Goal: Task Accomplishment & Management: Manage account settings

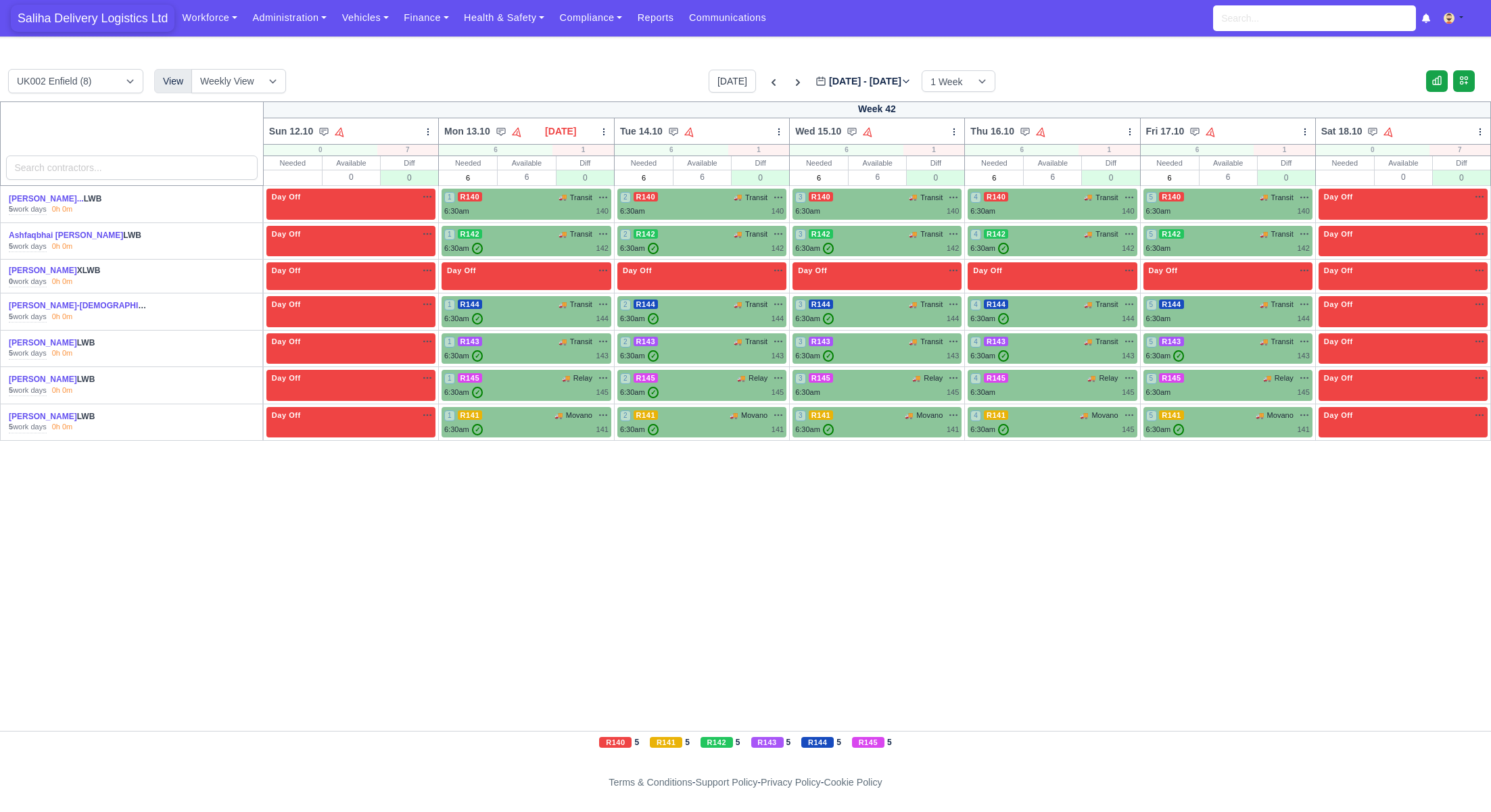
click at [132, 25] on span "Saliha Delivery Logistics Ltd" at bounding box center [93, 18] width 164 height 27
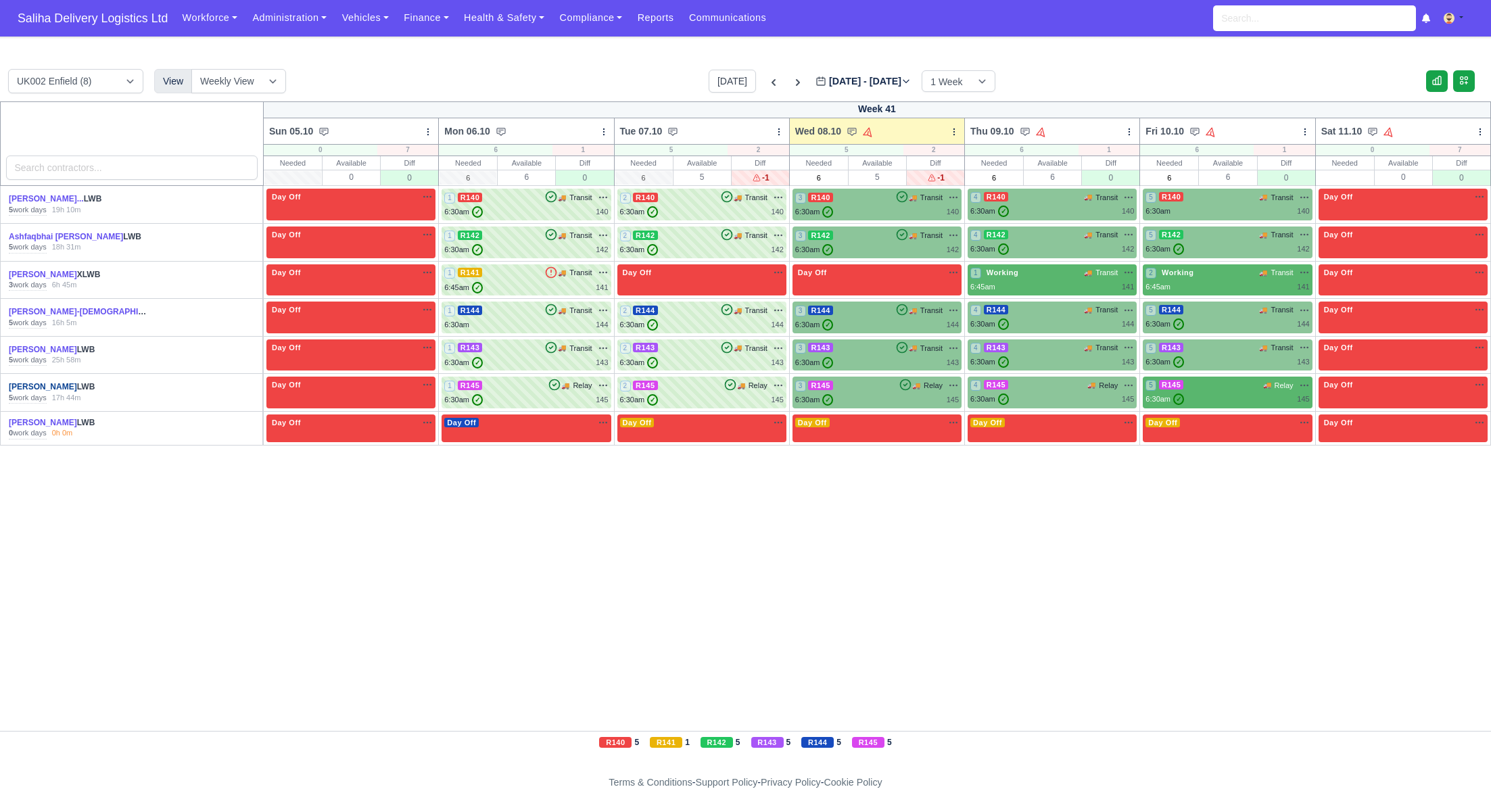
click at [41, 385] on link "[PERSON_NAME]" at bounding box center [43, 386] width 68 height 10
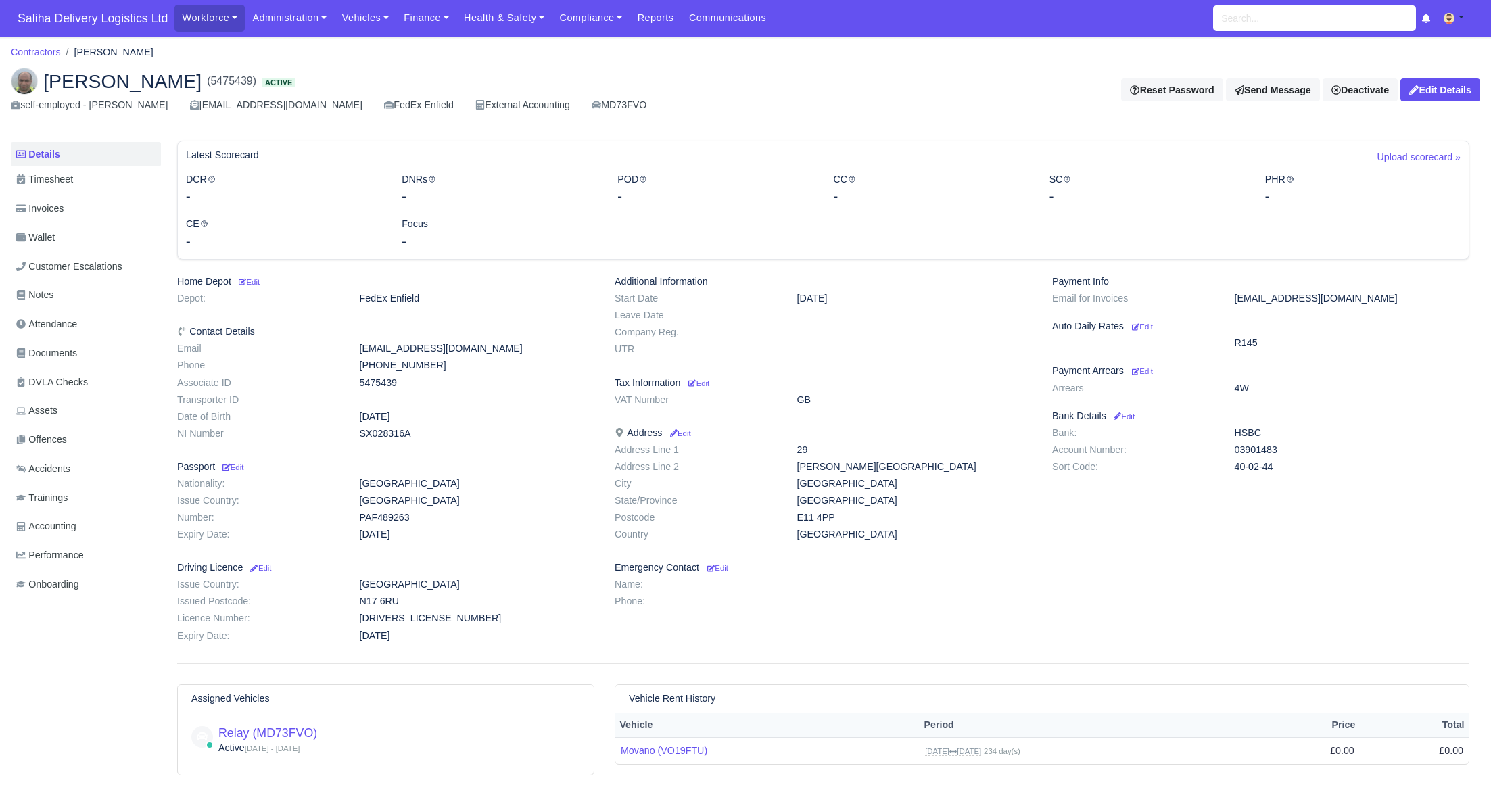
click at [68, 222] on ul "Details Timesheet Invoices Wallet Customer Escalations Notes Attendance Documen…" at bounding box center [86, 371] width 150 height 458
click at [64, 213] on span "Invoices" at bounding box center [40, 208] width 47 height 15
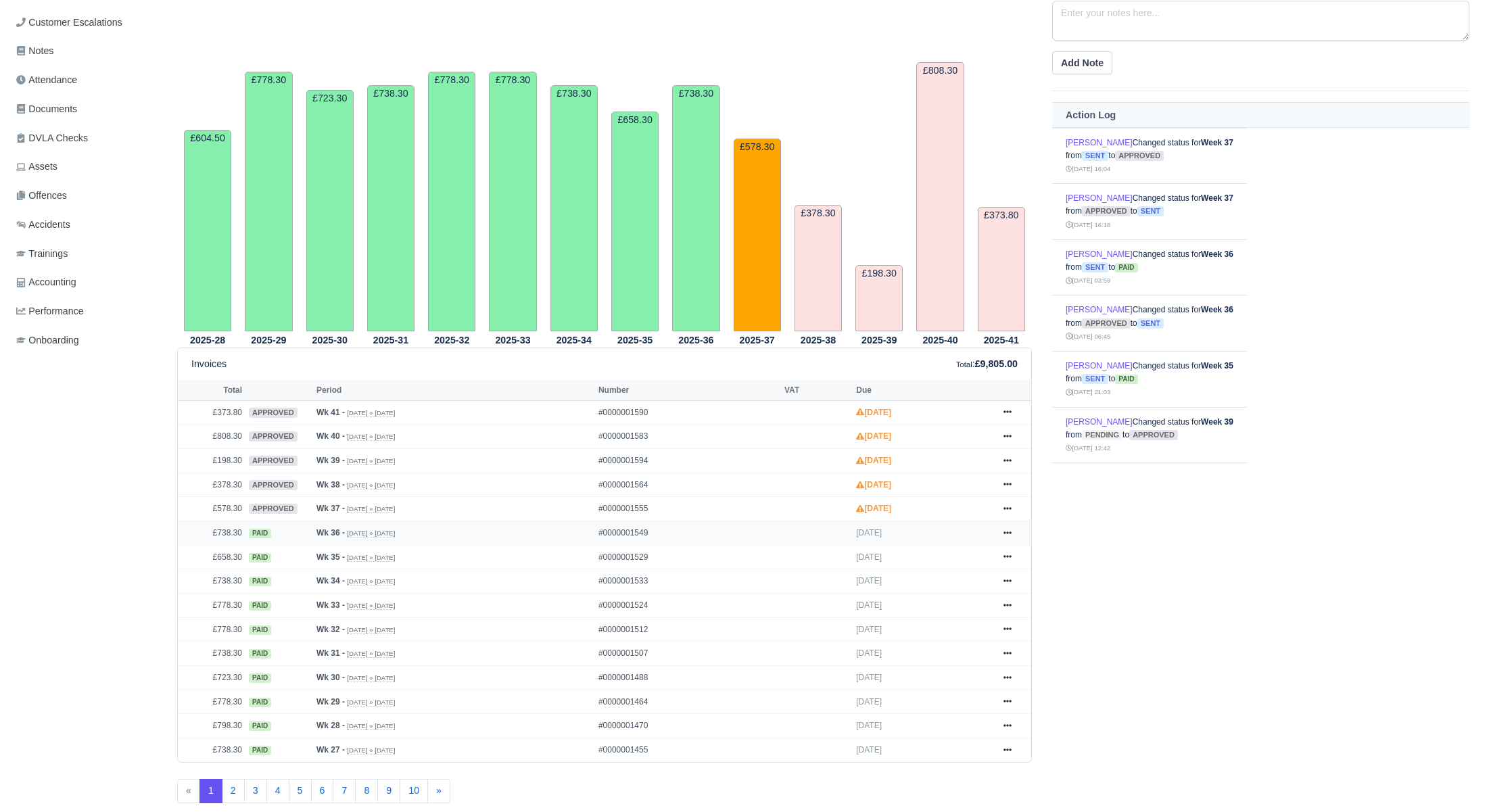
scroll to position [245, 0]
click at [1005, 503] on icon at bounding box center [1008, 507] width 8 height 8
click at [922, 551] on link "Send" at bounding box center [956, 561] width 120 height 29
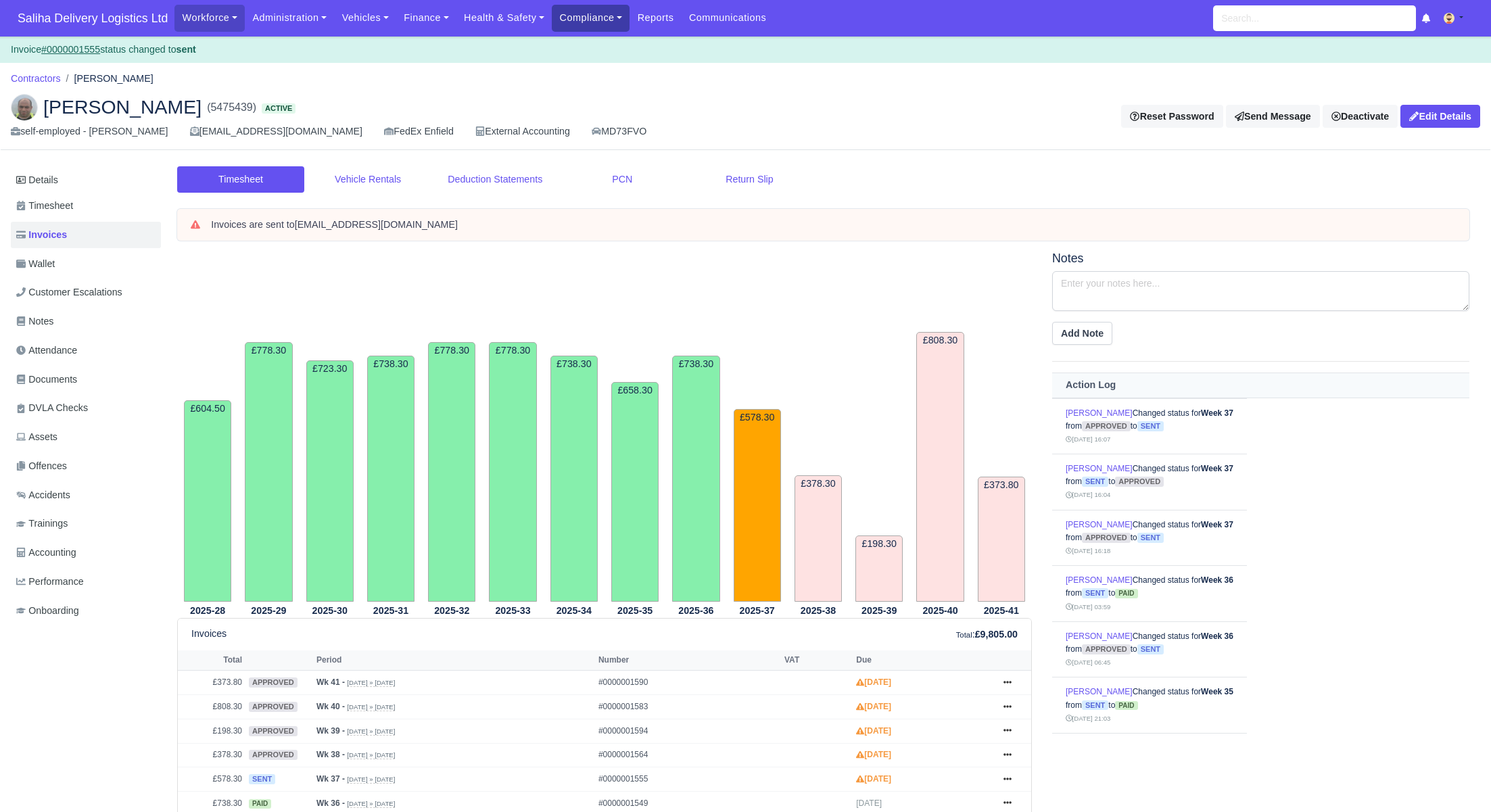
scroll to position [2, 0]
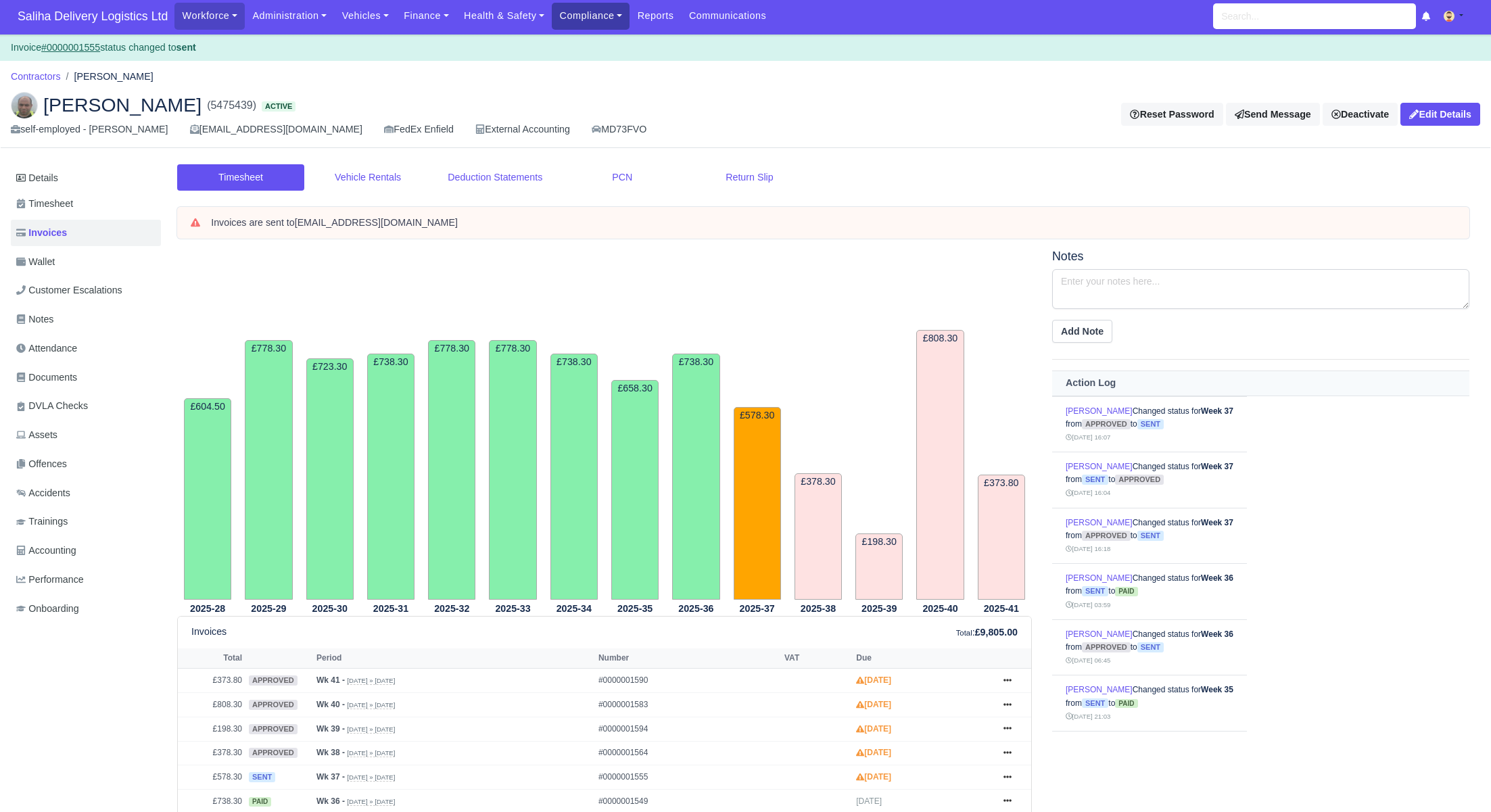
click at [563, 15] on link "Compliance" at bounding box center [591, 16] width 78 height 26
click at [598, 131] on link "Communication Center" at bounding box center [618, 130] width 121 height 29
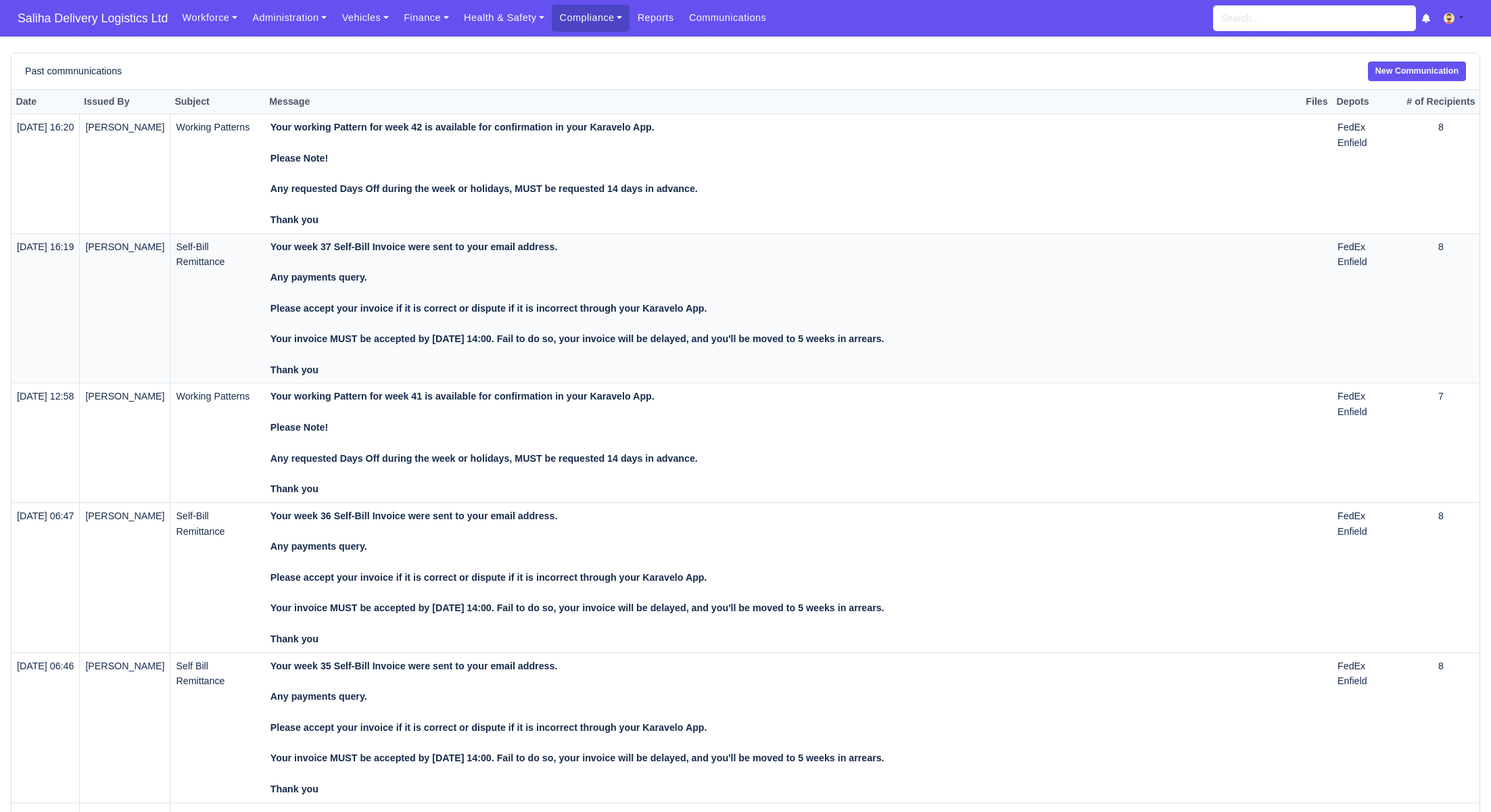
scroll to position [1, 0]
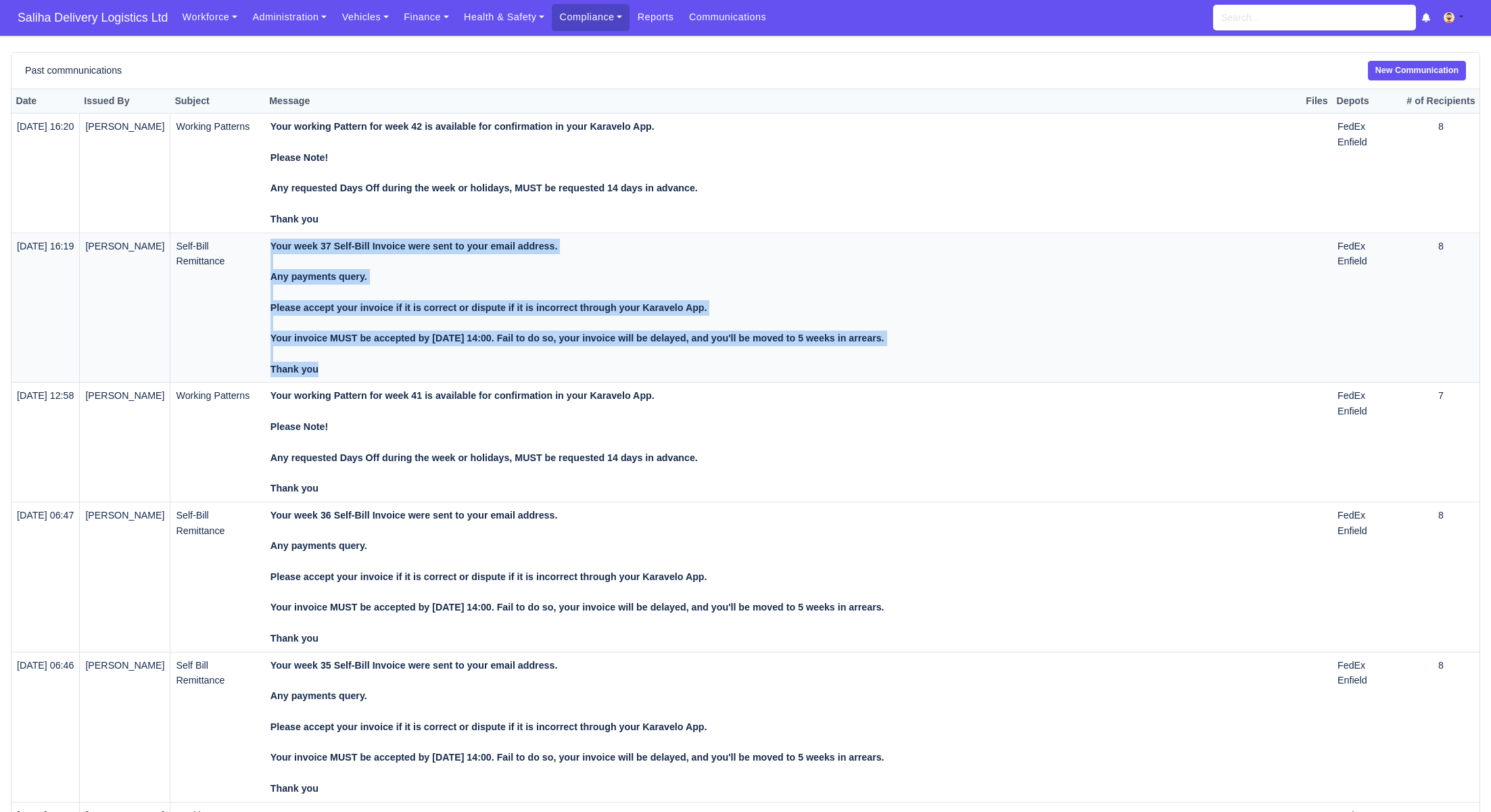
drag, startPoint x: 331, startPoint y: 366, endPoint x: 286, endPoint y: 247, distance: 127.2
click at [286, 247] on td "Your week 37 Self-Bill Invoice were sent to your email address. Any payments qu…" at bounding box center [784, 308] width 1037 height 150
copy strong "Your week 37 Self-Bill Invoice were sent to your email address. Any payments qu…"
click at [117, 27] on span "Saliha Delivery Logistics Ltd" at bounding box center [93, 18] width 164 height 27
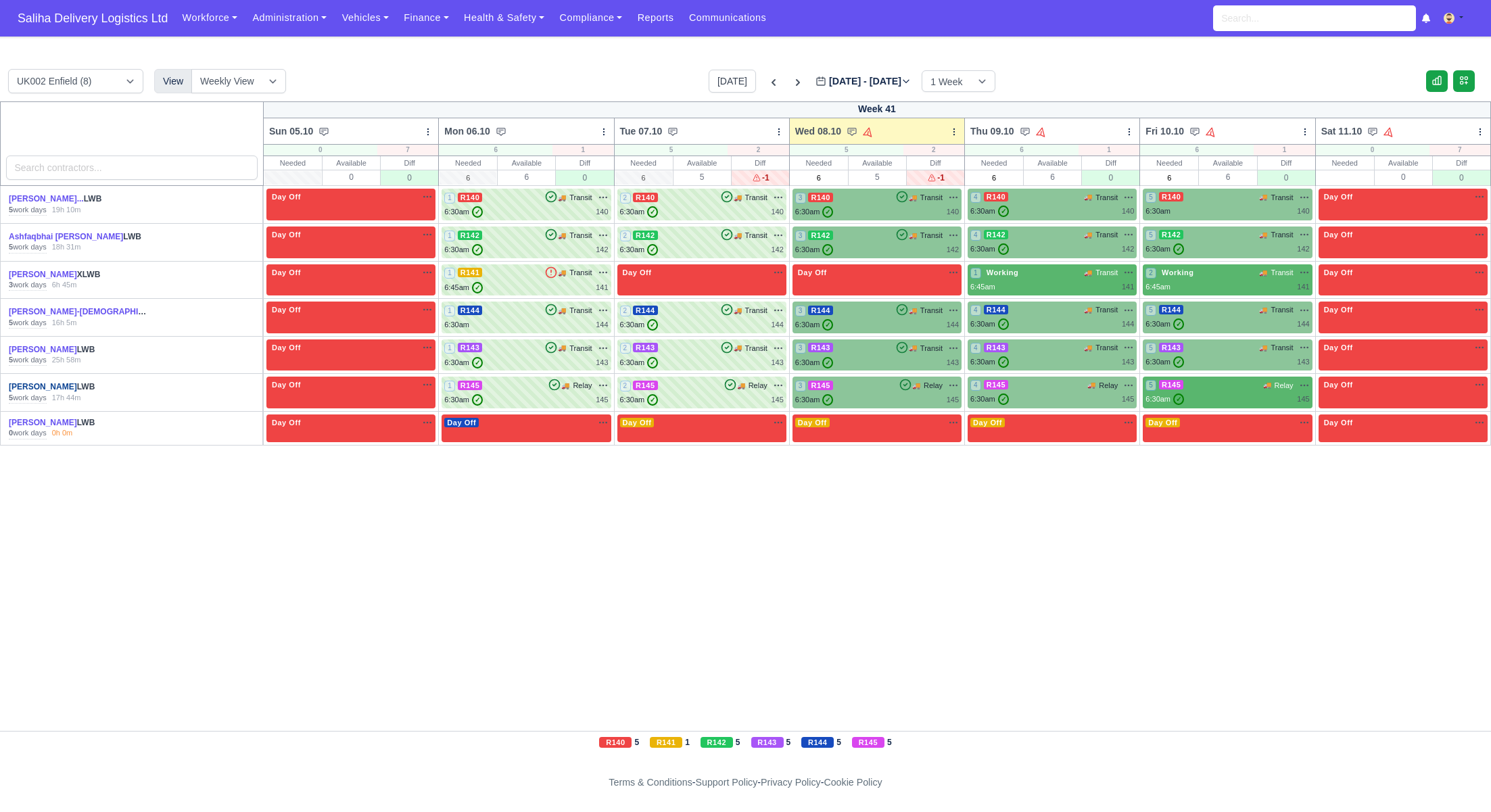
click at [56, 383] on link "[PERSON_NAME]" at bounding box center [43, 386] width 68 height 10
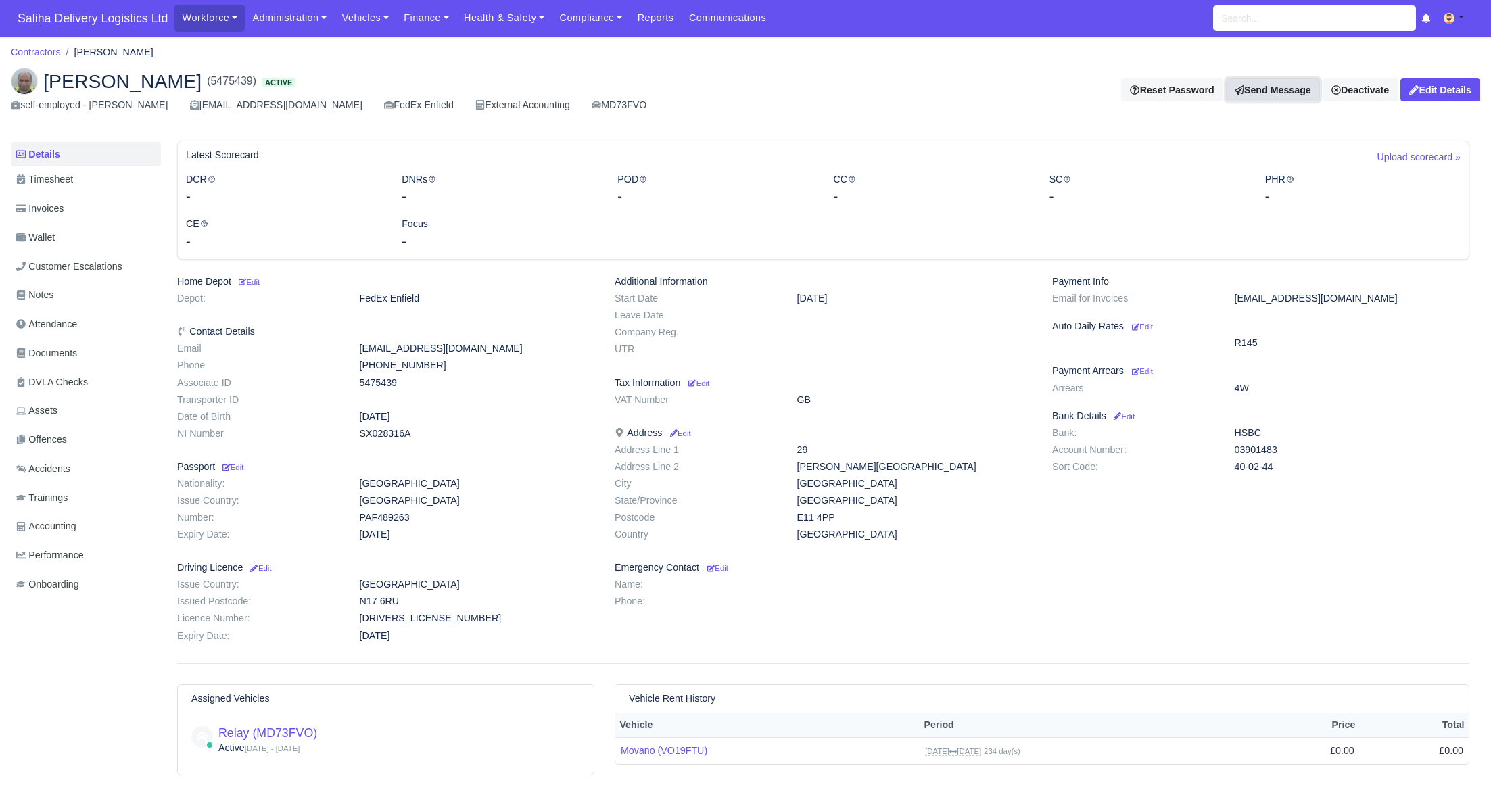
click at [1255, 93] on link "Send Message" at bounding box center [1273, 90] width 94 height 23
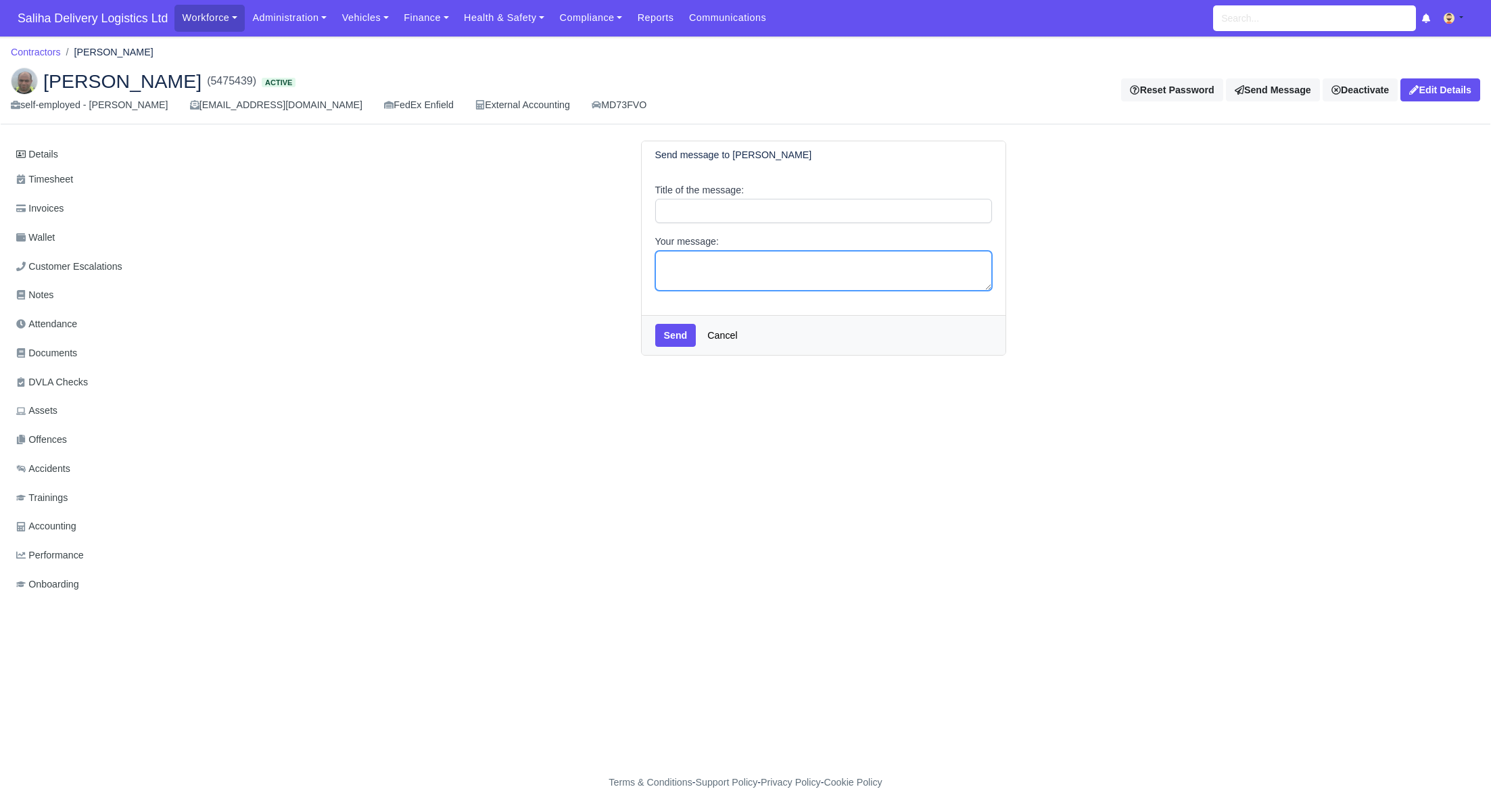
click at [697, 261] on textarea "Your message:" at bounding box center [823, 271] width 337 height 40
paste textarea "Your week 37 Self-Bill Invoice were sent to your email address. Any payments qu…"
type textarea "Your week 37 Self-Bill Invoice were sent to your email address. Any payments qu…"
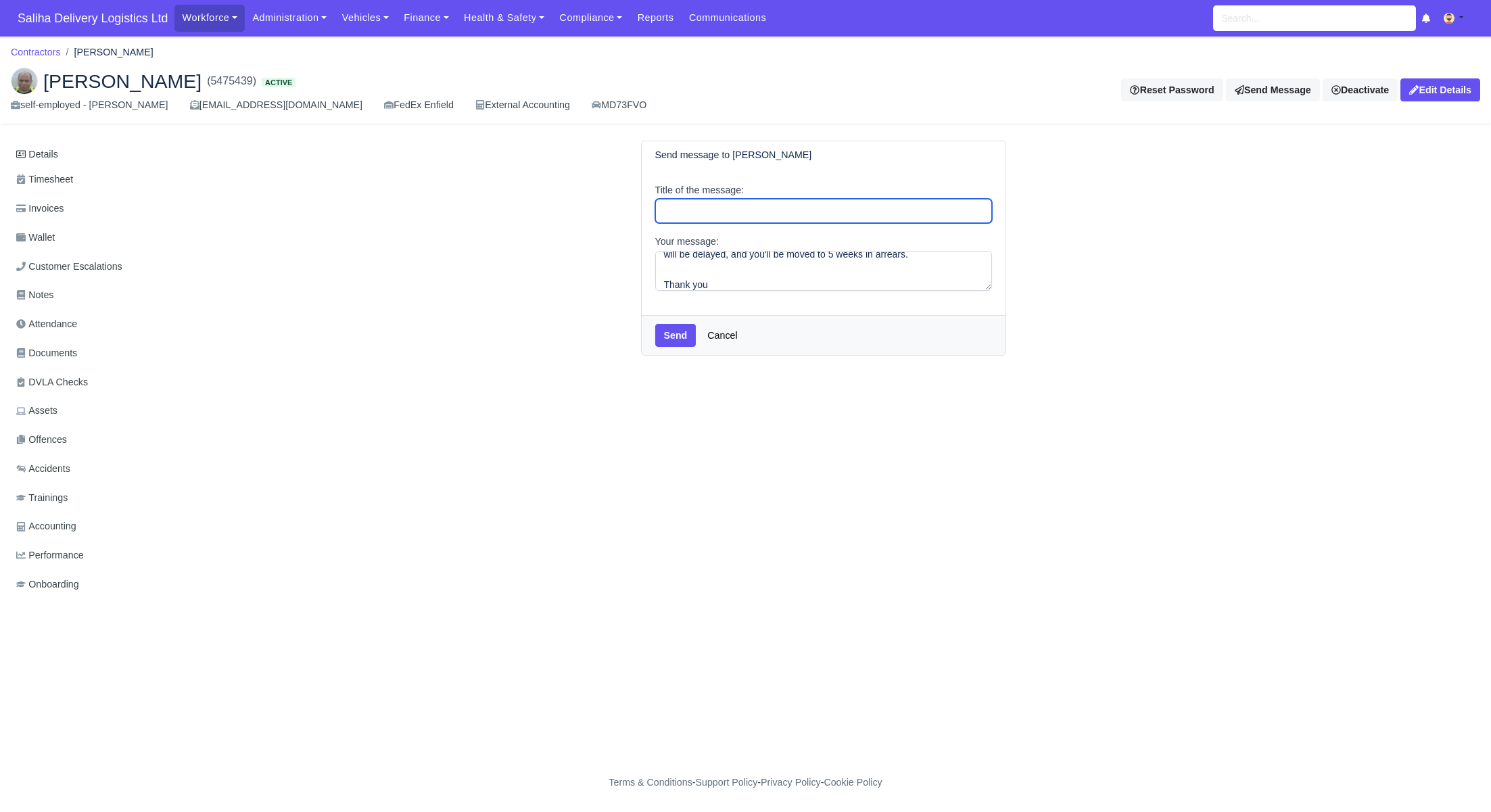
click at [704, 213] on input "Title of the message:" at bounding box center [823, 211] width 337 height 24
type input "Self-Bill Remittance"
click at [680, 336] on button "Send" at bounding box center [676, 335] width 41 height 23
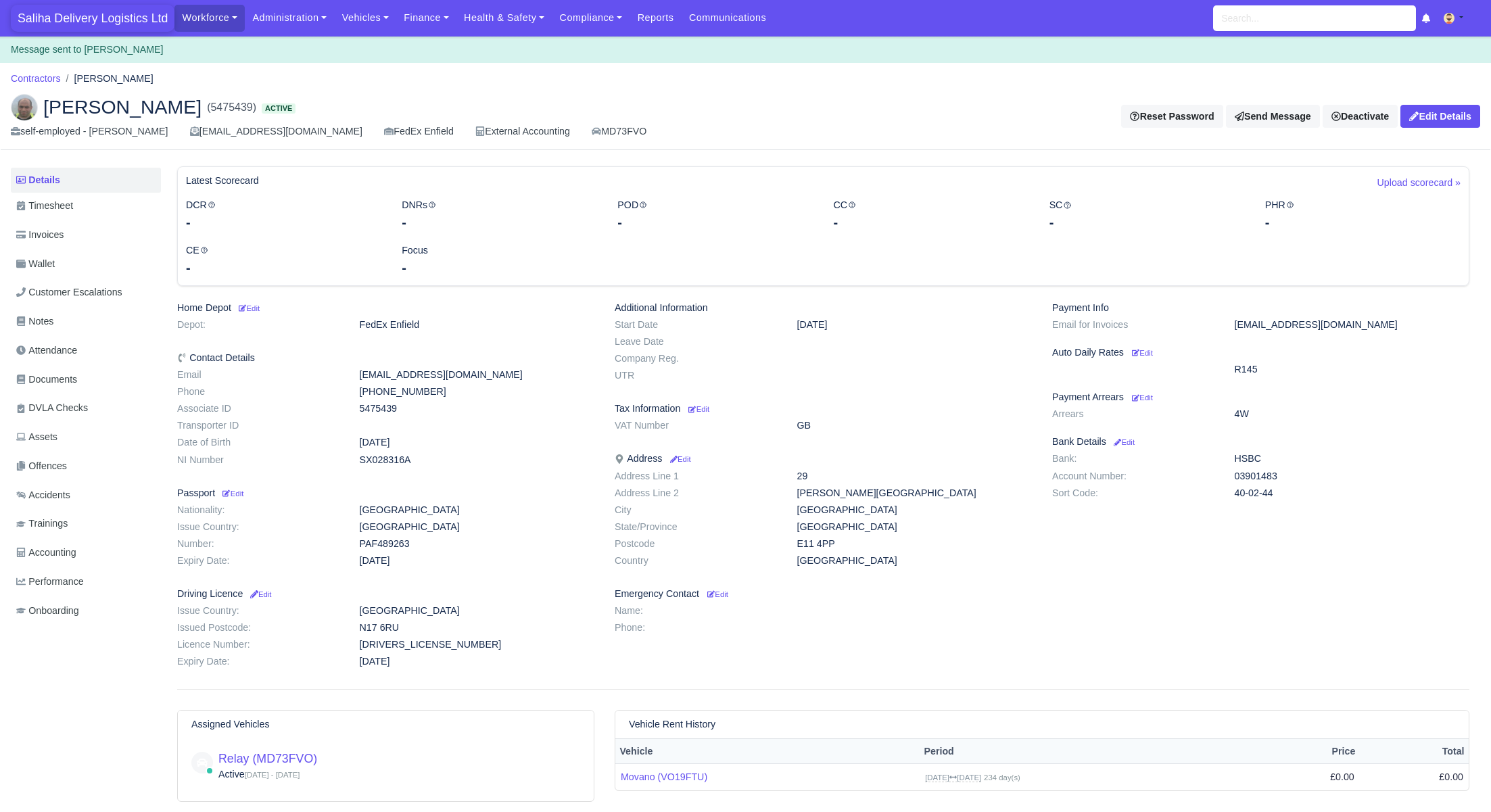
click at [115, 21] on span "Saliha Delivery Logistics Ltd" at bounding box center [93, 18] width 164 height 27
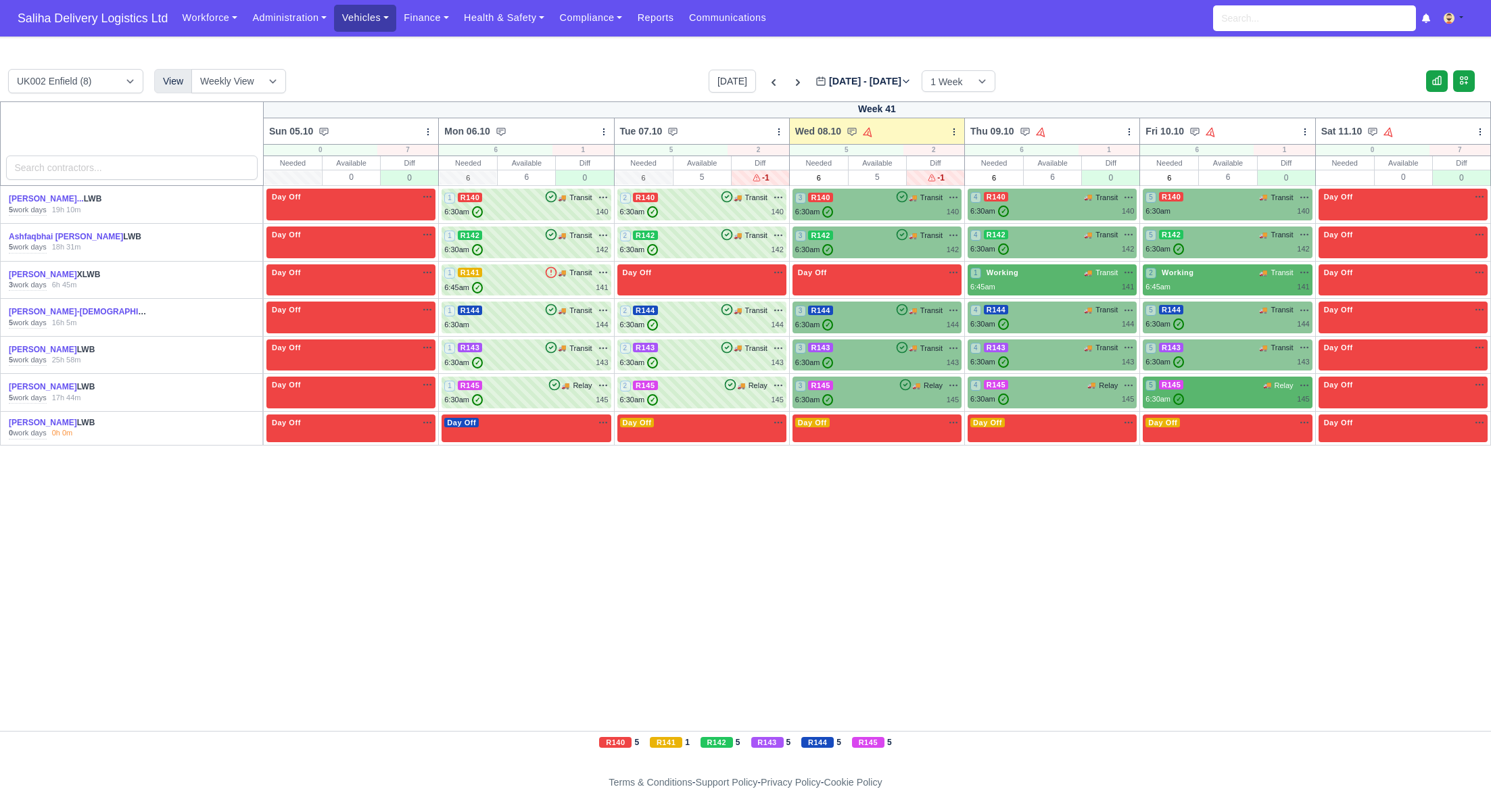
click at [363, 19] on link "Vehicles" at bounding box center [365, 18] width 62 height 26
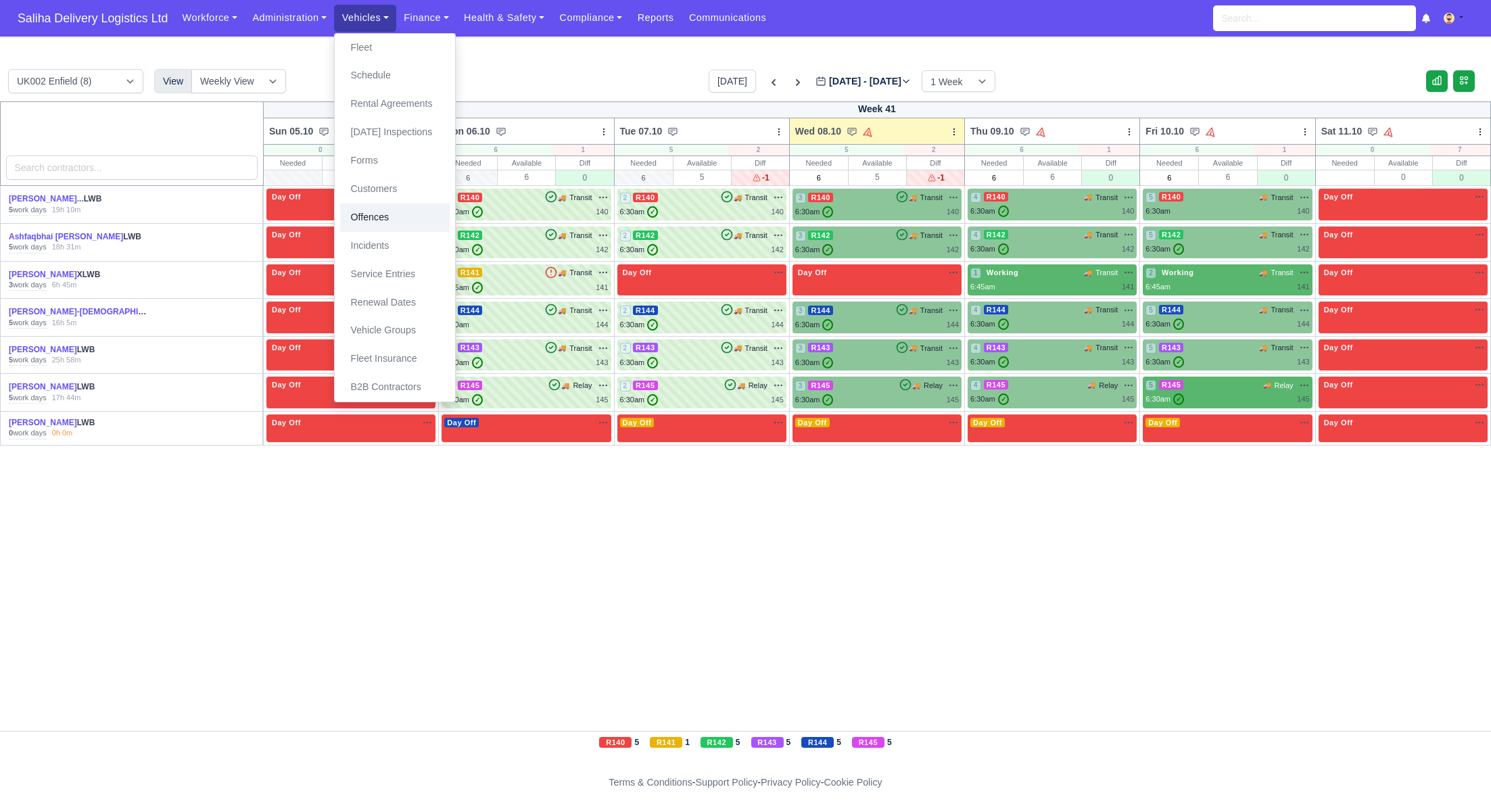
click at [380, 225] on link "Offences" at bounding box center [394, 217] width 109 height 29
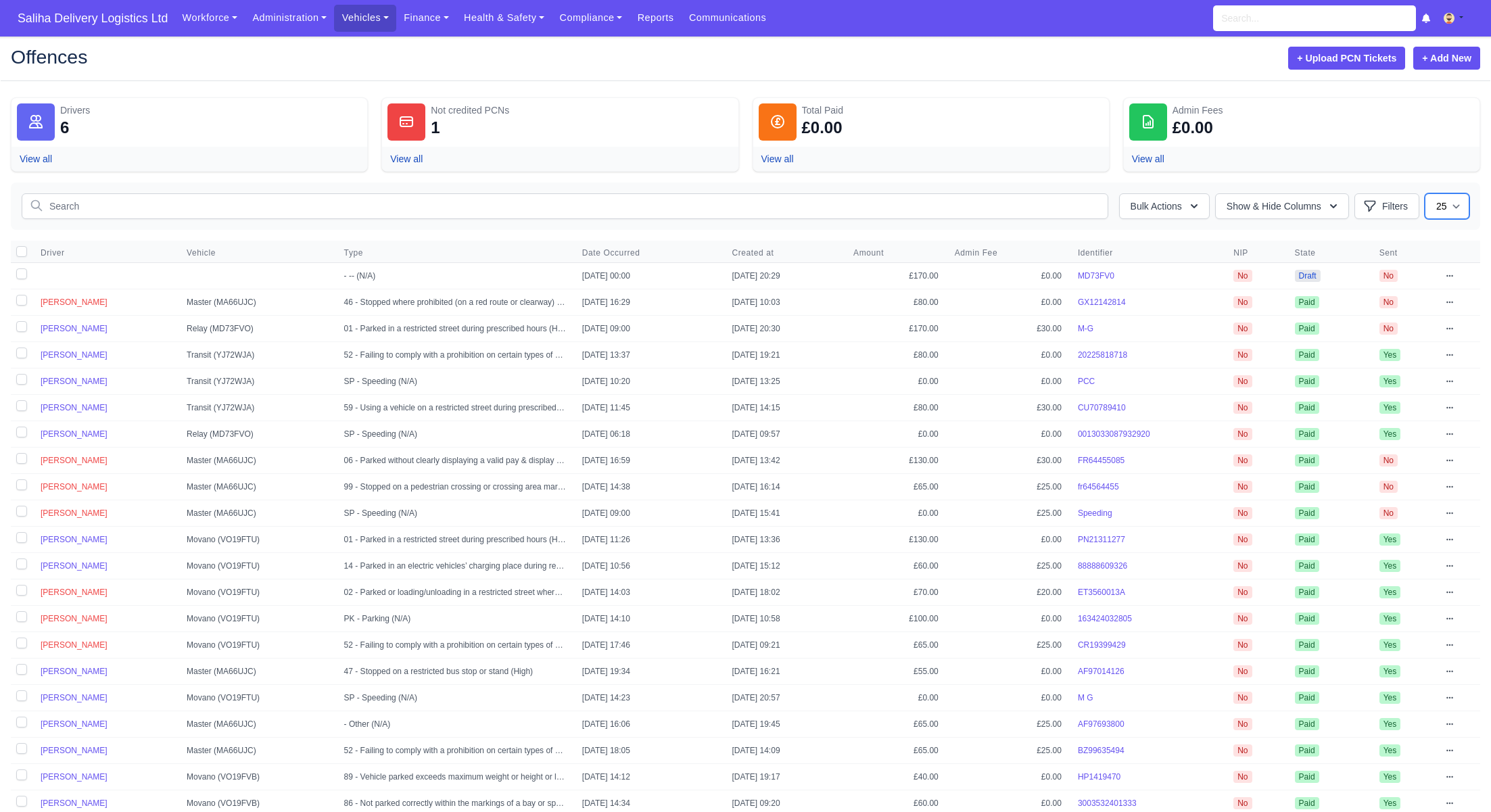
click at [1459, 207] on select "25 50" at bounding box center [1447, 206] width 45 height 26
select select "50"
click at [1425, 193] on select "25 50" at bounding box center [1447, 206] width 45 height 26
click at [1188, 209] on icon "button" at bounding box center [1194, 206] width 13 height 13
click at [1344, 201] on button "Show & Hide Columns" at bounding box center [1282, 206] width 134 height 26
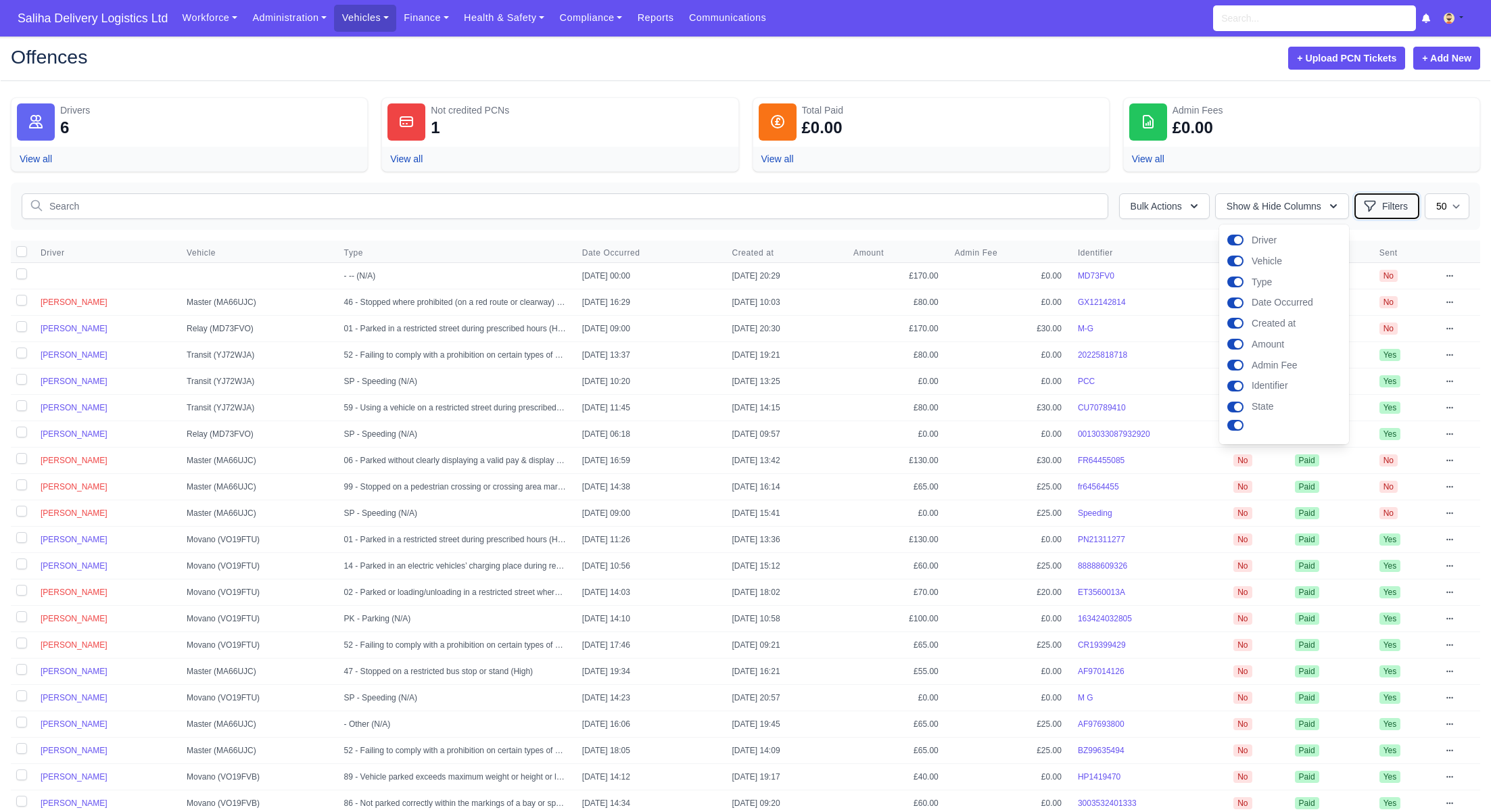
click at [1409, 201] on button "Filters" at bounding box center [1387, 206] width 65 height 26
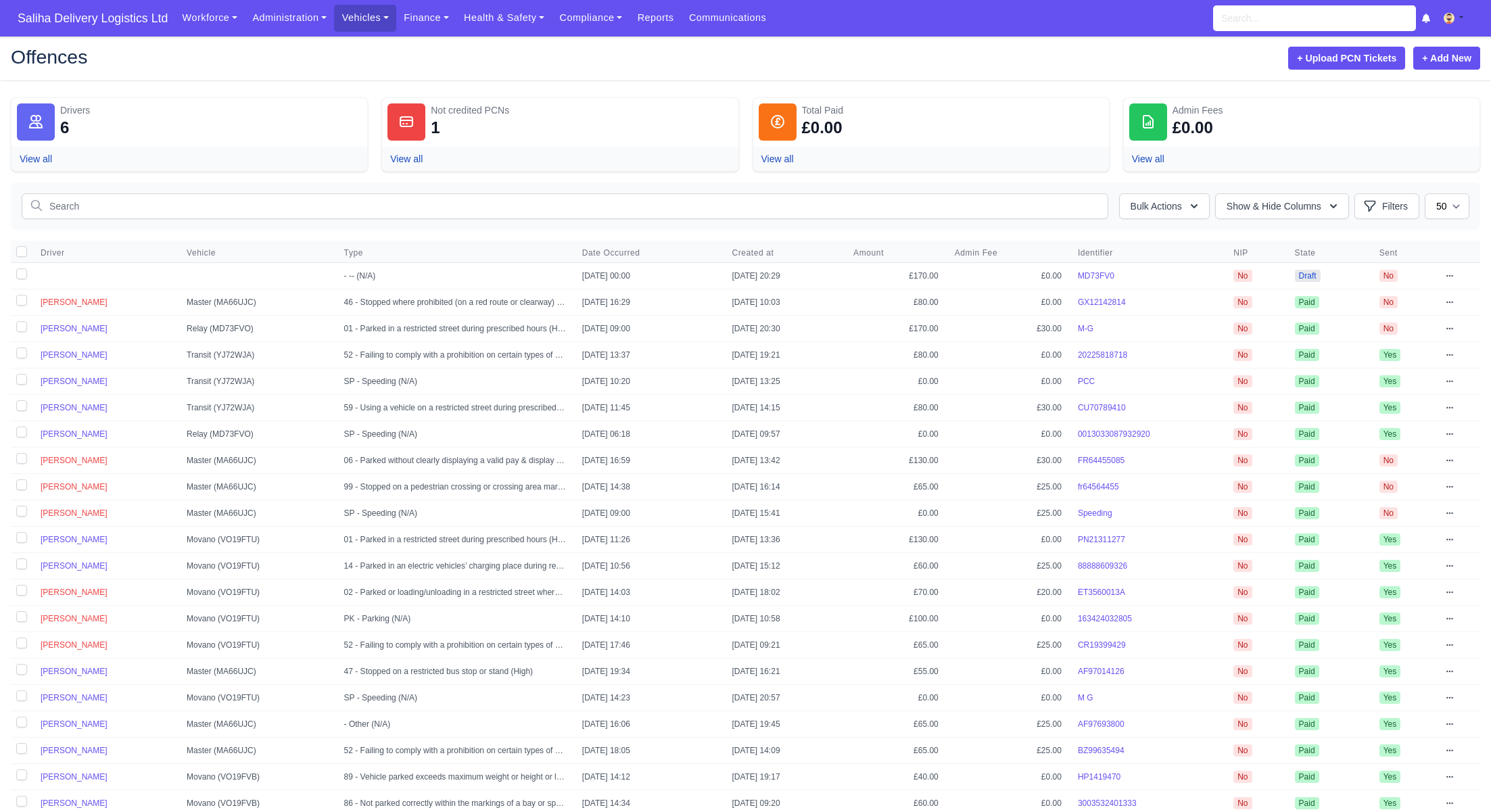
click at [237, 138] on dd "6 View all" at bounding box center [211, 133] width 302 height 32
click at [632, 275] on td "[DATE] 00:00" at bounding box center [649, 276] width 150 height 26
click at [1459, 272] on td "View Edit Send to Driver Publish Delete" at bounding box center [1459, 276] width 43 height 26
click at [1450, 275] on icon at bounding box center [1450, 276] width 7 height 1
click at [1340, 326] on link "Edit" at bounding box center [1379, 324] width 151 height 24
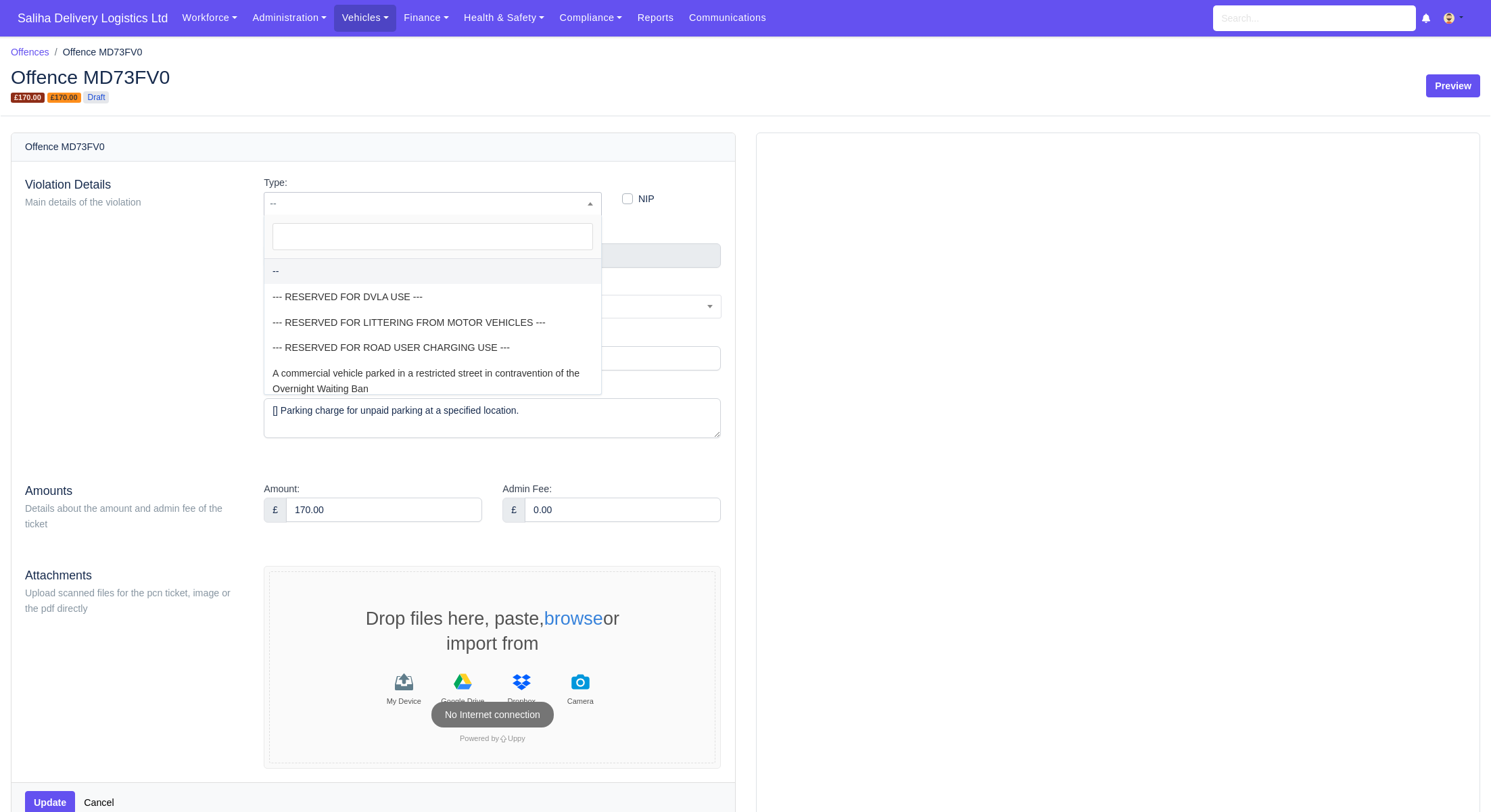
click at [358, 206] on span "--" at bounding box center [433, 203] width 337 height 17
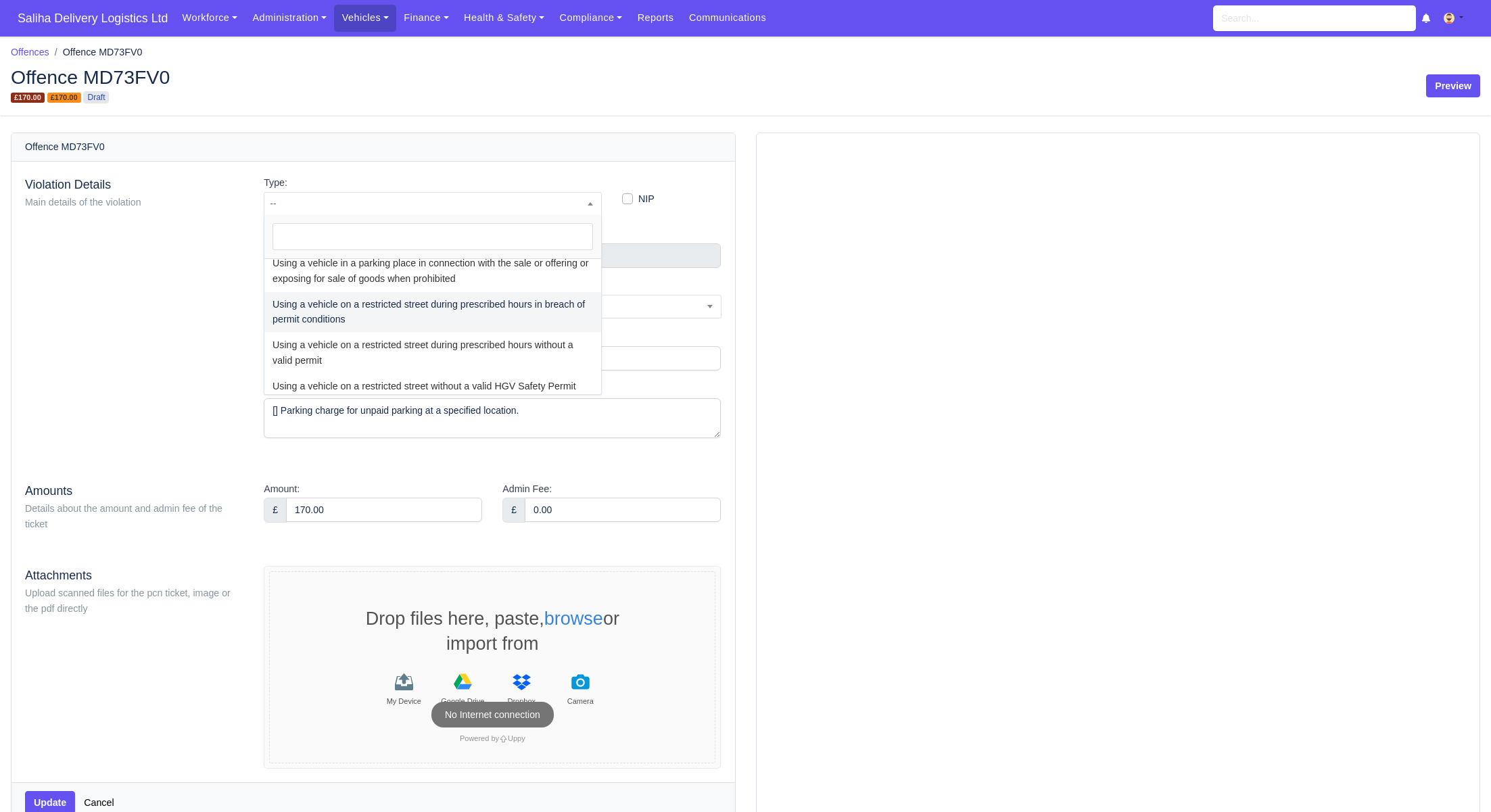
scroll to position [2360, 0]
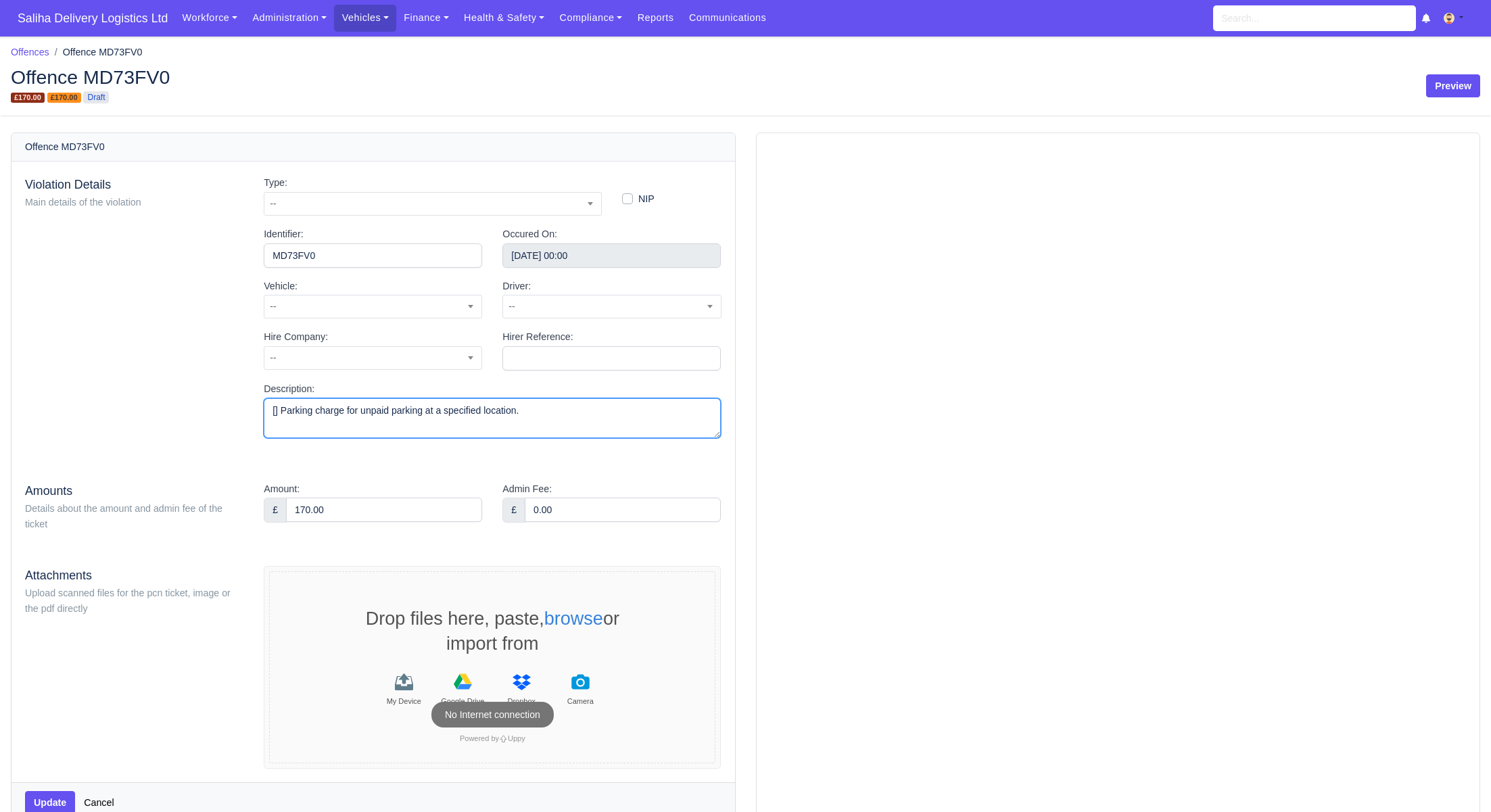
click at [345, 410] on textarea "[] Parking charge for unpaid parking at a specified location." at bounding box center [492, 418] width 457 height 40
click at [376, 209] on span "--" at bounding box center [433, 203] width 337 height 17
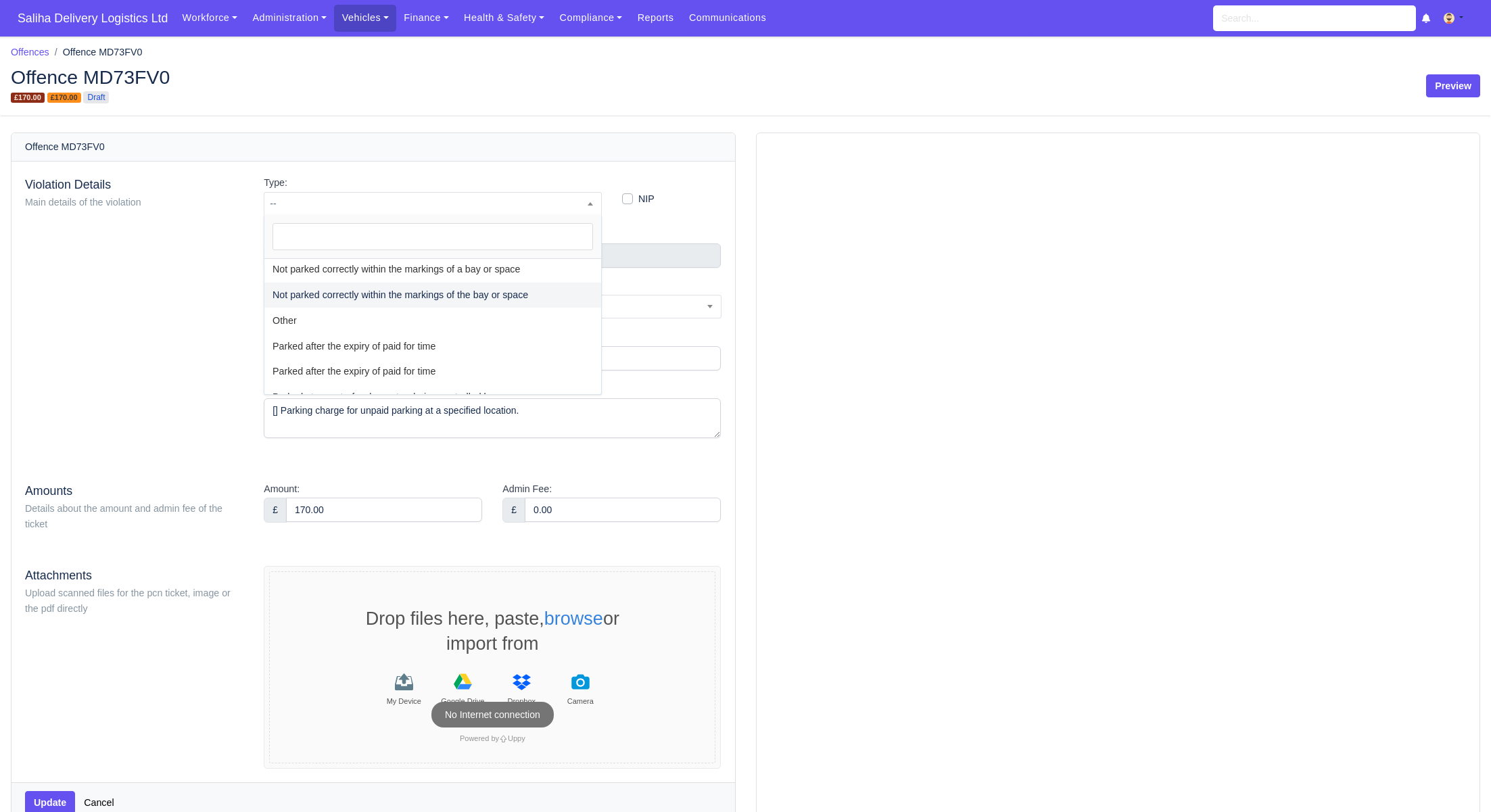
scroll to position [389, 0]
select select "81"
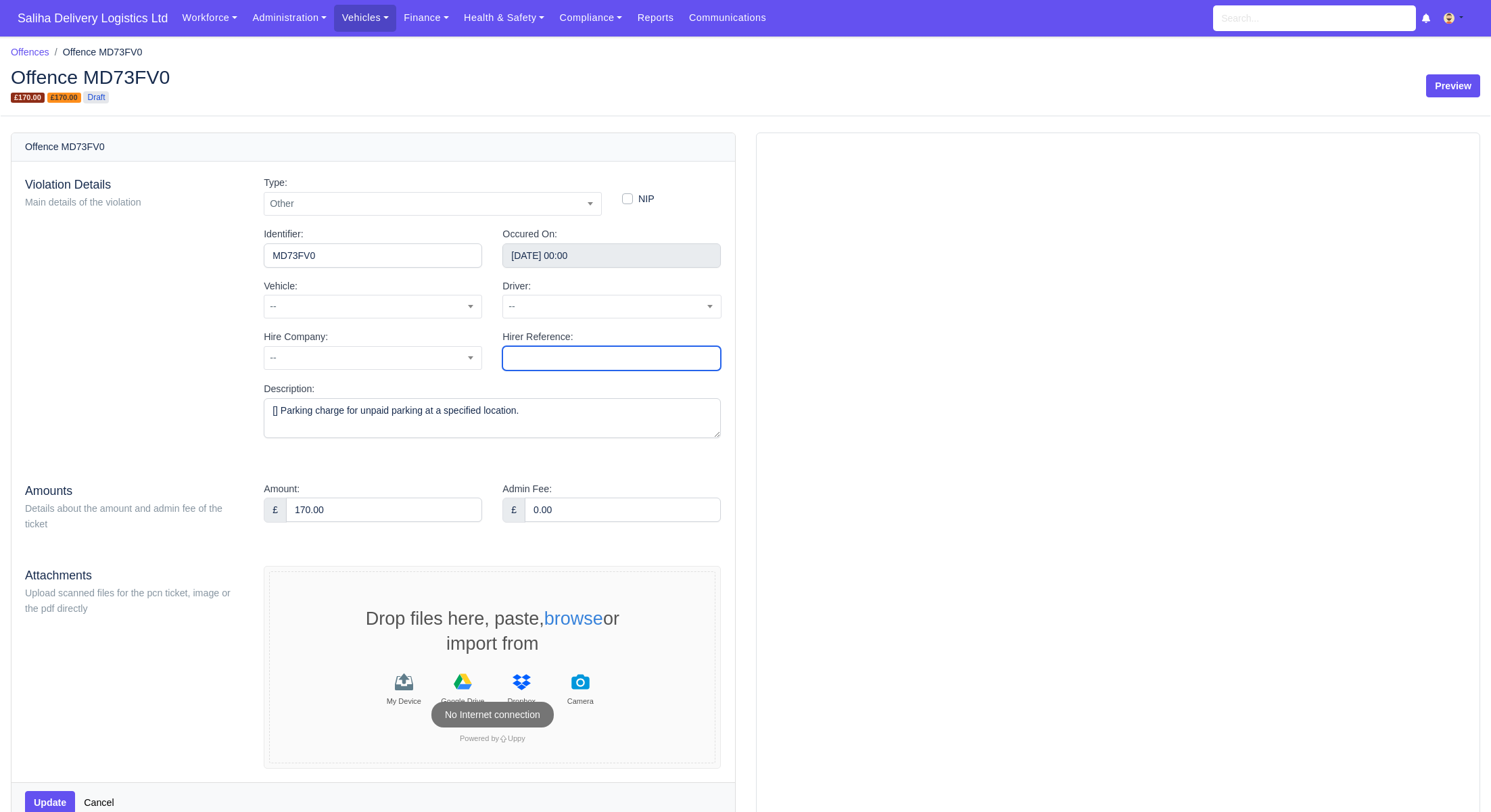
click at [538, 358] on input "Hirer Reference:" at bounding box center [611, 358] width 218 height 24
click at [425, 362] on span "--" at bounding box center [373, 358] width 217 height 17
select select "2"
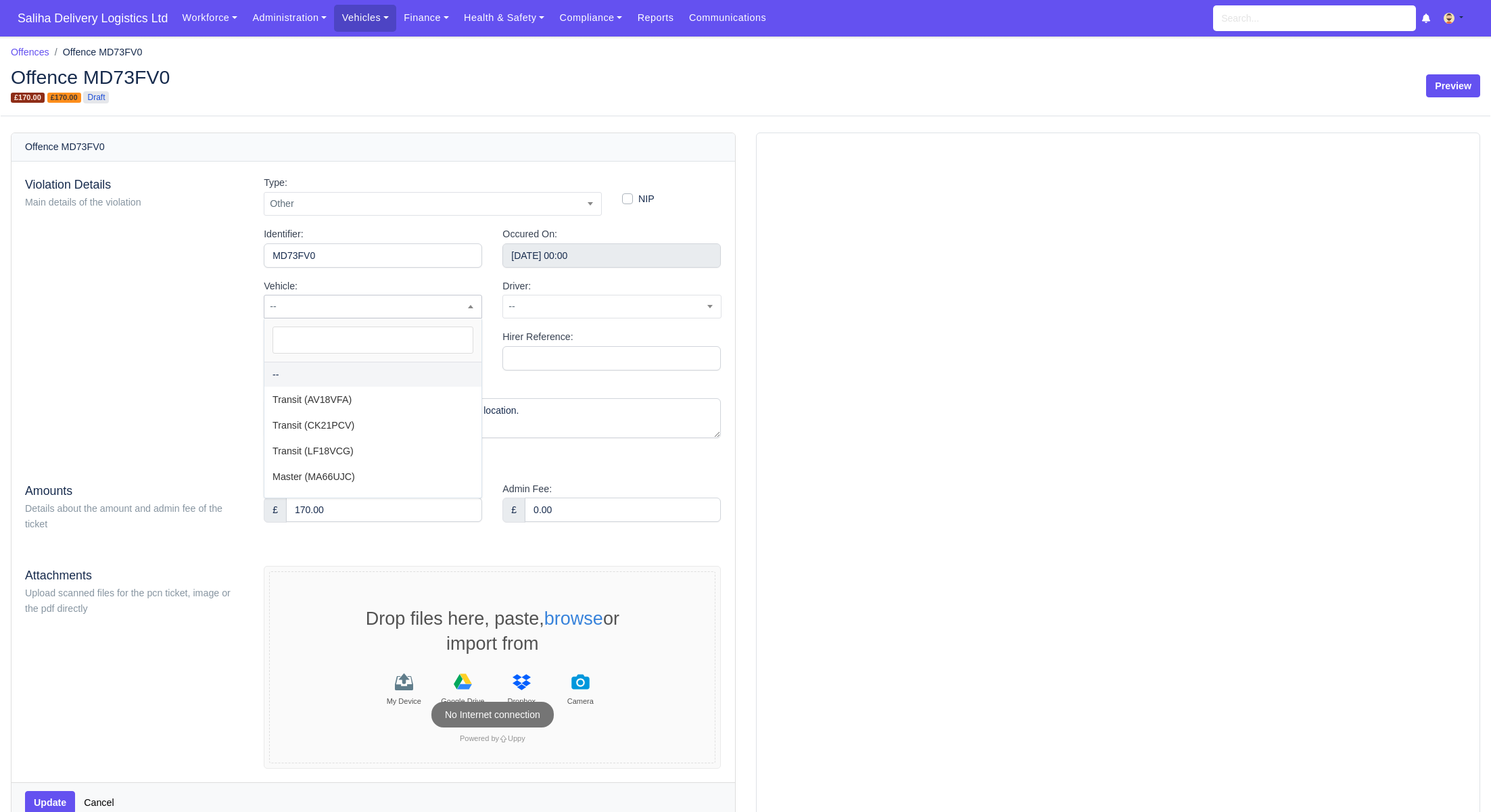
click at [336, 309] on span "--" at bounding box center [373, 306] width 217 height 17
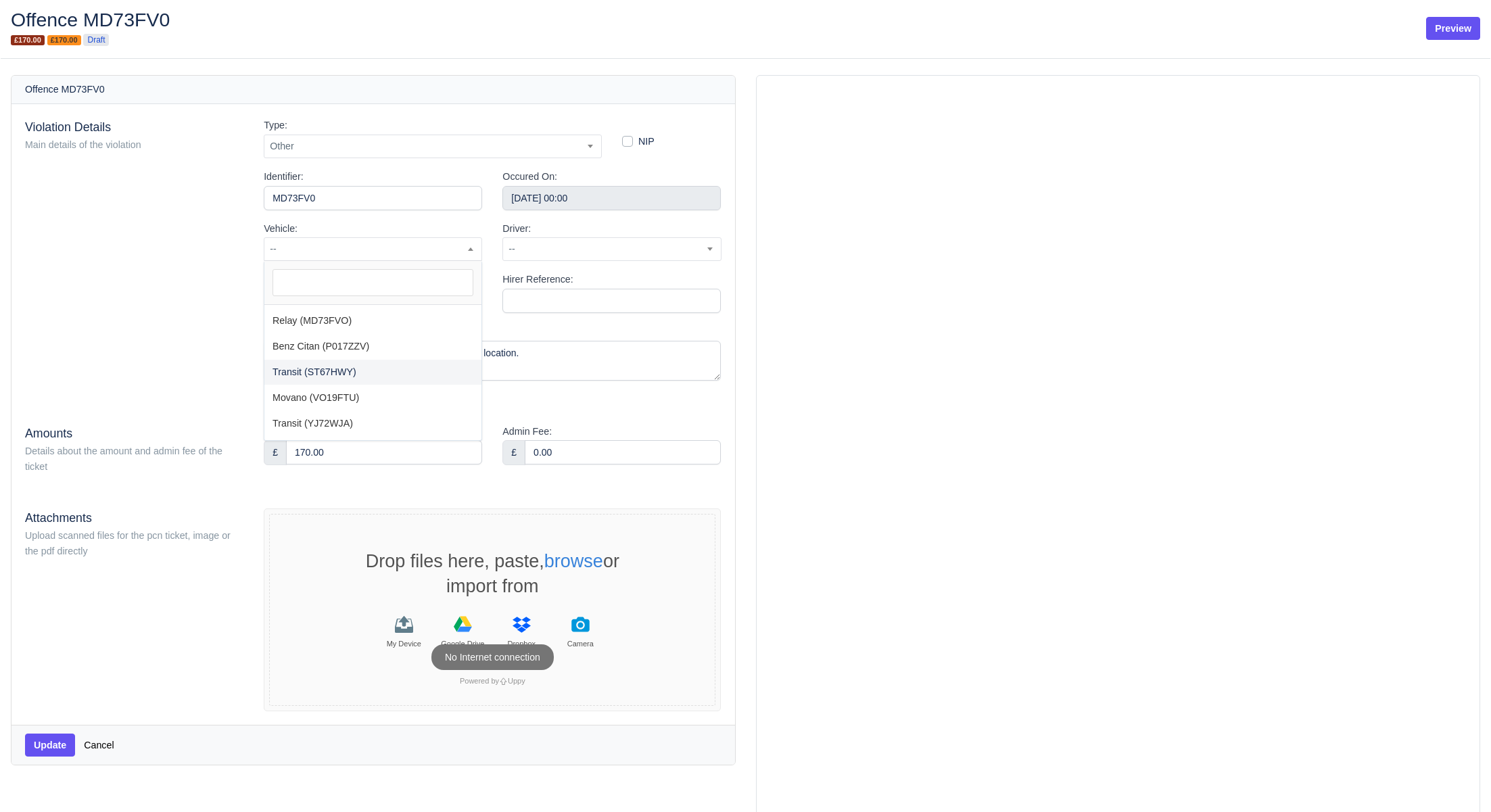
scroll to position [62, 0]
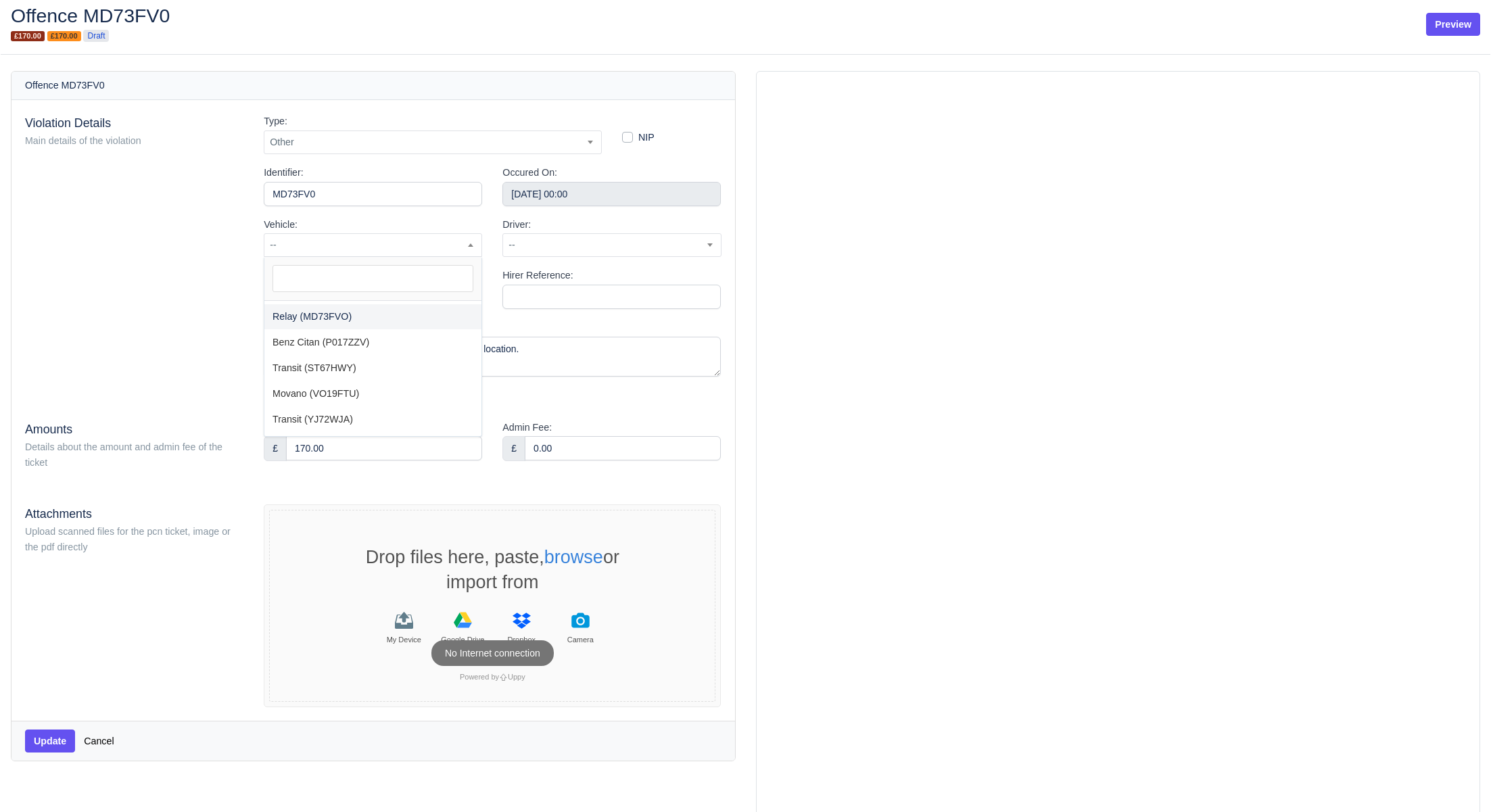
select select "47"
click at [552, 244] on span "--" at bounding box center [612, 244] width 217 height 17
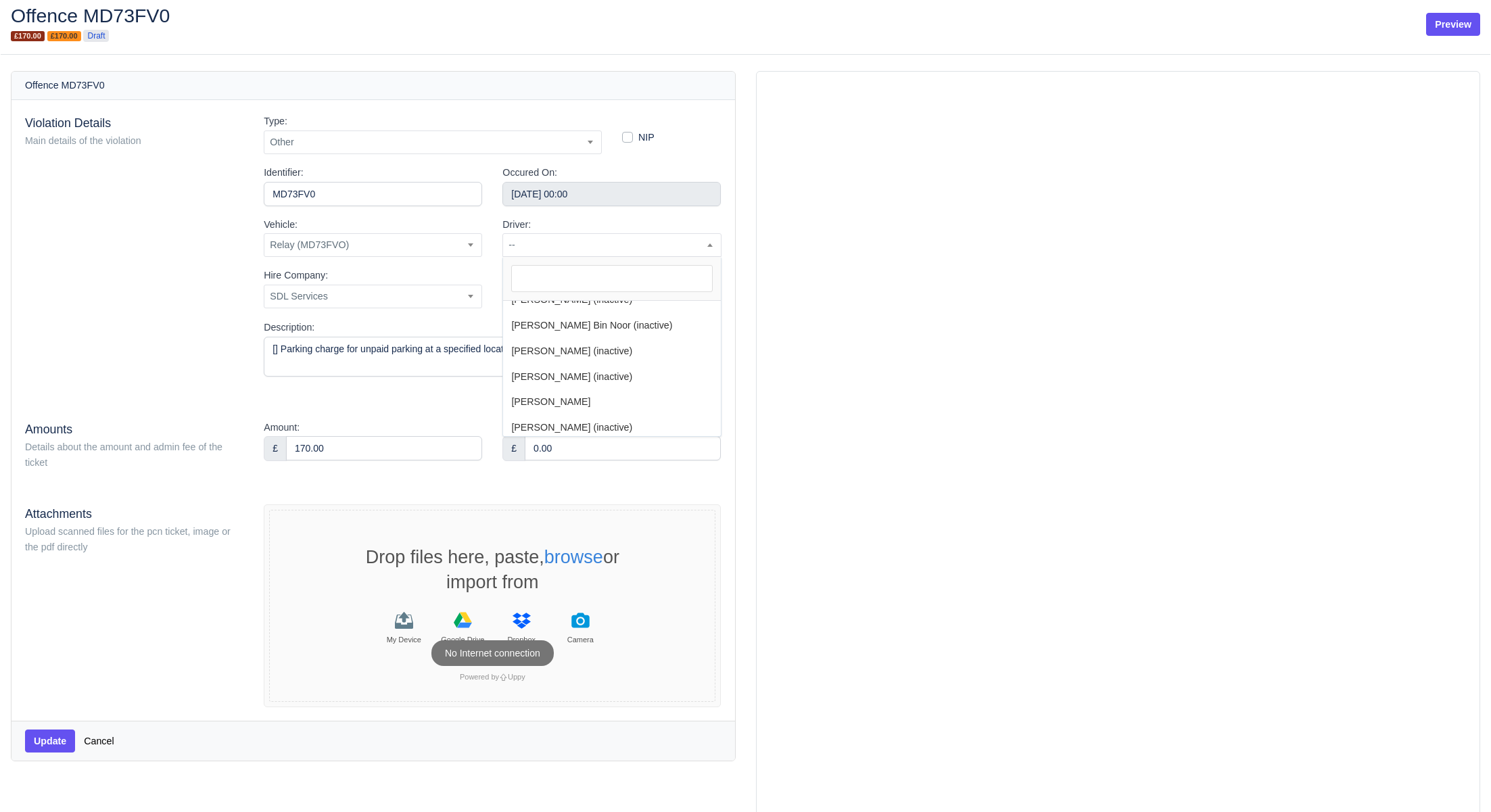
scroll to position [684, 0]
select select "98"
click at [537, 283] on div "Hirer Reference:" at bounding box center [611, 289] width 218 height 41
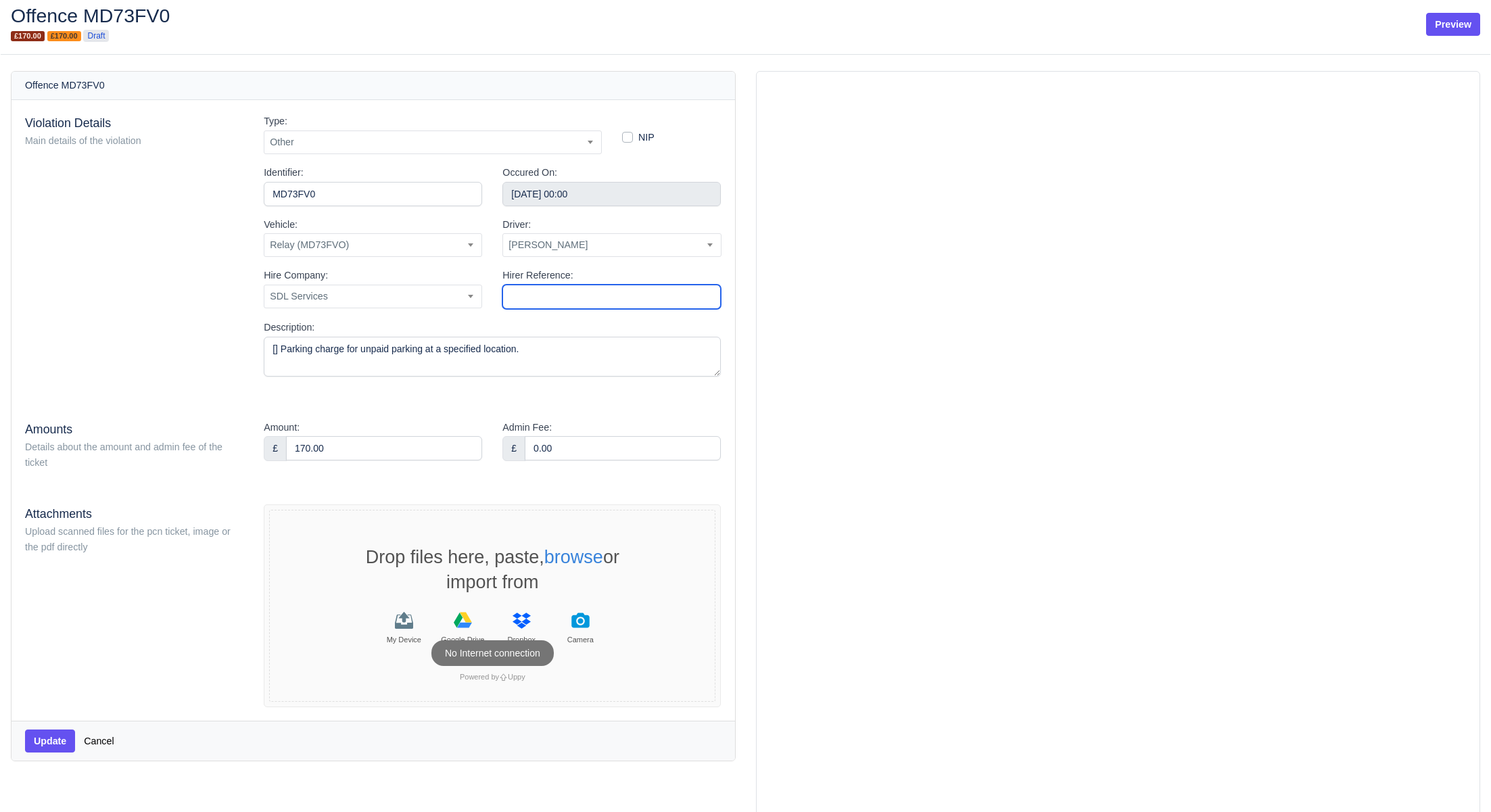
click at [536, 291] on input "Hirer Reference:" at bounding box center [611, 297] width 218 height 24
type input "15830317"
drag, startPoint x: 579, startPoint y: 454, endPoint x: 519, endPoint y: 449, distance: 60.2
click at [519, 449] on div "£ 0.00" at bounding box center [611, 448] width 218 height 24
type input "30.00"
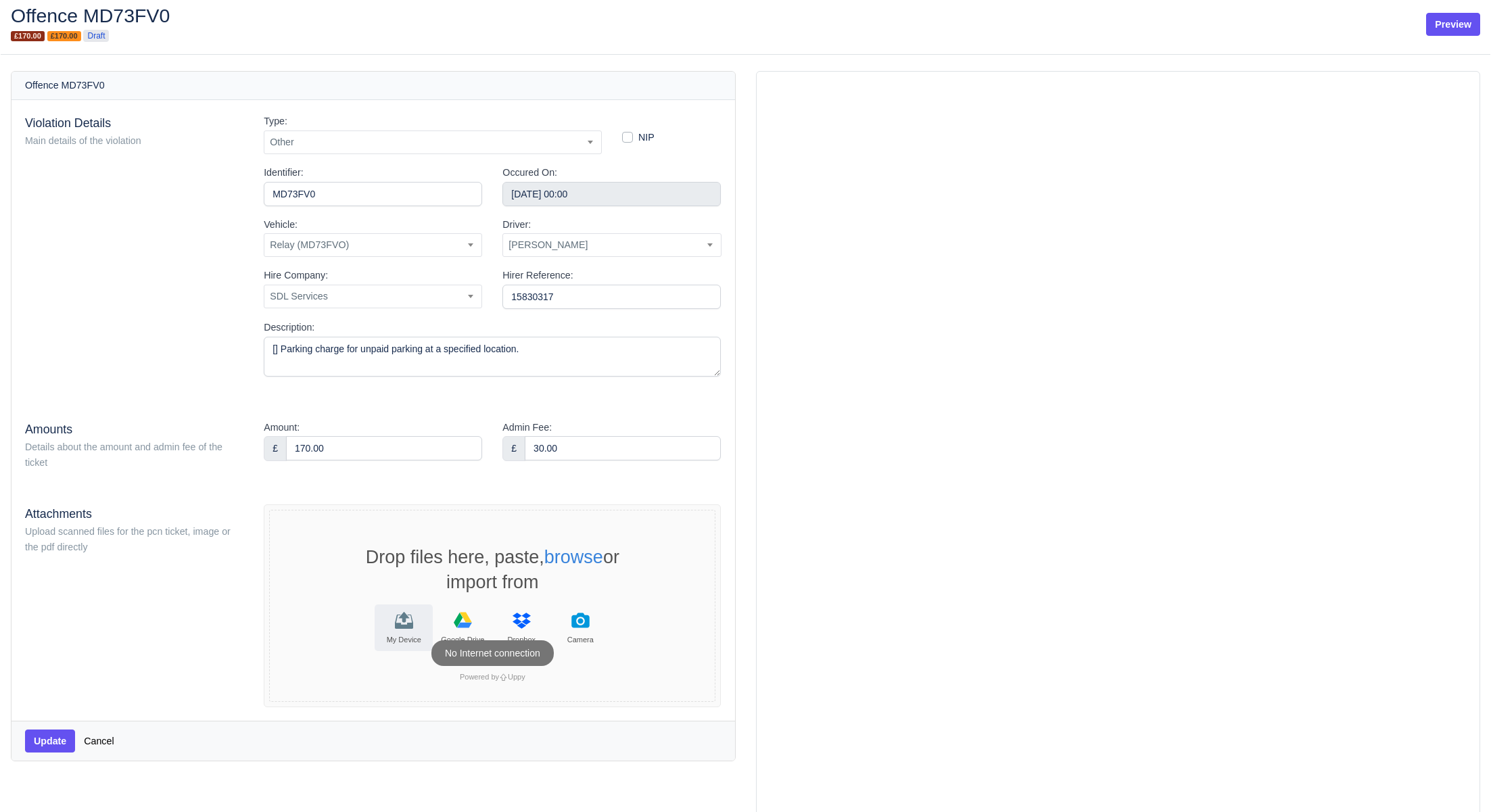
click at [400, 620] on icon "File Uploader" at bounding box center [404, 620] width 18 height 18
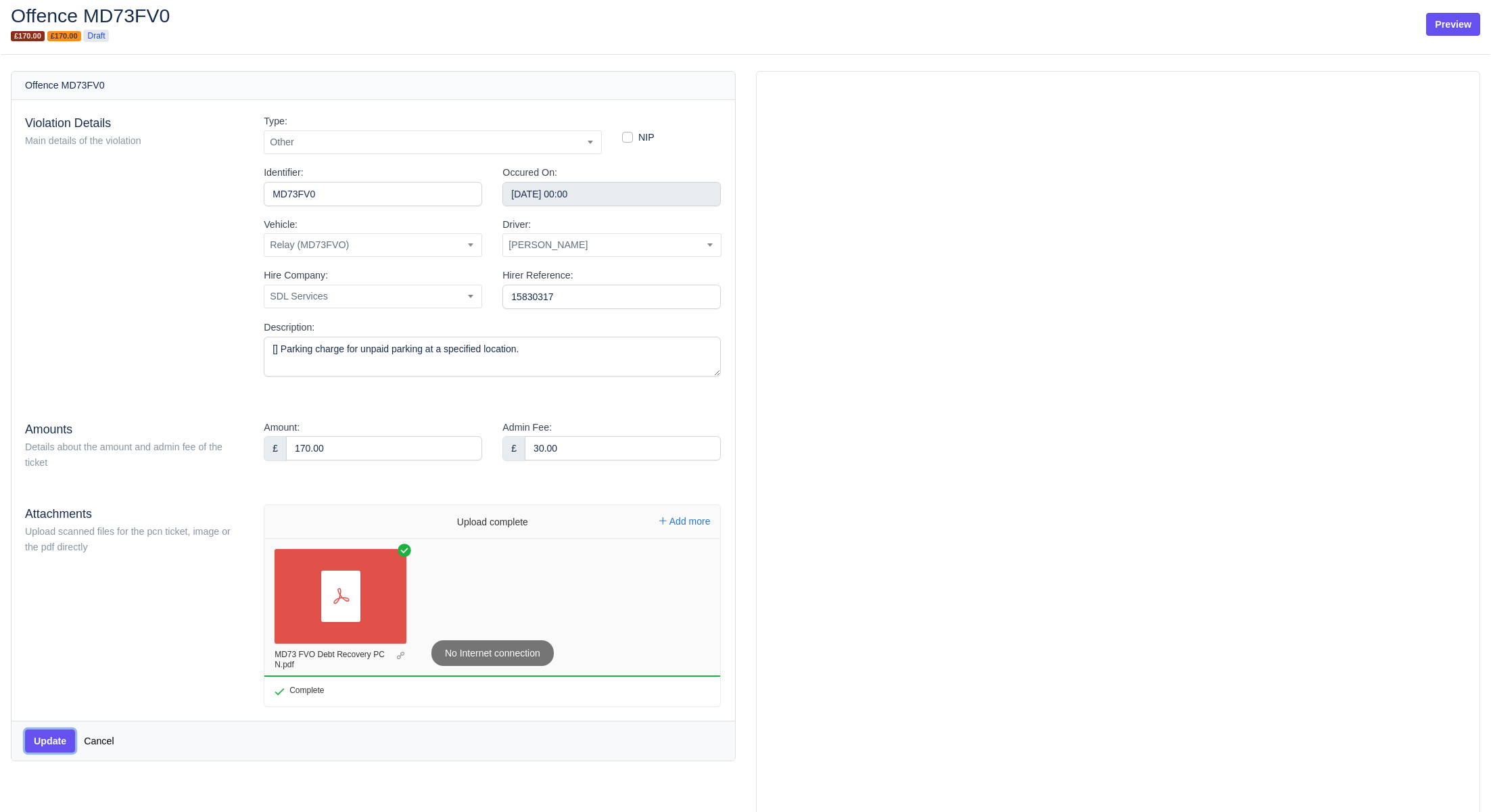
click at [46, 747] on button "Update" at bounding box center [50, 741] width 50 height 23
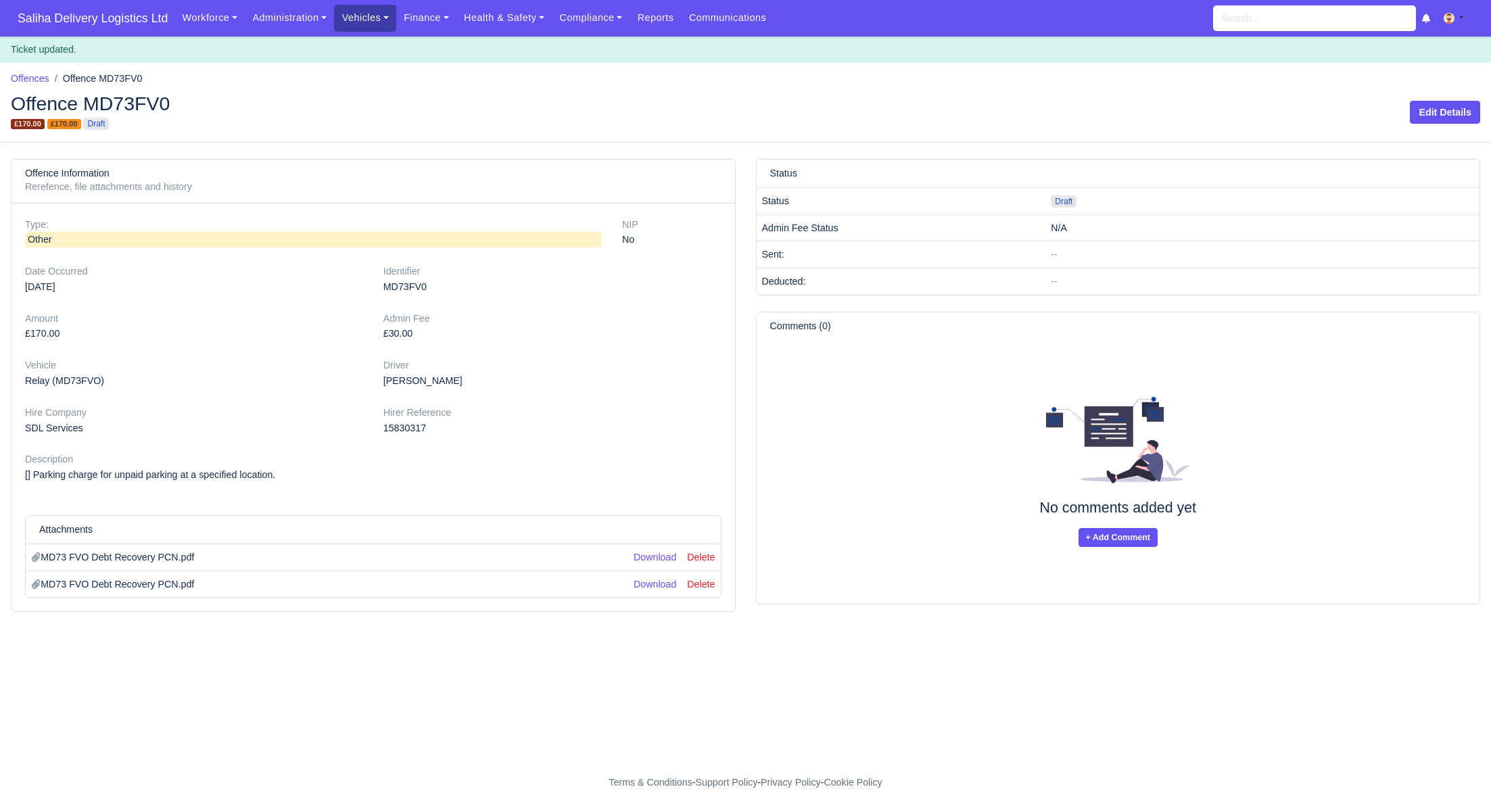
click at [361, 12] on link "Vehicles" at bounding box center [365, 18] width 62 height 26
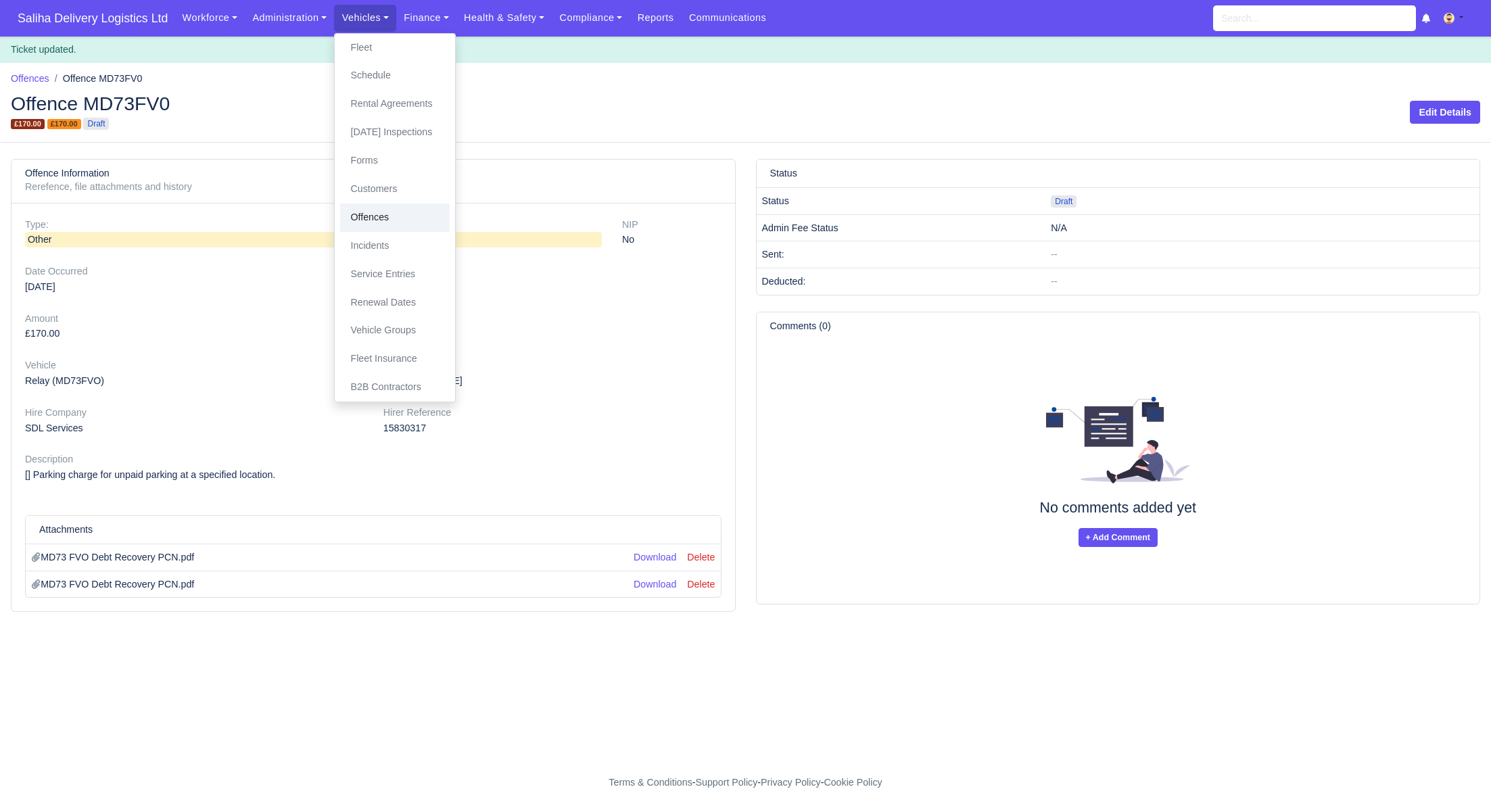
click at [383, 217] on link "Offences" at bounding box center [394, 217] width 109 height 29
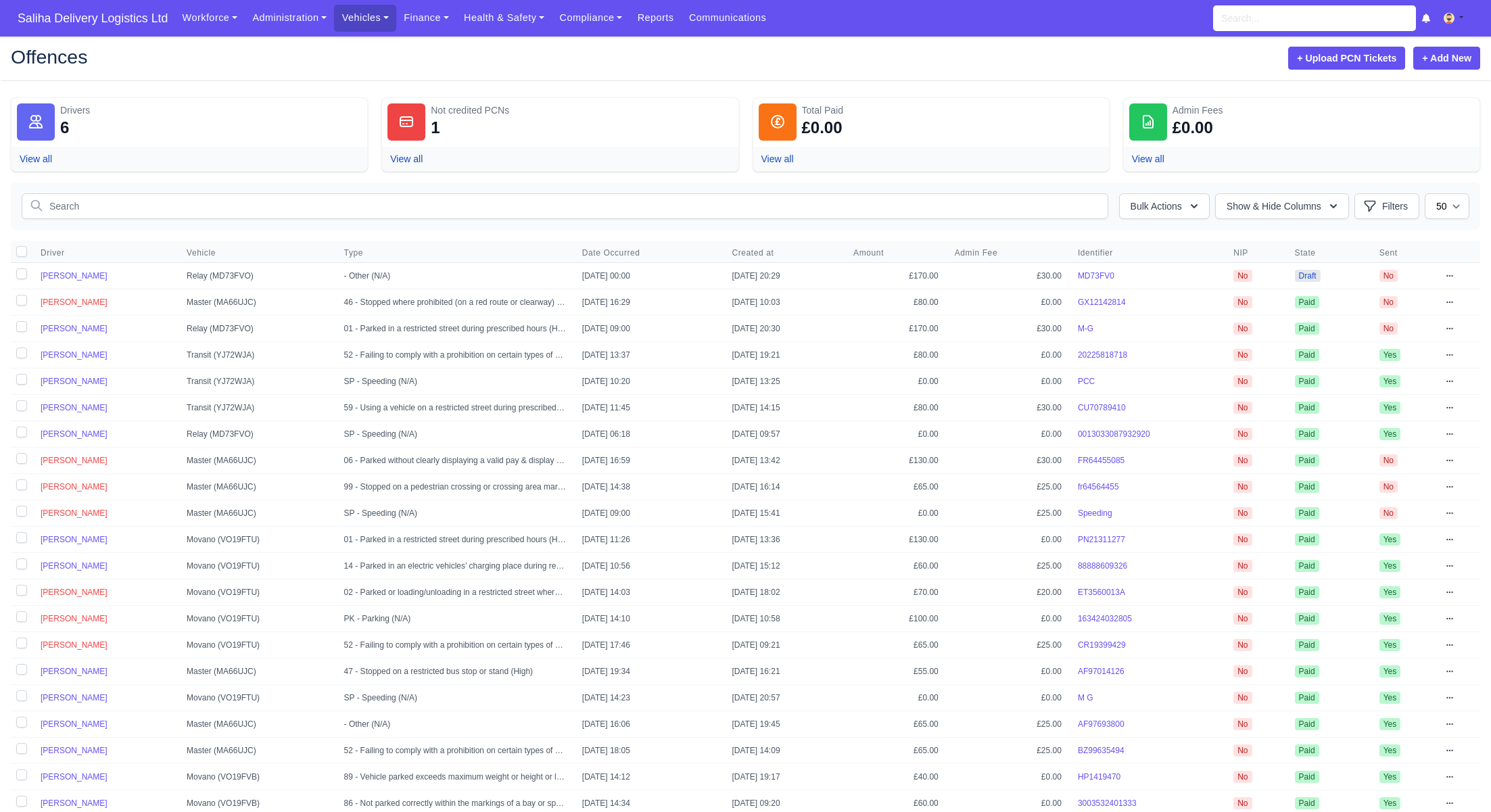
select select "50"
click at [19, 278] on label at bounding box center [21, 275] width 21 height 26
click at [19, 278] on input "checkbox" at bounding box center [21, 274] width 11 height 11
checkbox input "true"
click at [1191, 206] on icon "button" at bounding box center [1194, 206] width 7 height 4
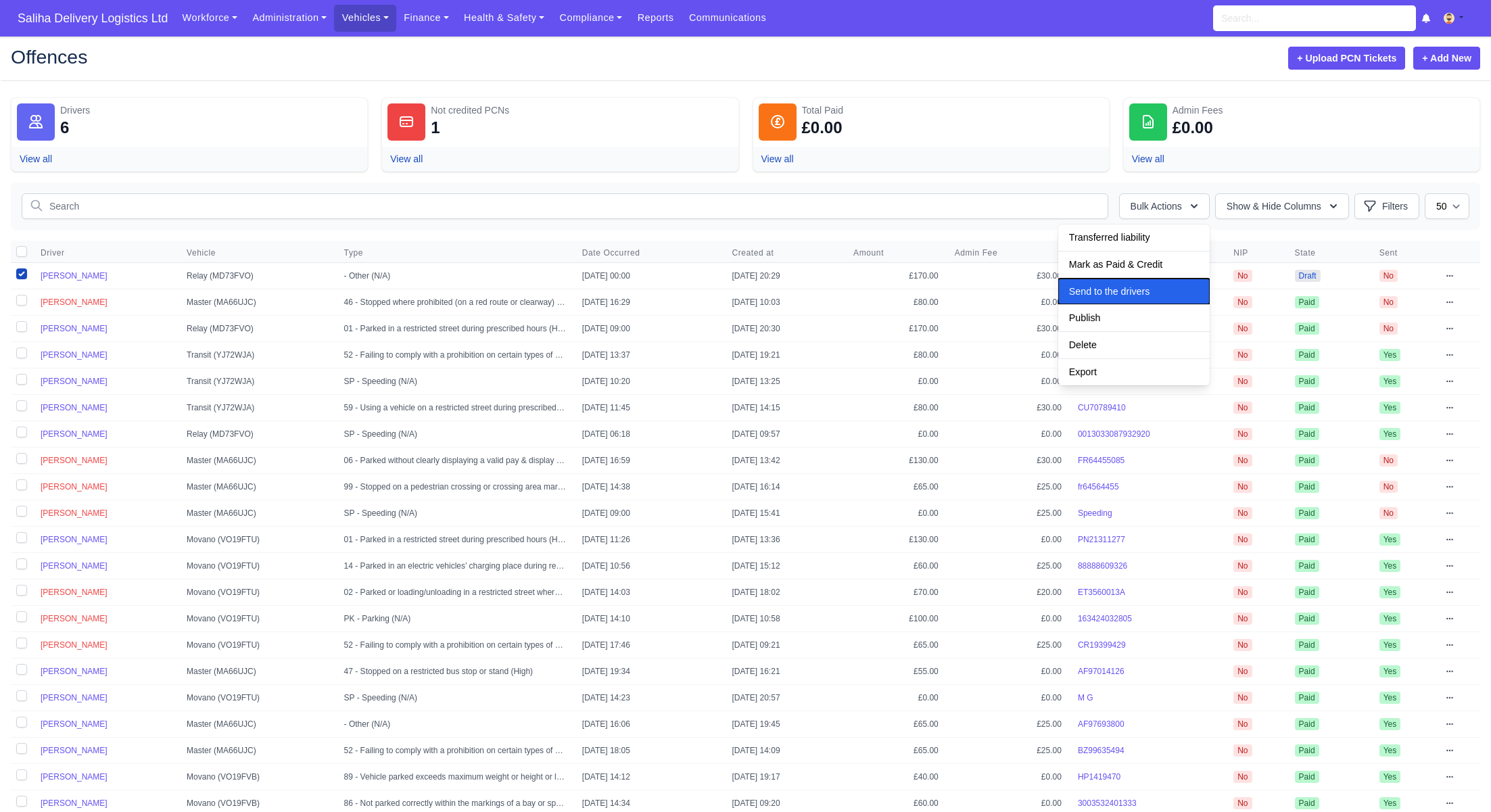
click at [1100, 280] on button "Send to the drivers" at bounding box center [1134, 291] width 151 height 26
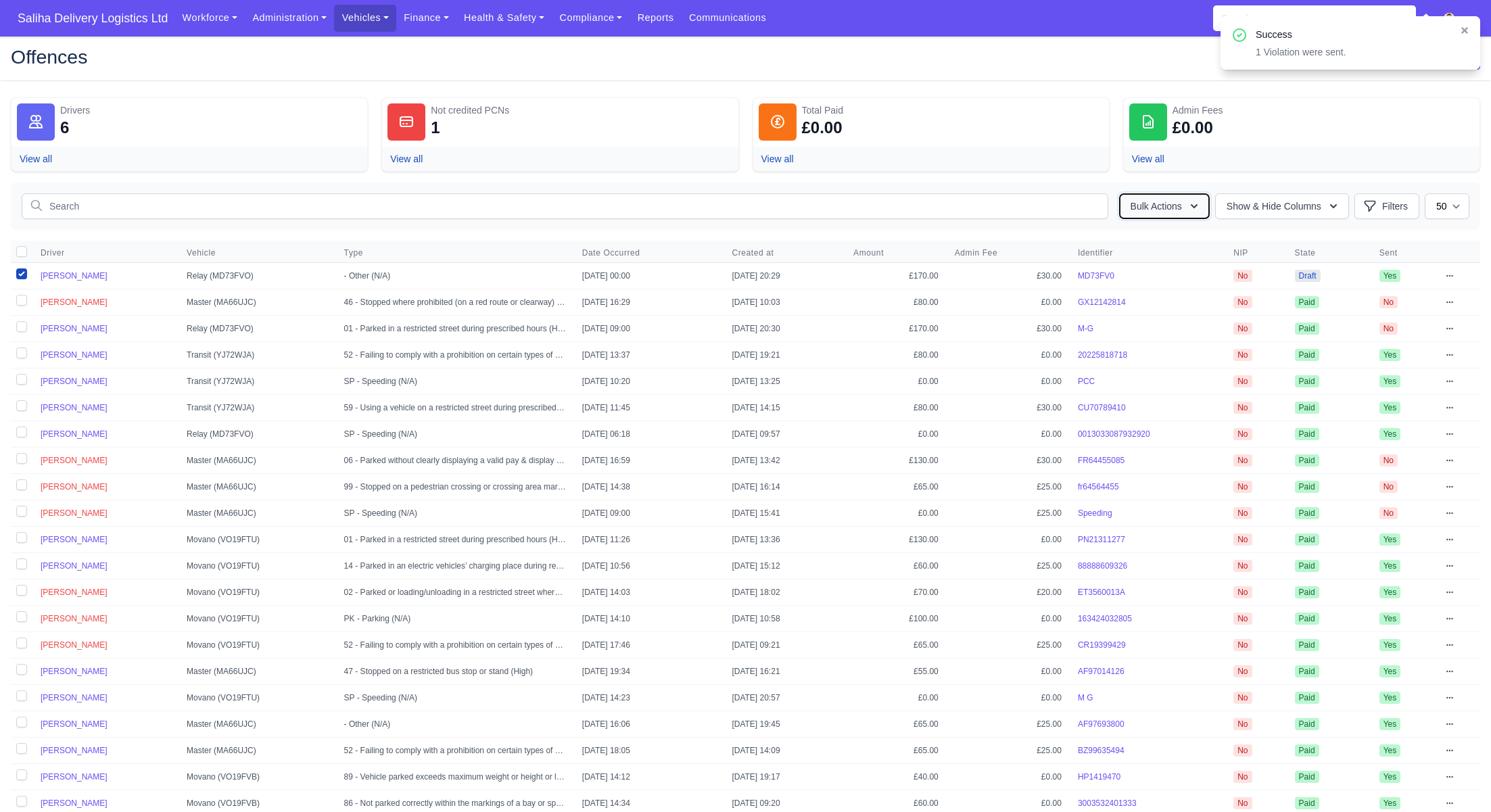
click at [1164, 211] on button "Bulk Actions" at bounding box center [1164, 206] width 90 height 26
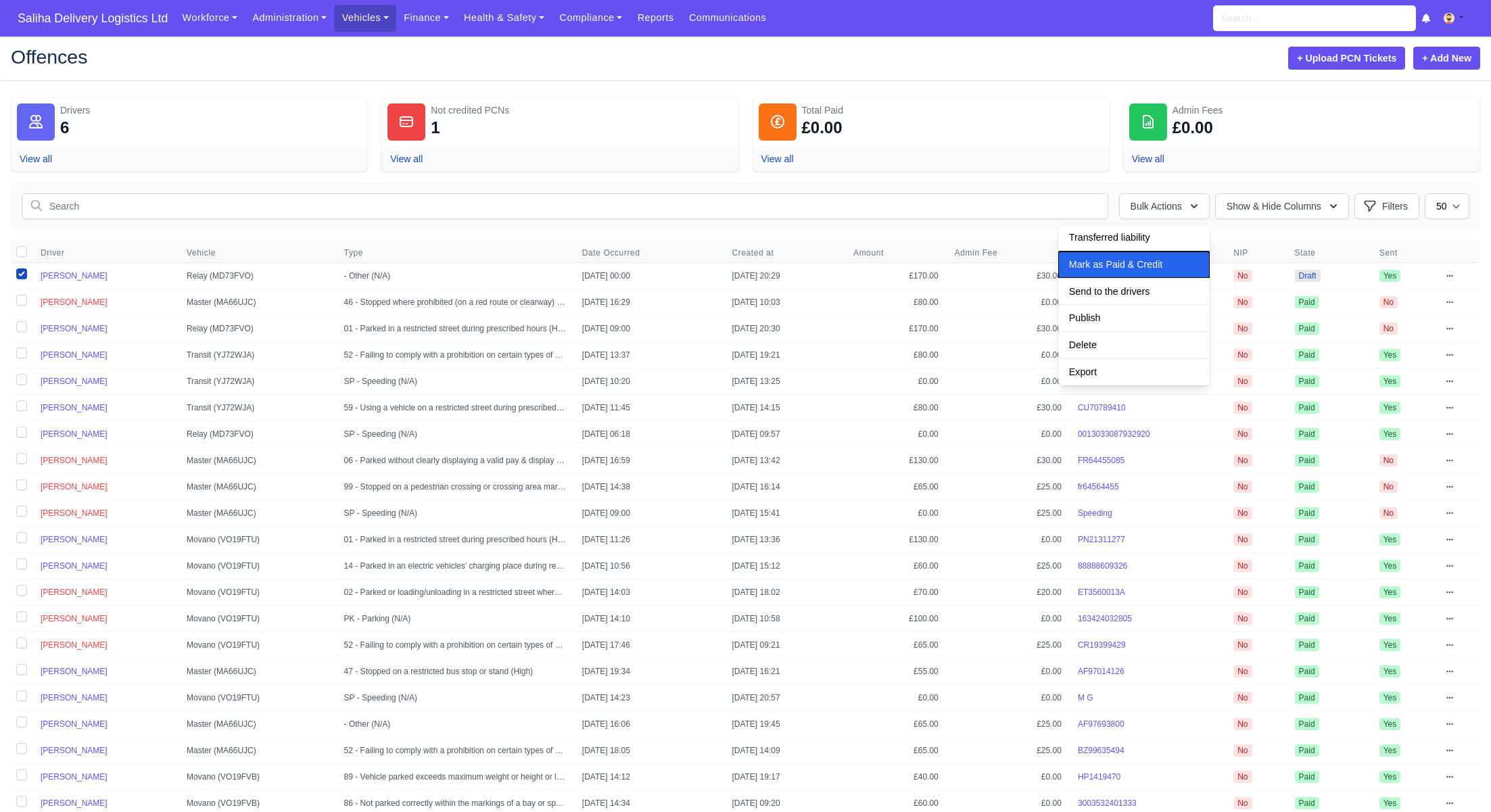
click at [1098, 273] on button "Mark as Paid & Credit" at bounding box center [1134, 265] width 151 height 26
click at [1454, 276] on icon at bounding box center [1450, 275] width 8 height 8
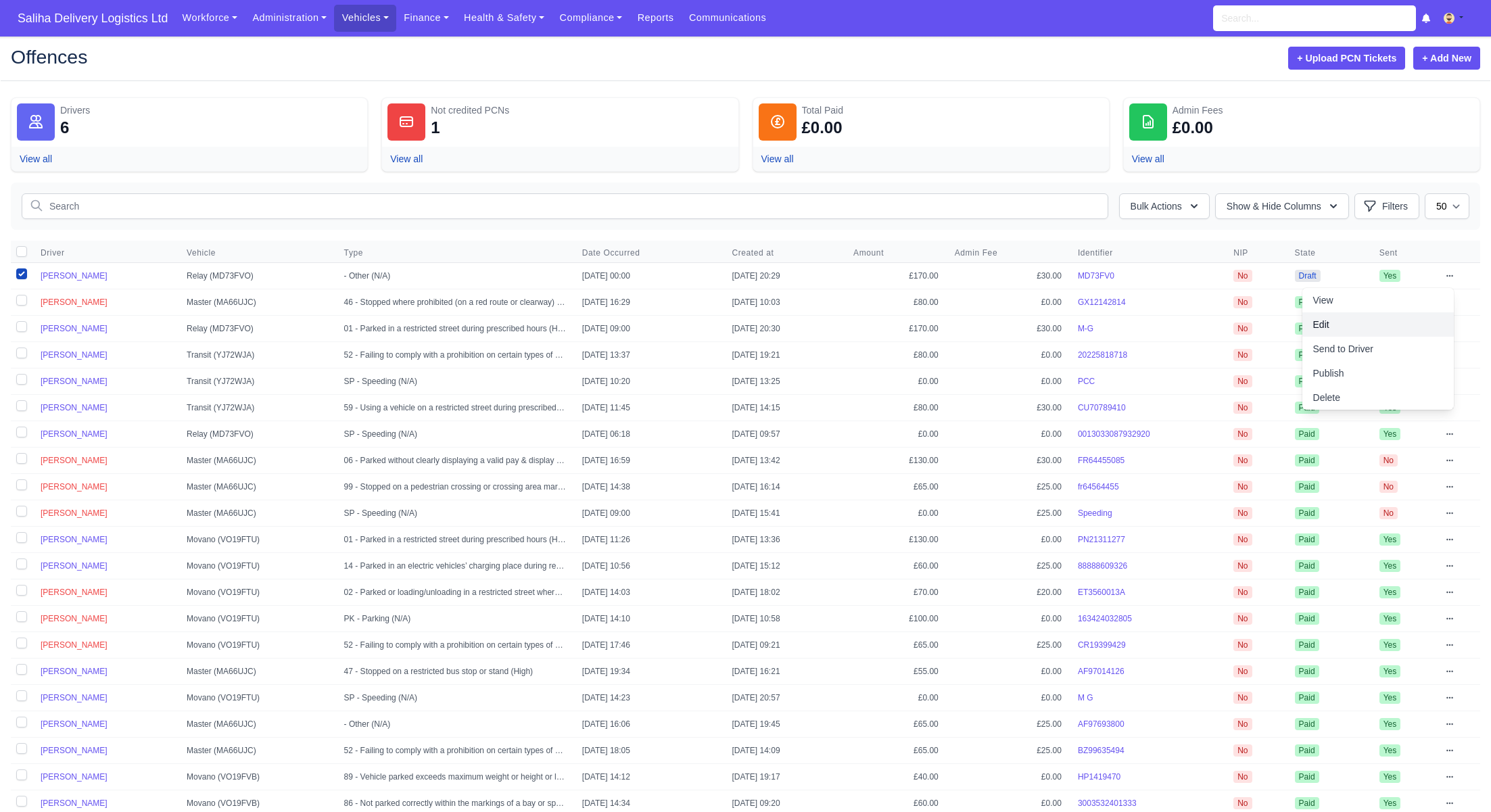
click at [1349, 322] on link "Edit" at bounding box center [1379, 324] width 151 height 24
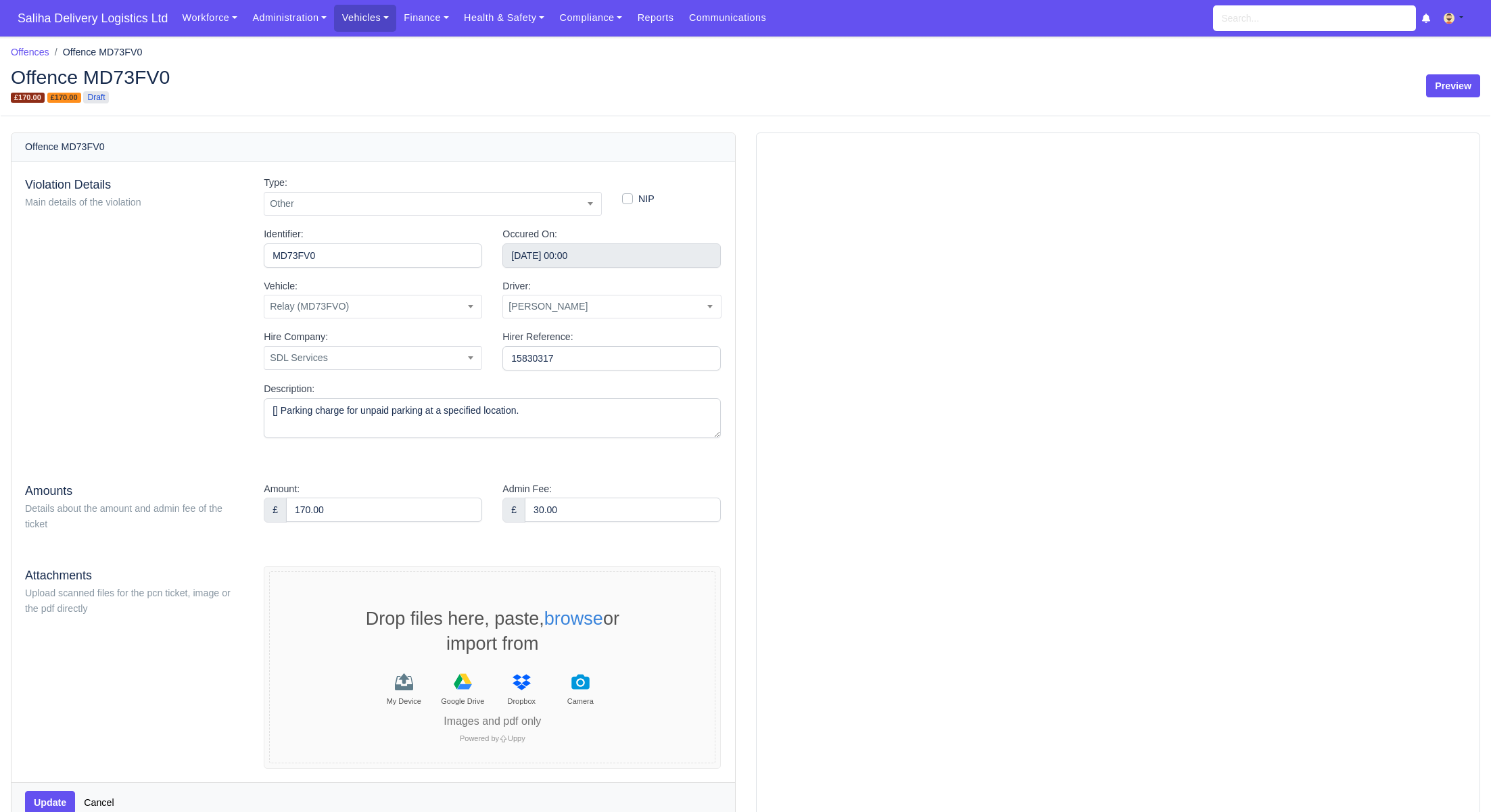
click at [638, 200] on label "NIP" at bounding box center [646, 199] width 16 height 15
click at [625, 200] on input "NIP" at bounding box center [627, 197] width 11 height 11
checkbox input "true"
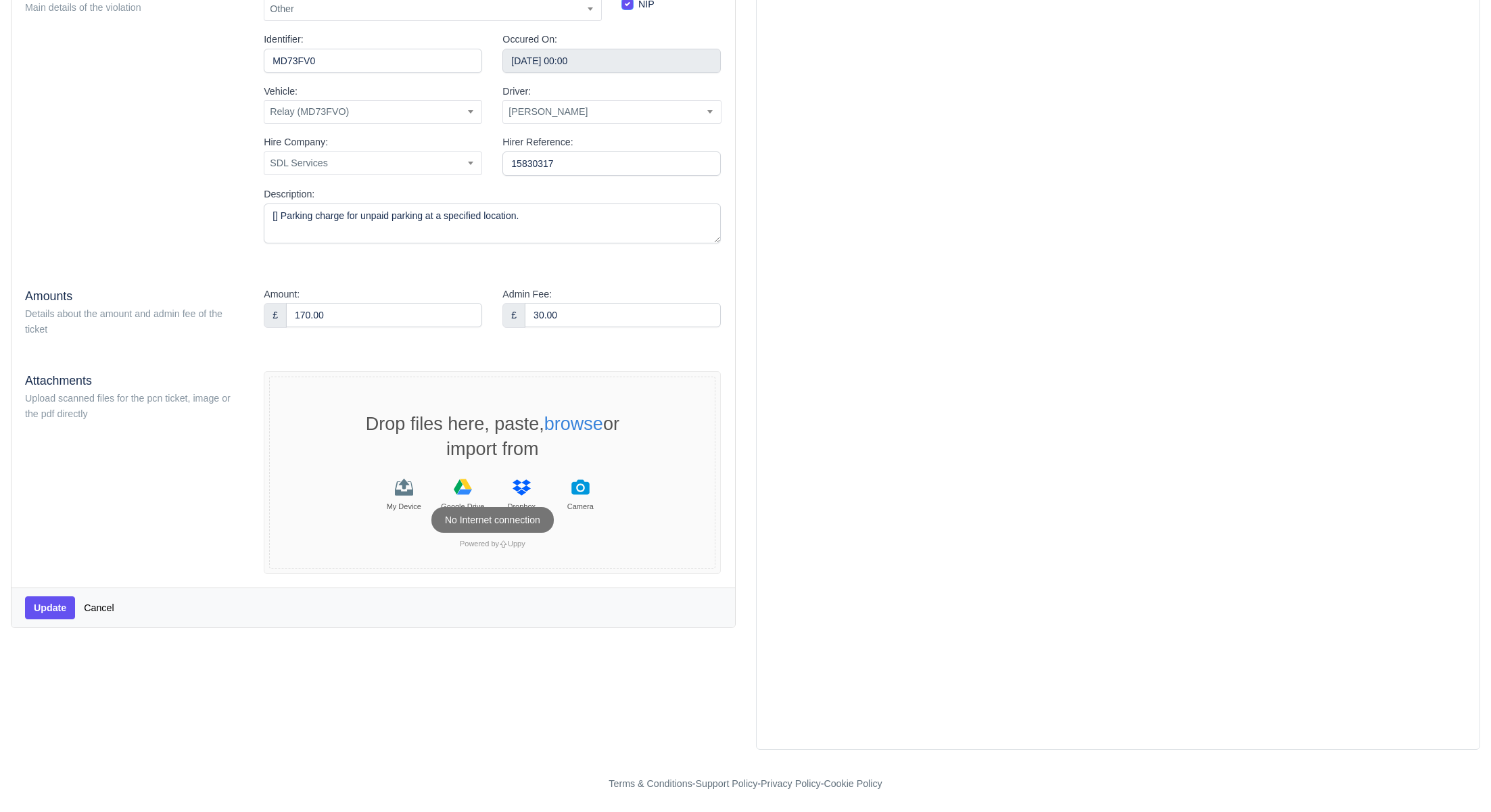
scroll to position [195, 0]
click at [49, 611] on button "Update" at bounding box center [50, 607] width 50 height 23
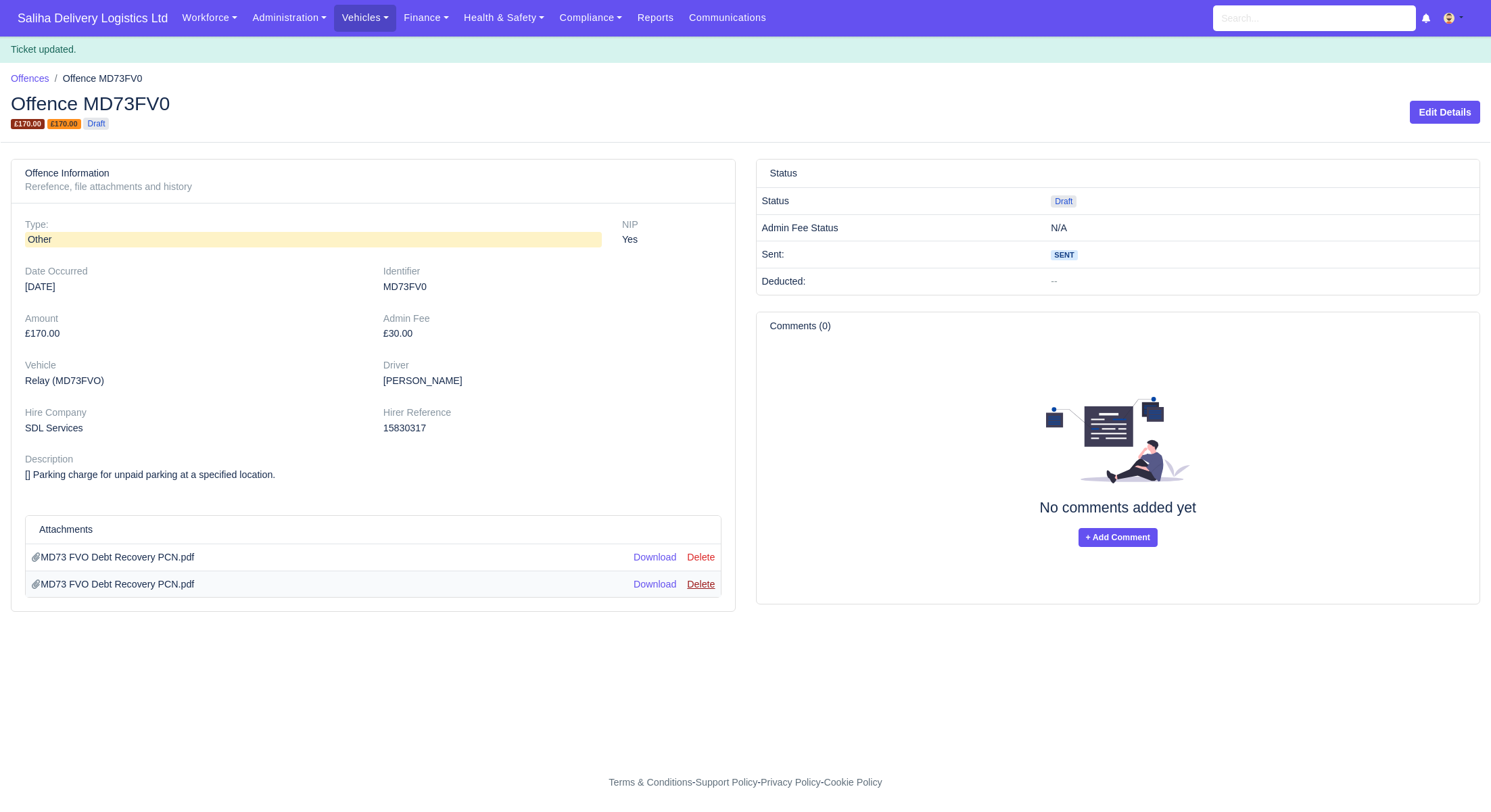
click at [706, 584] on link "Delete" at bounding box center [701, 584] width 28 height 11
click at [1067, 196] on span "Draft" at bounding box center [1064, 201] width 26 height 12
click at [1456, 104] on link "Edit Details" at bounding box center [1445, 112] width 71 height 23
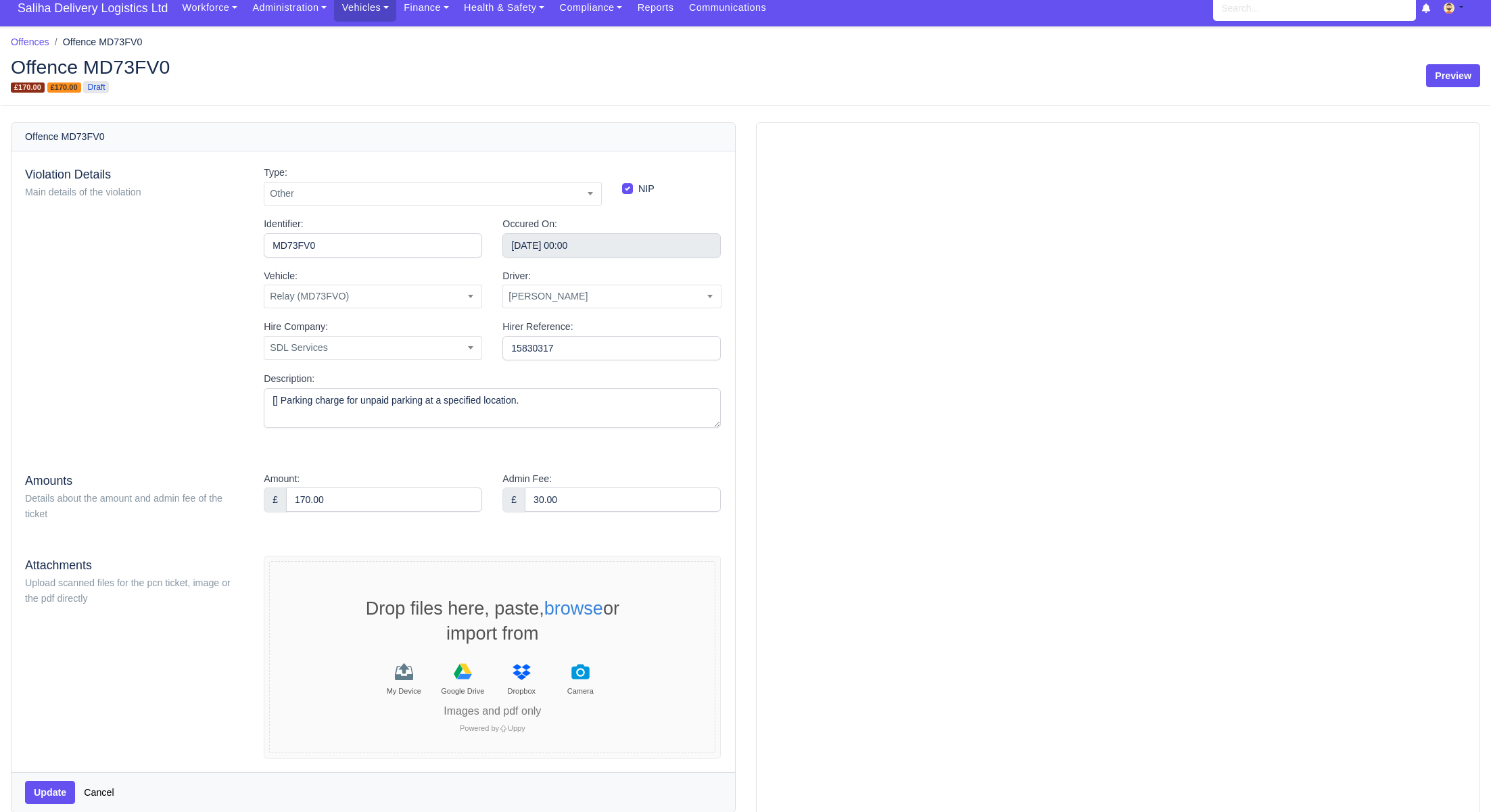
scroll to position [12, 0]
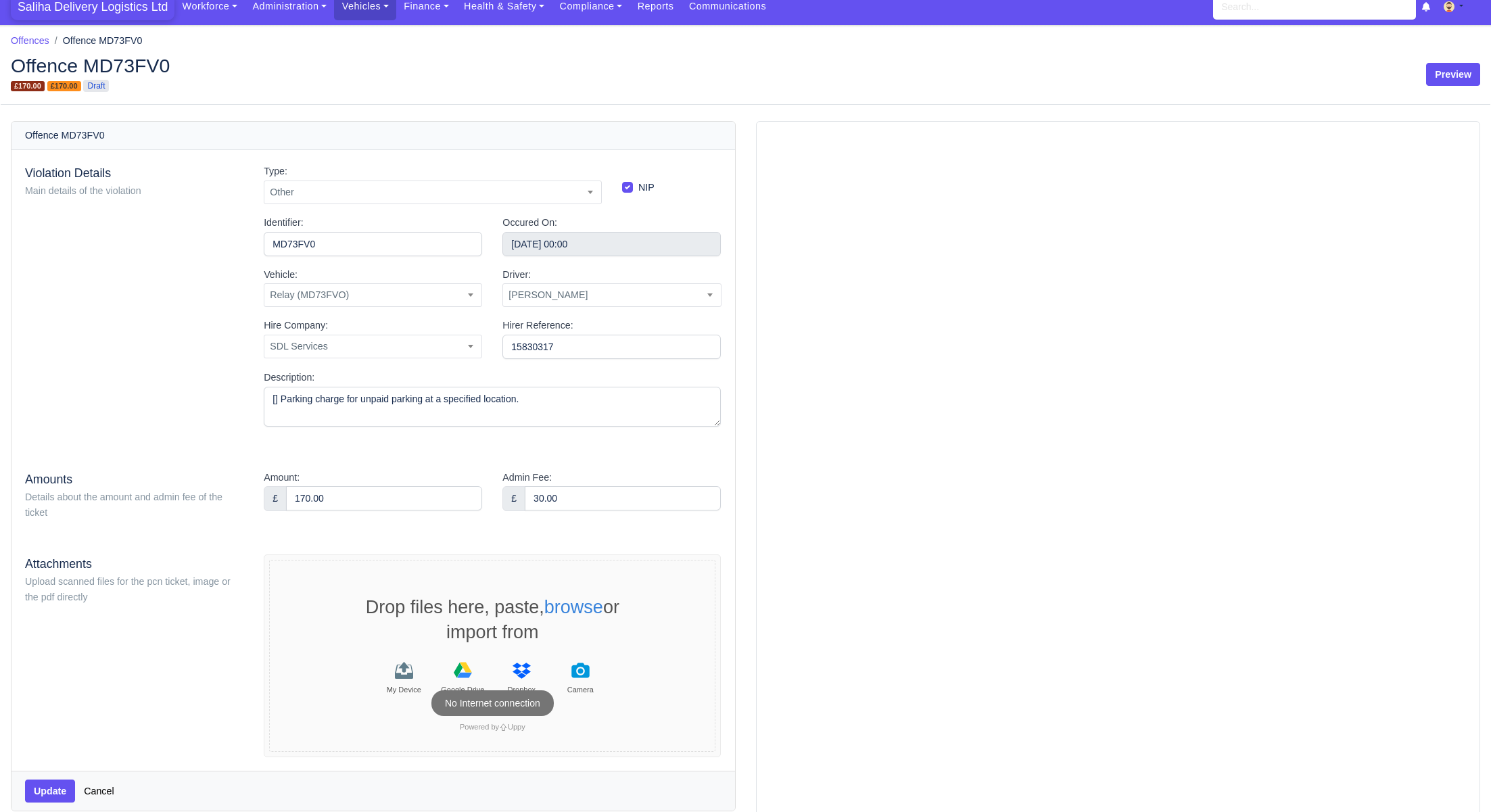
click at [90, 11] on span "Saliha Delivery Logistics Ltd" at bounding box center [93, 7] width 164 height 27
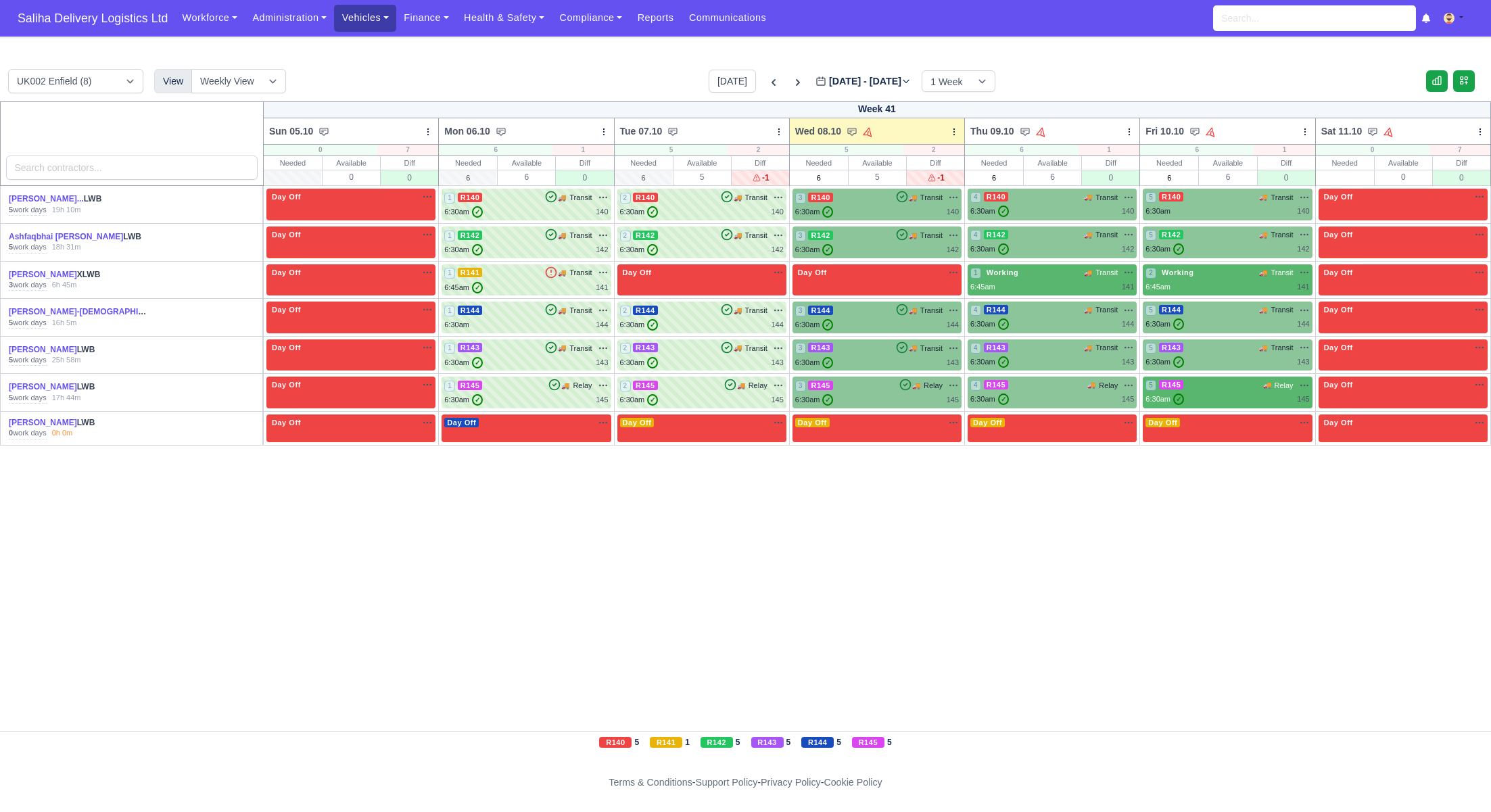
click at [353, 13] on link "Vehicles" at bounding box center [365, 18] width 62 height 26
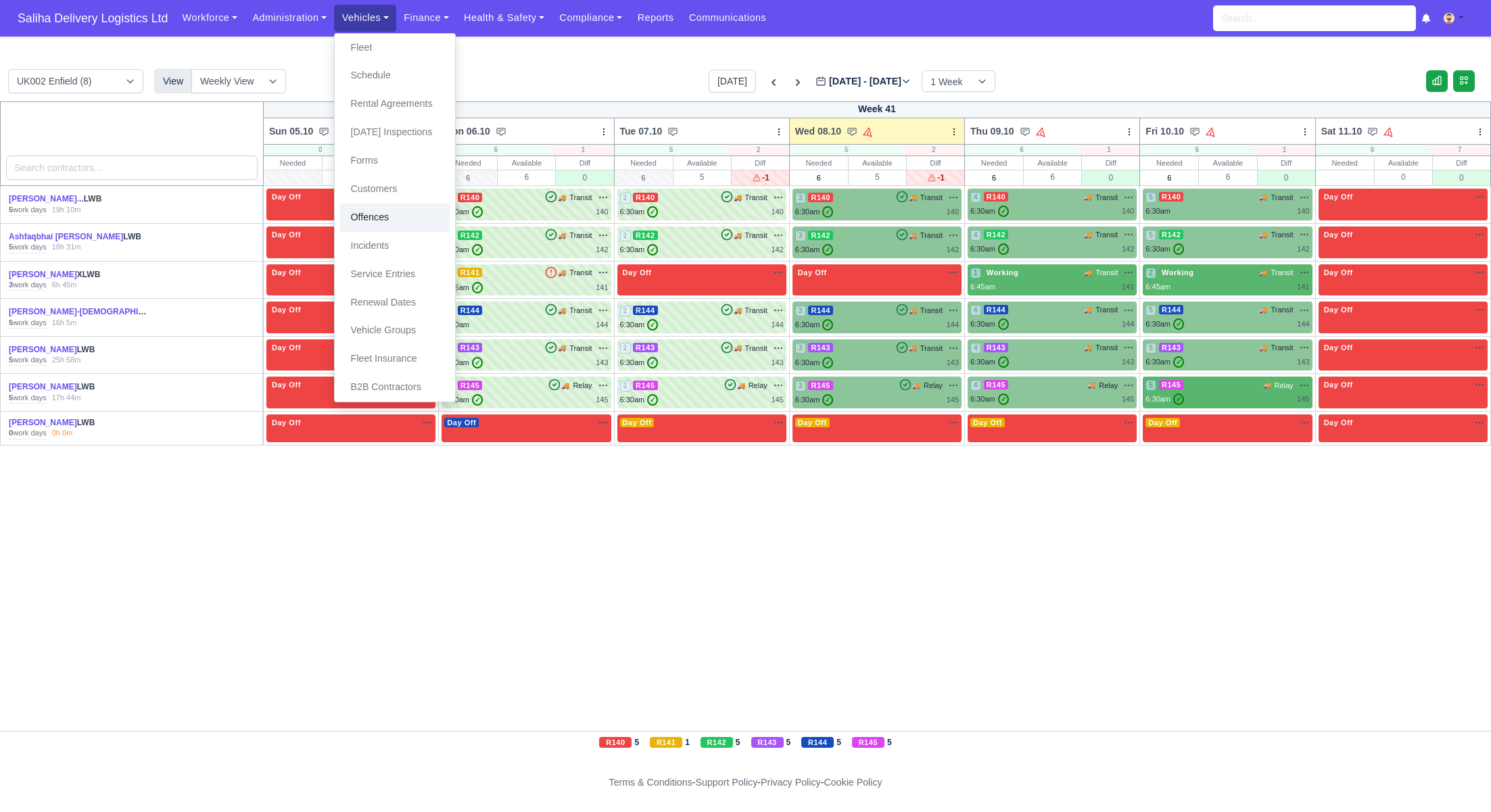
click at [410, 218] on link "Offences" at bounding box center [394, 217] width 109 height 29
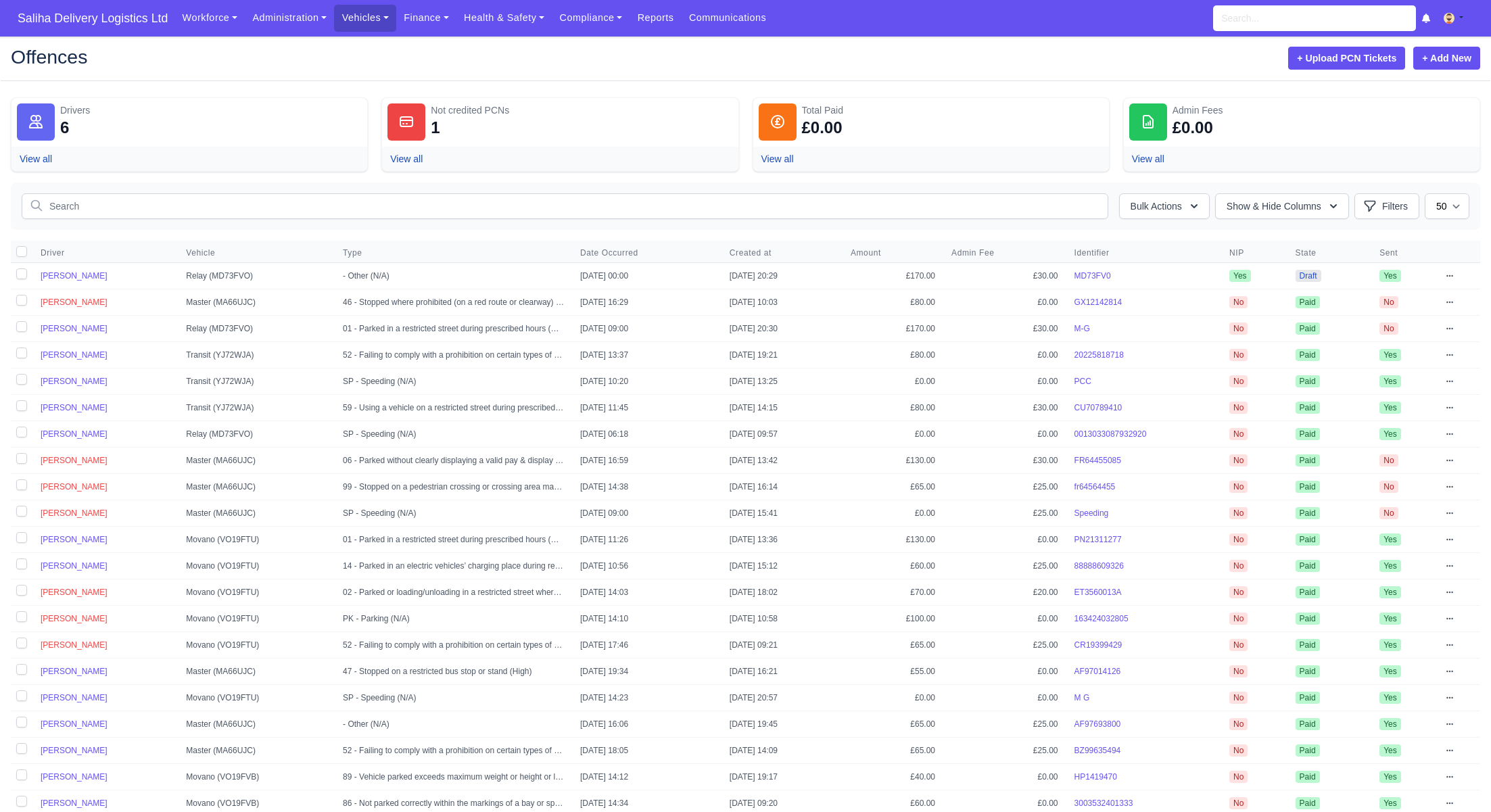
select select "50"
click at [1332, 209] on icon "button" at bounding box center [1334, 206] width 13 height 13
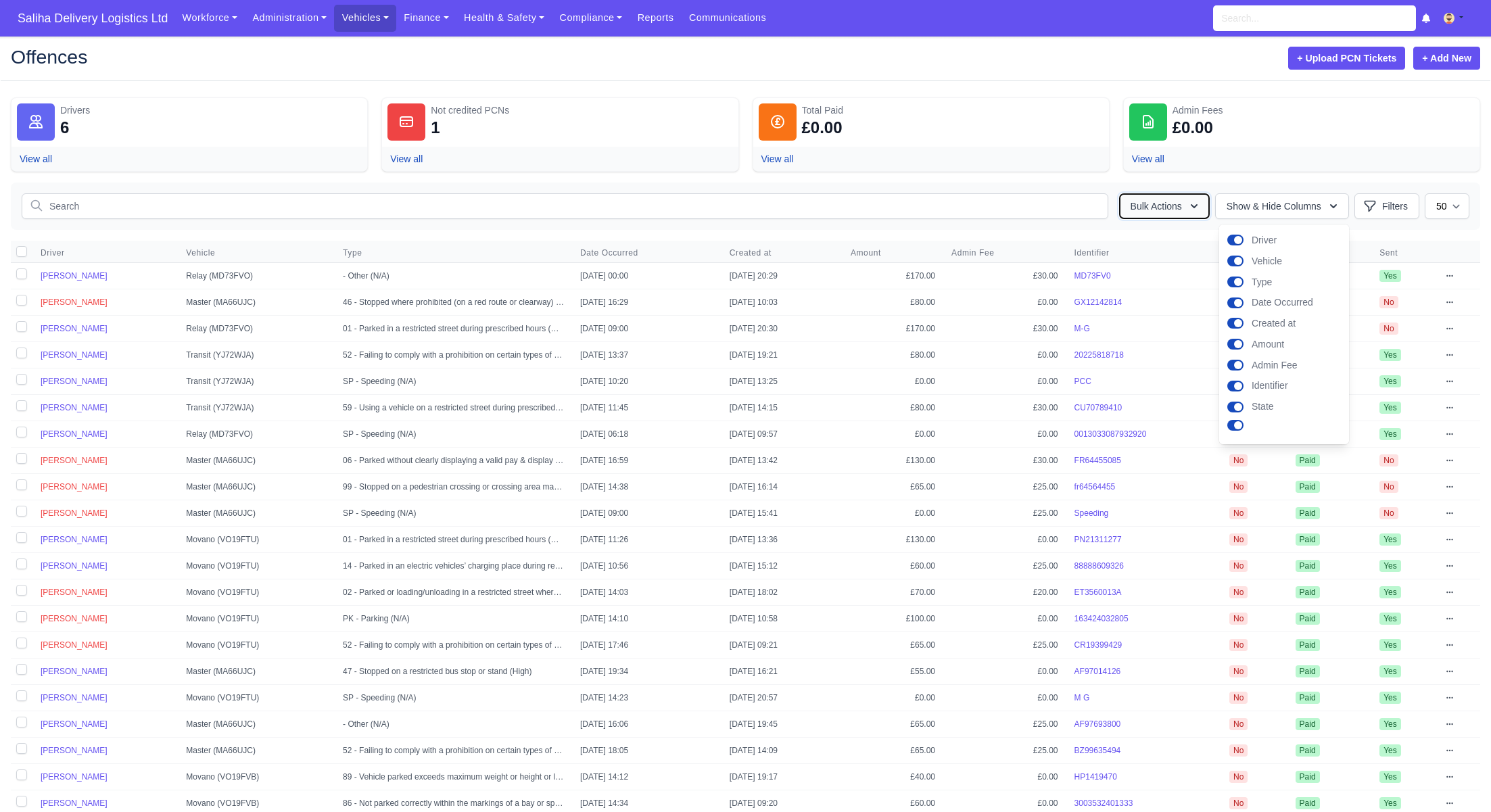
click at [1188, 207] on icon "button" at bounding box center [1194, 206] width 13 height 13
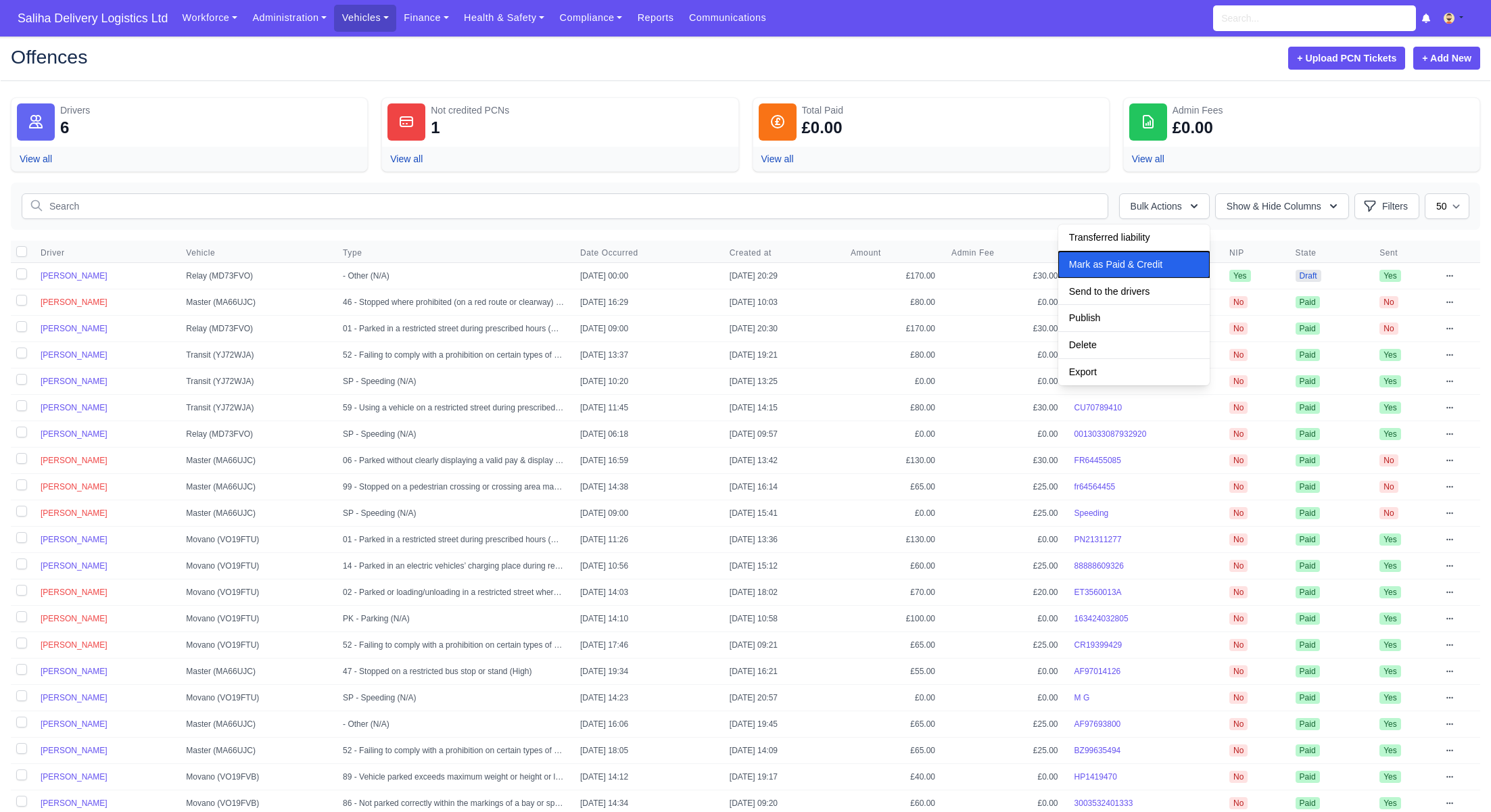
click at [1098, 269] on span "Mark as Paid & Credit" at bounding box center [1116, 264] width 93 height 11
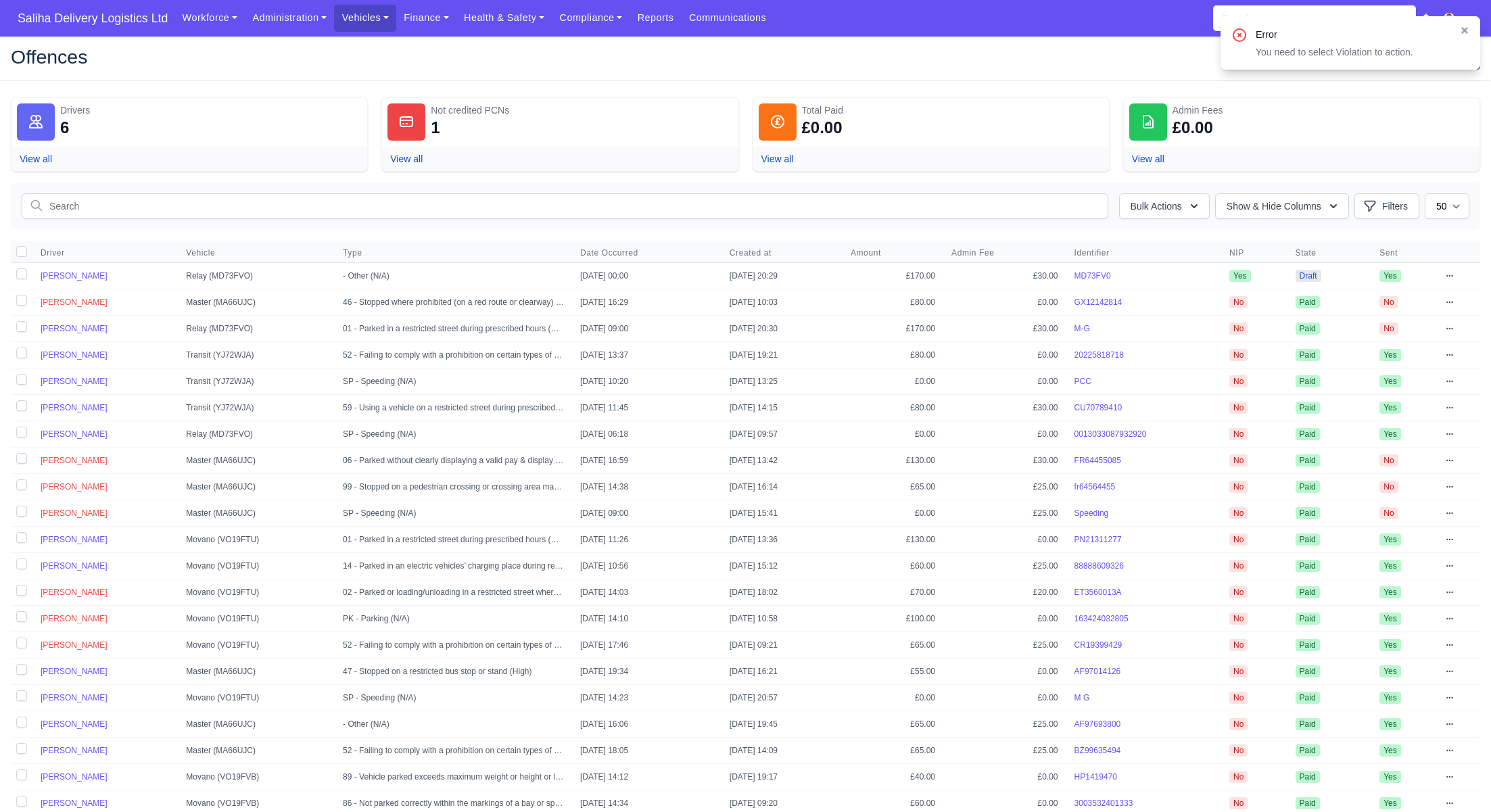
click at [24, 272] on label at bounding box center [21, 275] width 21 height 26
click at [24, 272] on input "checkbox" at bounding box center [21, 274] width 11 height 11
checkbox input "true"
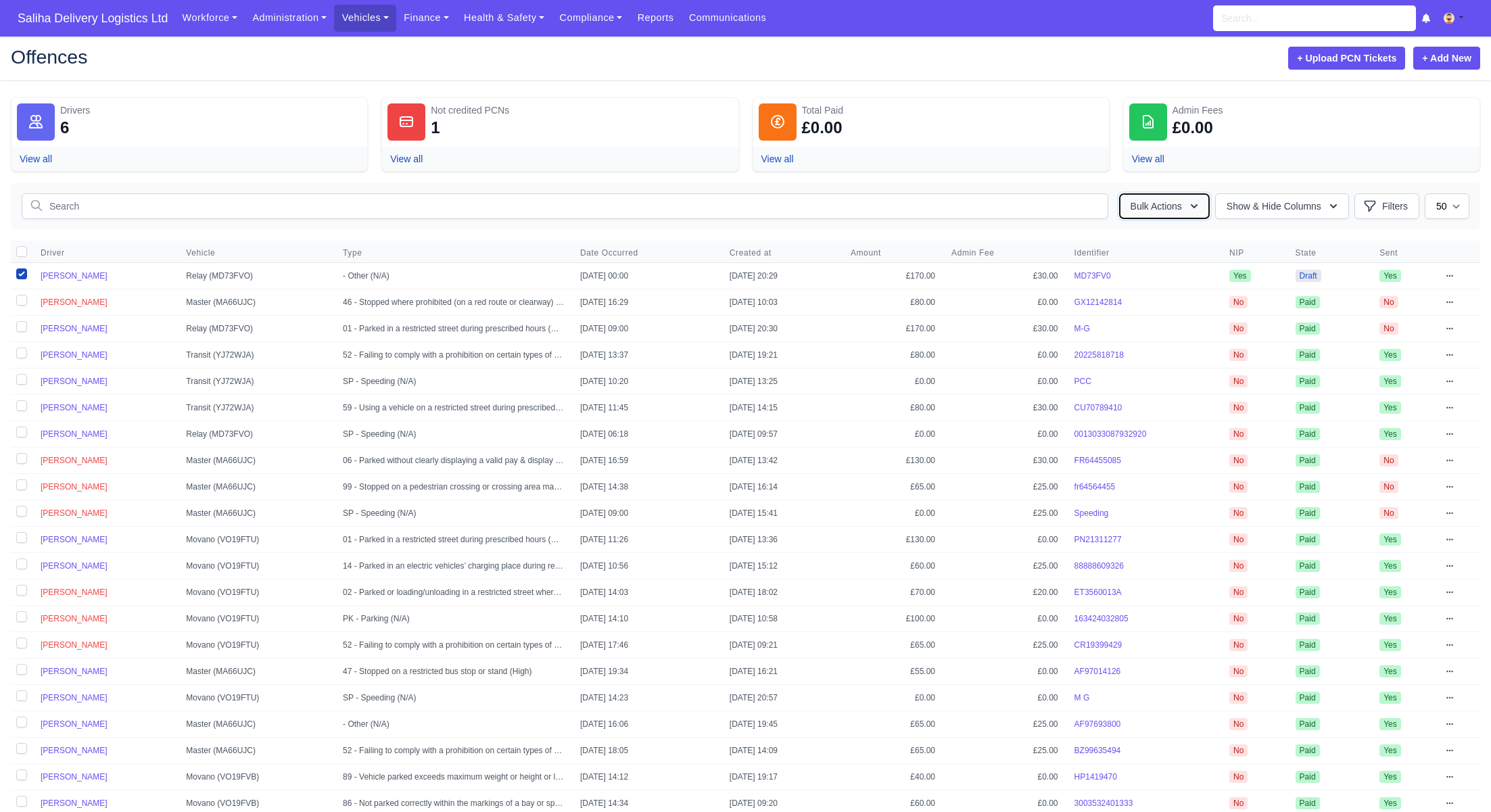
click at [1193, 206] on icon "button" at bounding box center [1194, 206] width 13 height 13
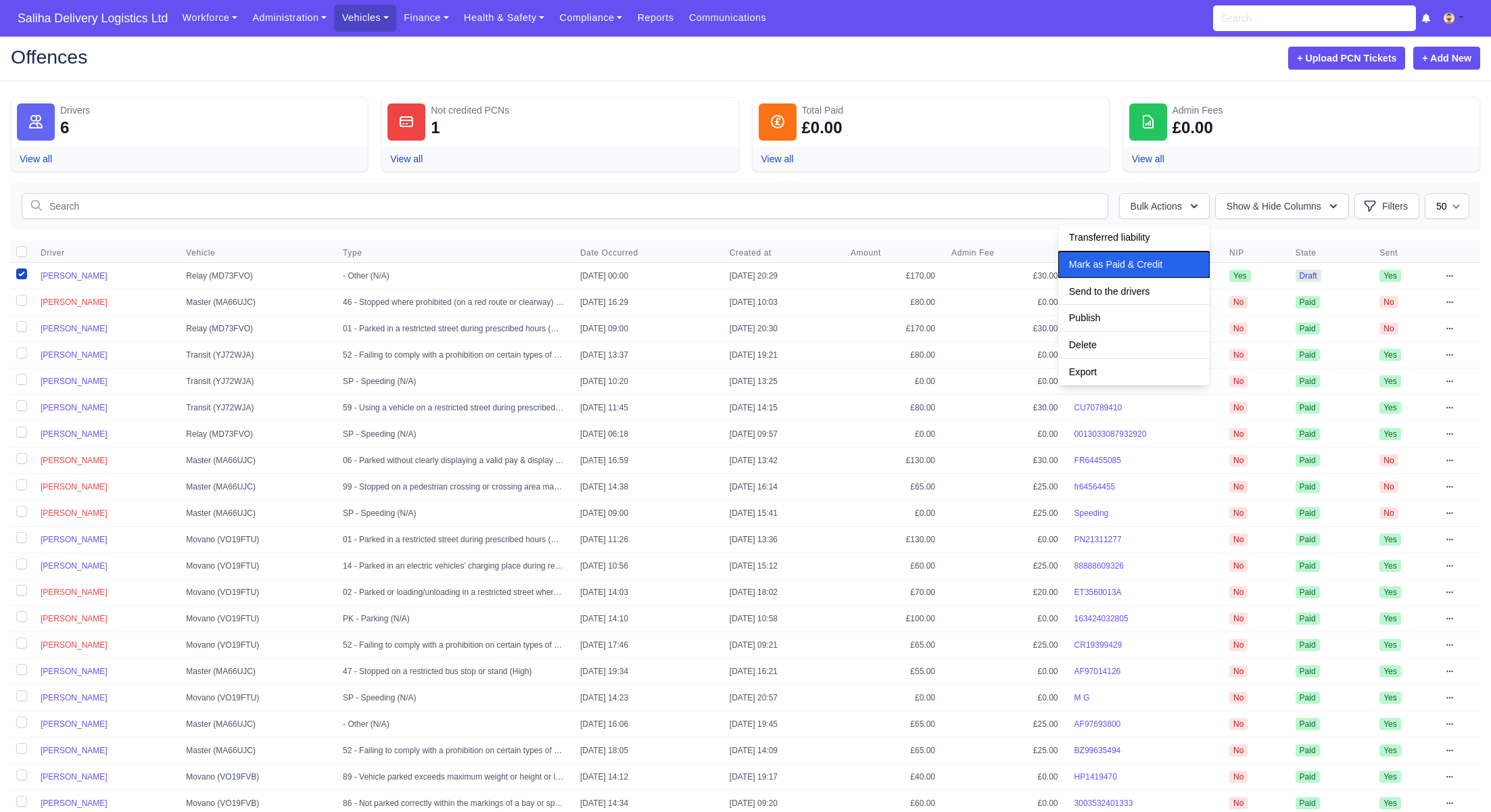
click at [1119, 262] on span "Mark as Paid & Credit" at bounding box center [1116, 264] width 93 height 11
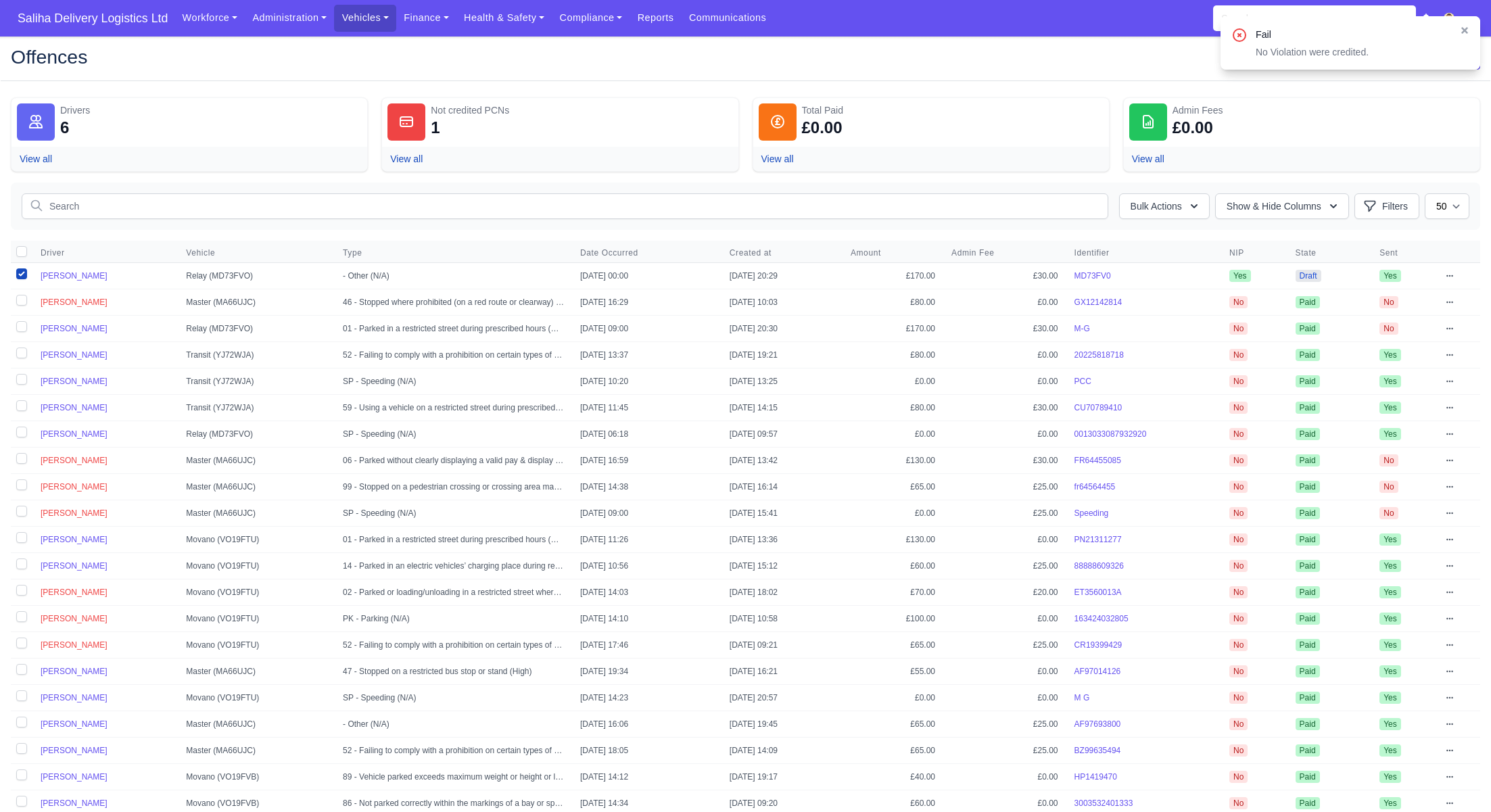
click at [1454, 275] on icon at bounding box center [1450, 275] width 8 height 8
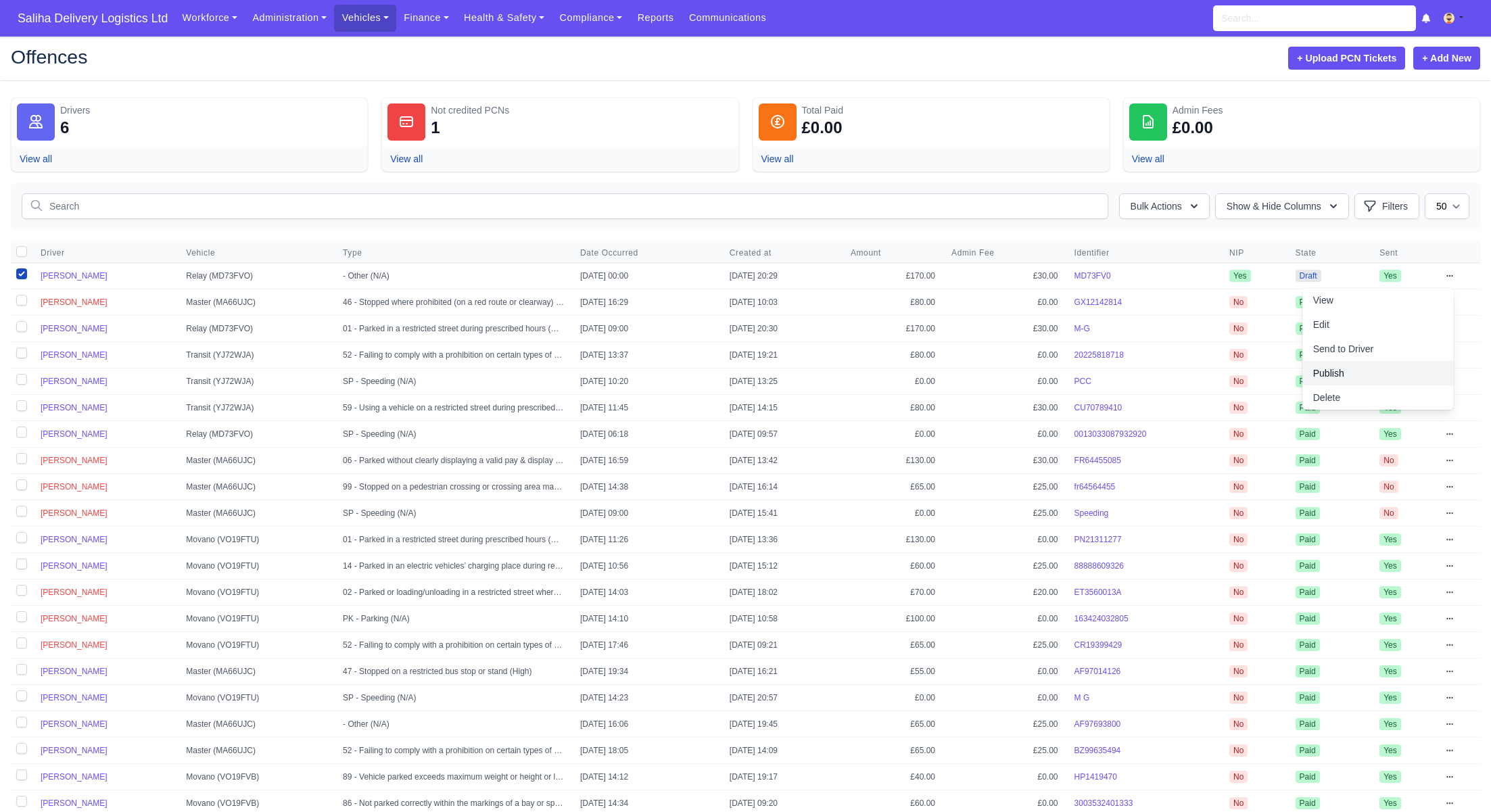
click at [1355, 369] on link "Publish" at bounding box center [1379, 373] width 151 height 24
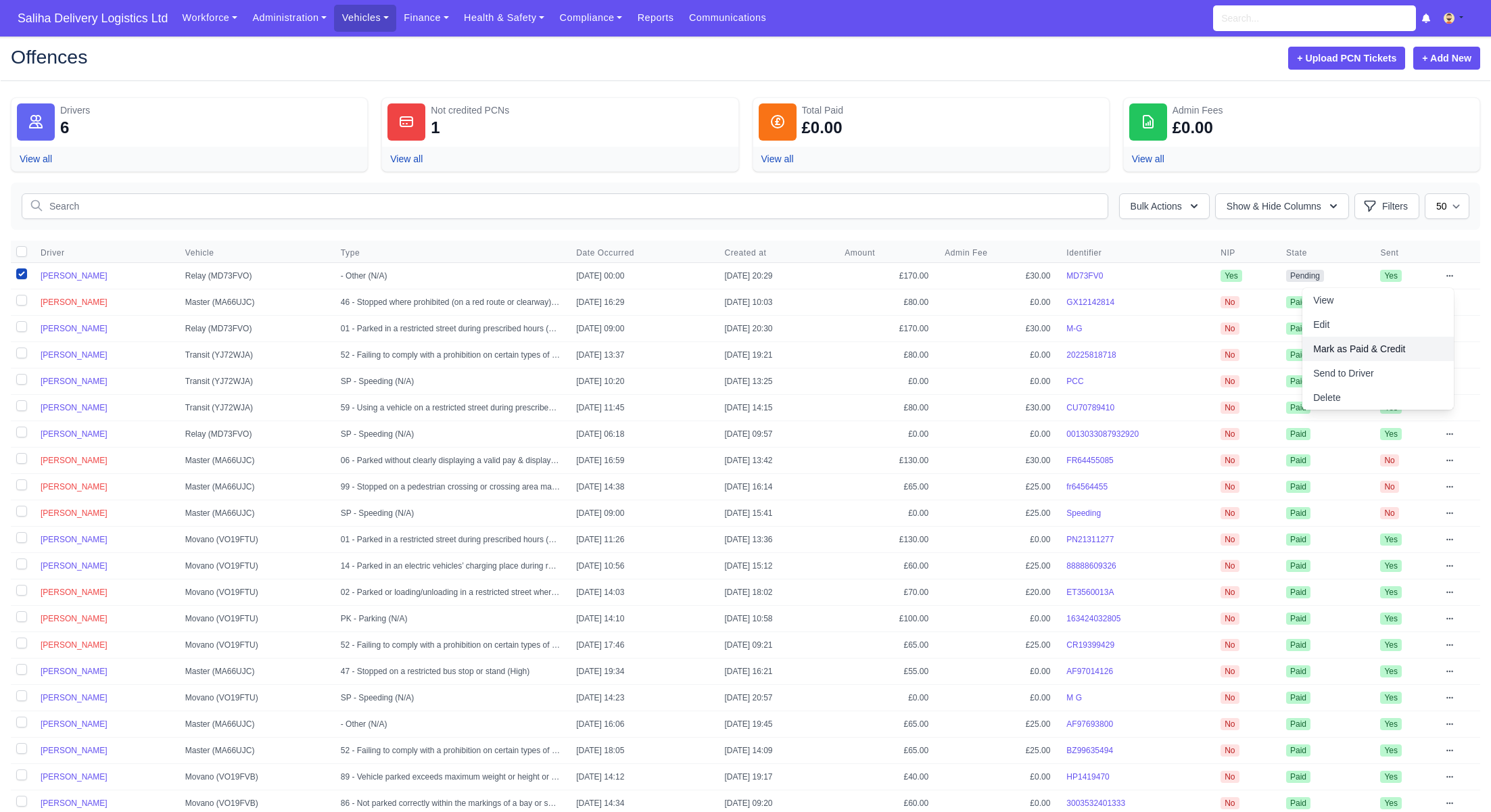
click at [1359, 349] on link "Mark as Paid & Credit" at bounding box center [1379, 349] width 151 height 24
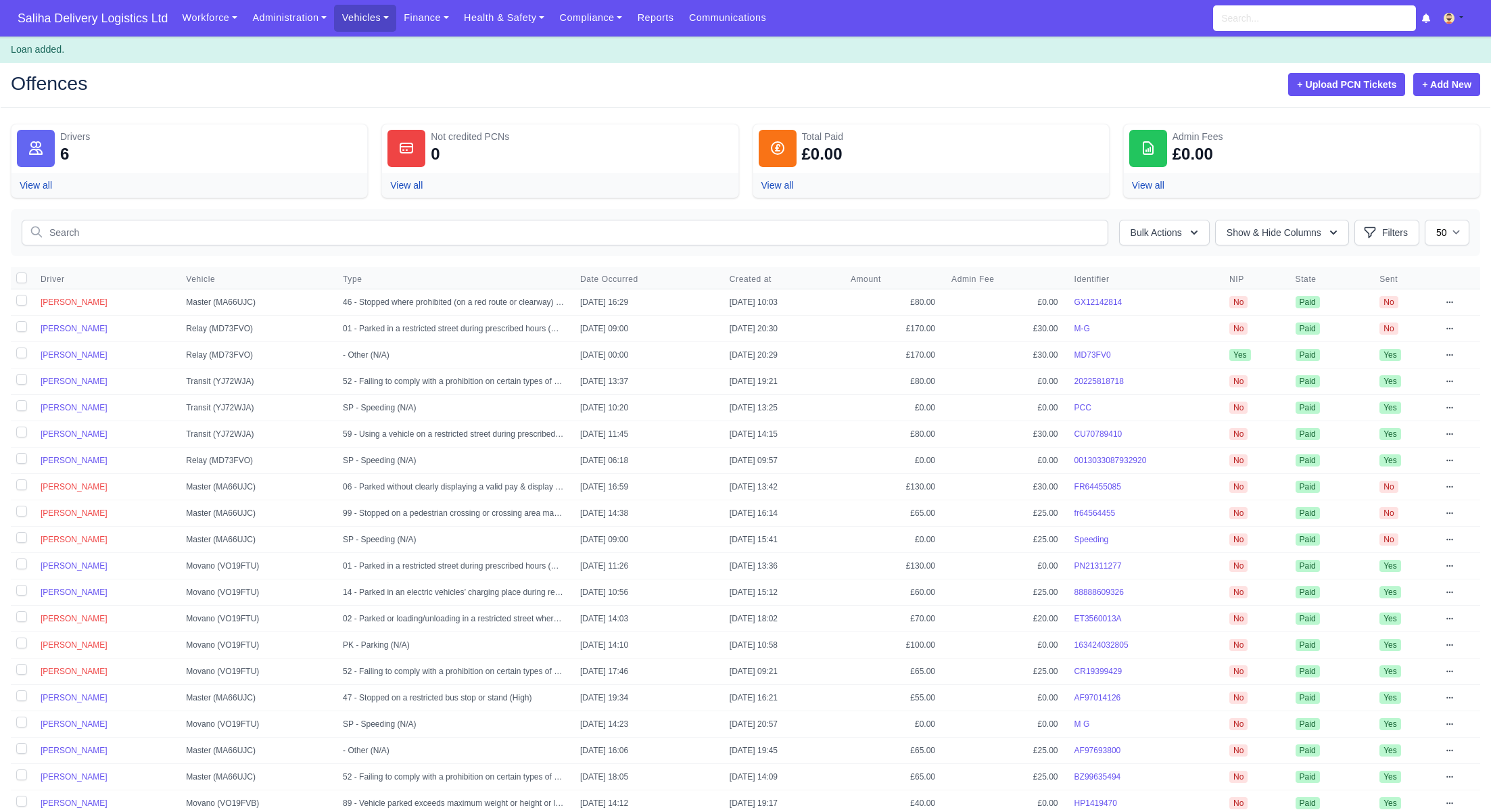
select select "50"
click at [411, 236] on input "text" at bounding box center [565, 232] width 1087 height 26
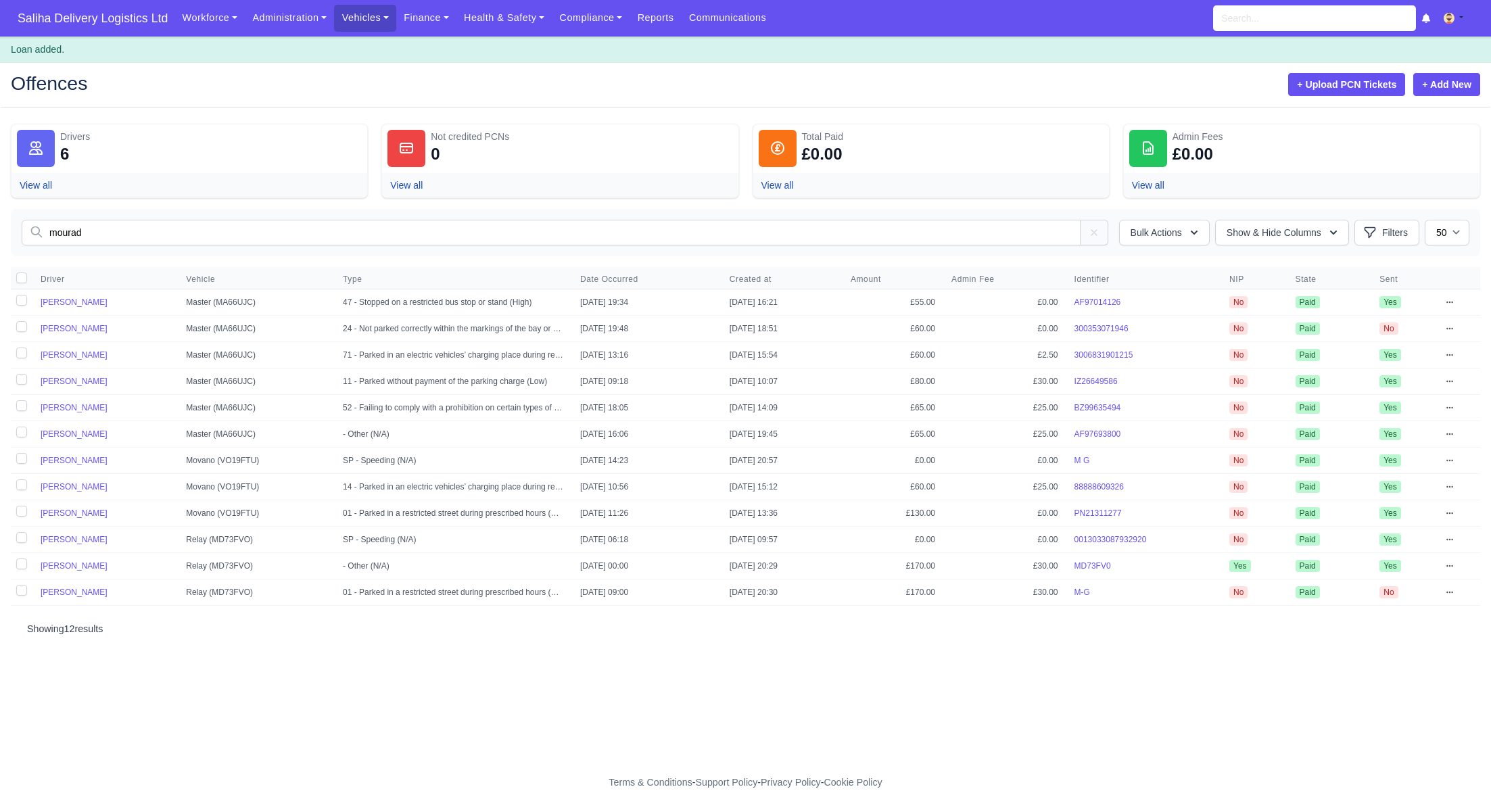
type input "mourad"
click at [1450, 588] on icon at bounding box center [1450, 592] width 8 height 8
click at [1355, 655] on link "Send to Driver" at bounding box center [1379, 665] width 151 height 24
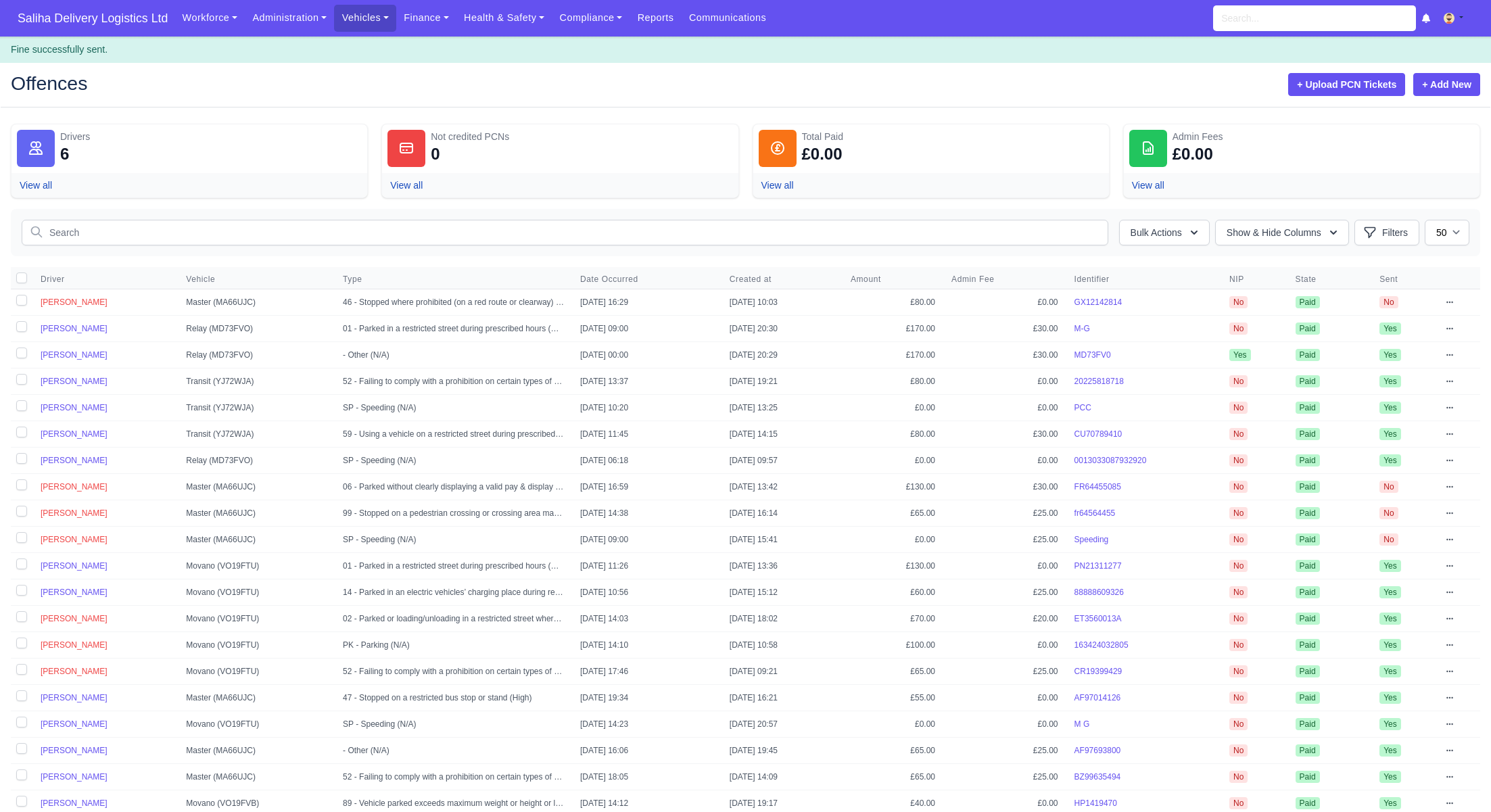
select select "50"
click at [444, 239] on input "text" at bounding box center [565, 232] width 1087 height 26
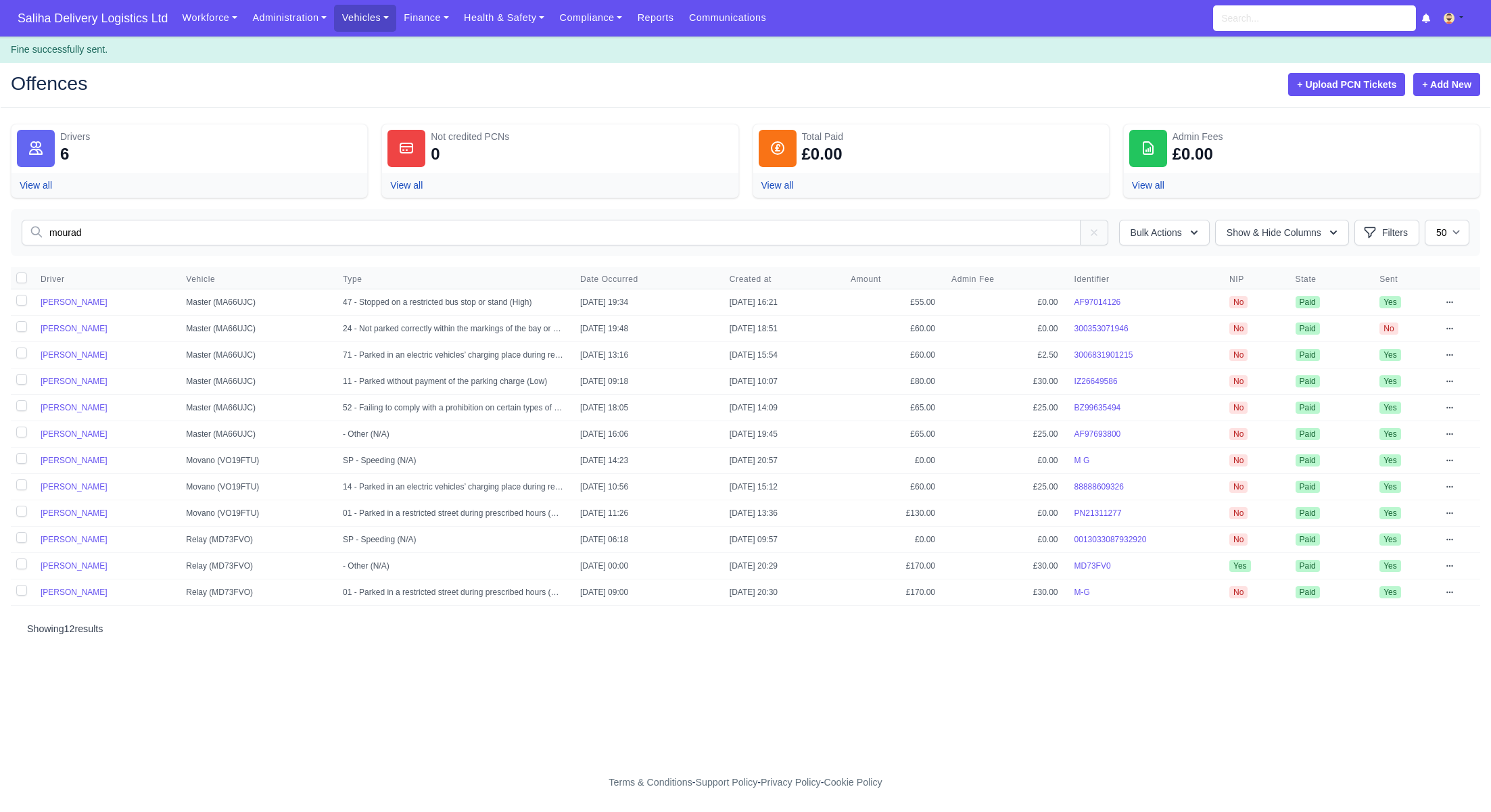
type input "mourad"
click at [355, 559] on td "- Other (N/A)" at bounding box center [453, 565] width 237 height 26
click at [1454, 562] on icon at bounding box center [1450, 565] width 8 height 8
click at [1360, 592] on link "View" at bounding box center [1379, 590] width 151 height 24
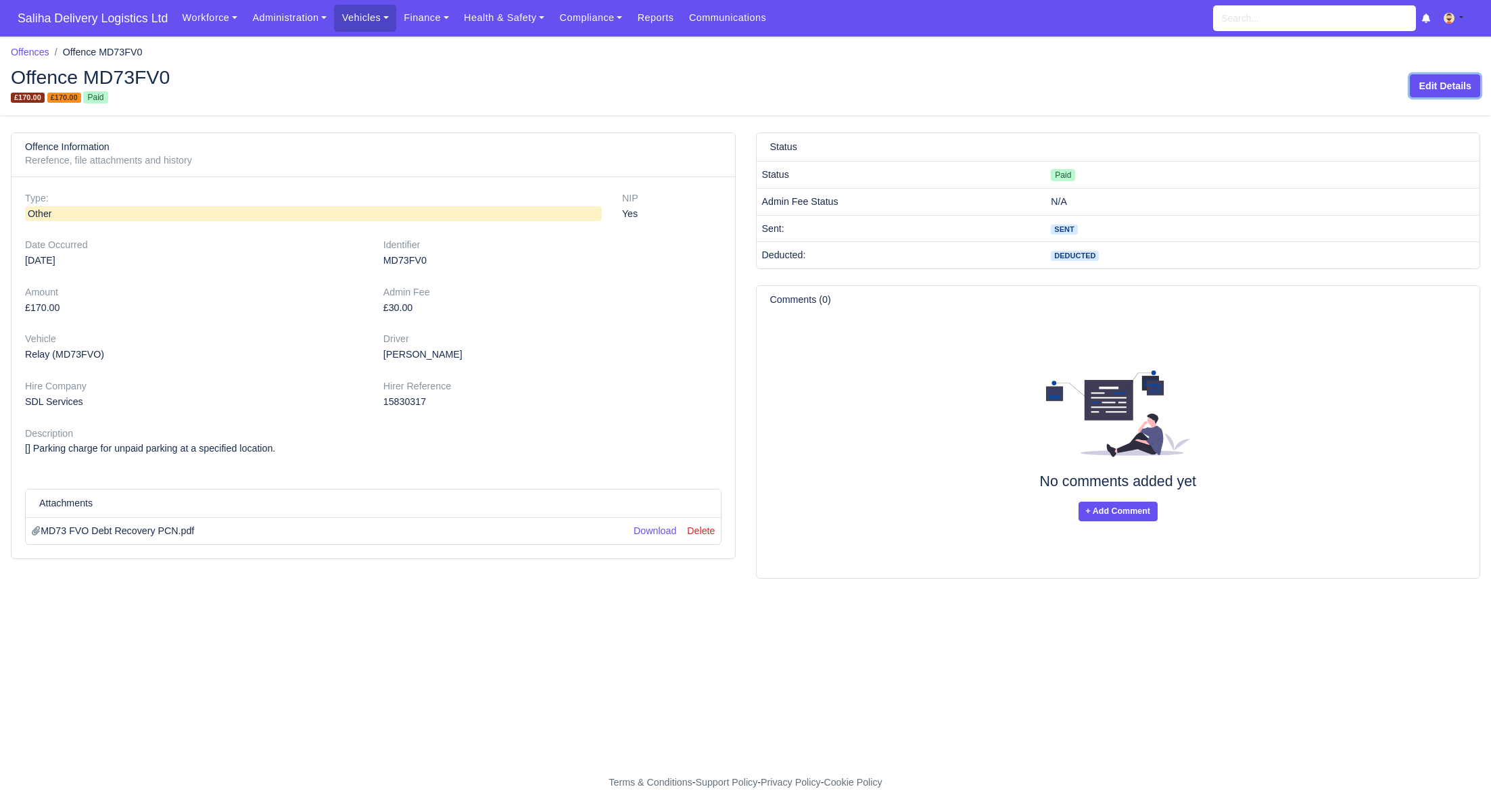
click at [1447, 86] on link "Edit Details" at bounding box center [1445, 85] width 71 height 23
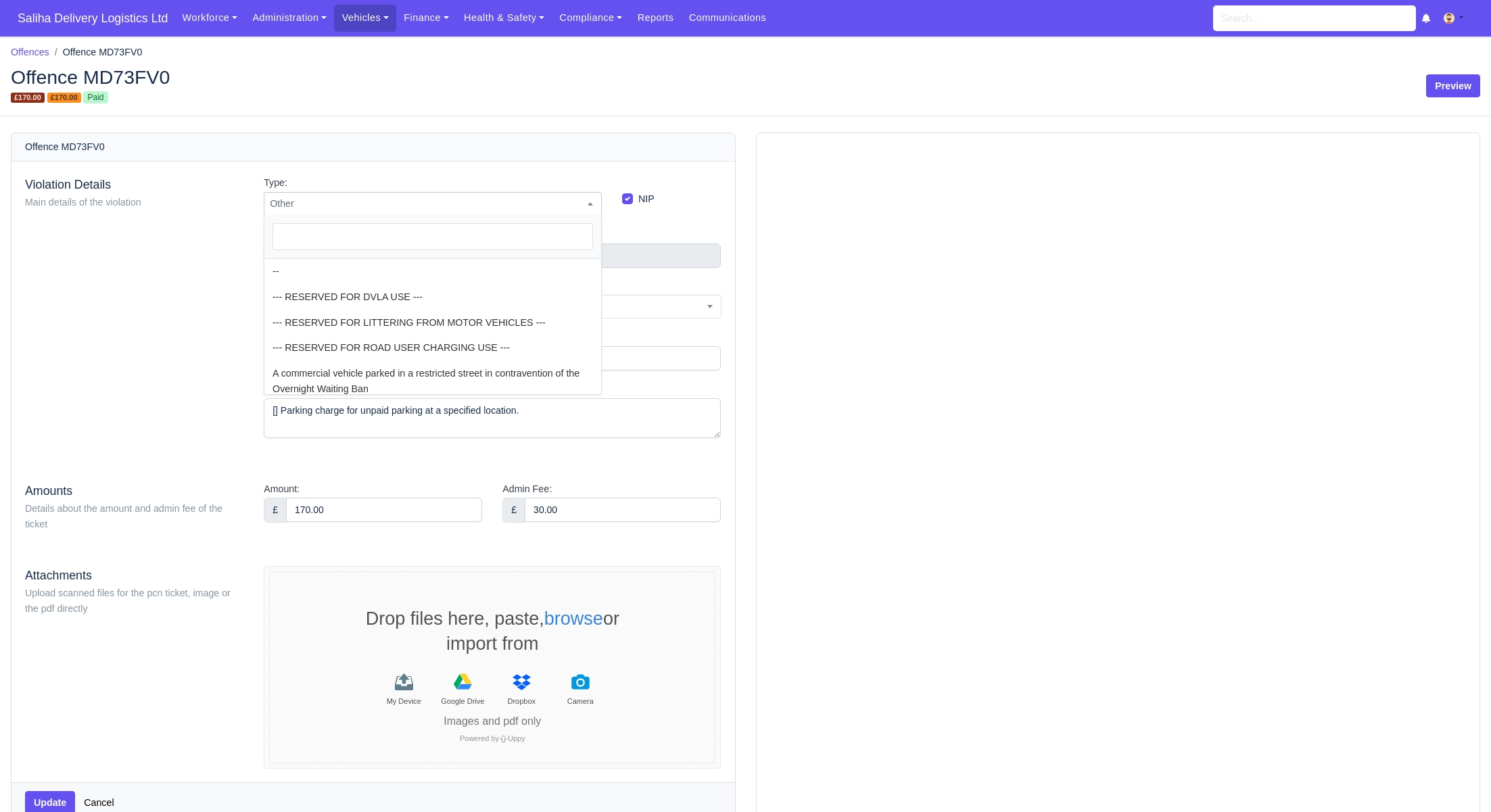
click at [466, 206] on span "Other" at bounding box center [433, 203] width 337 height 17
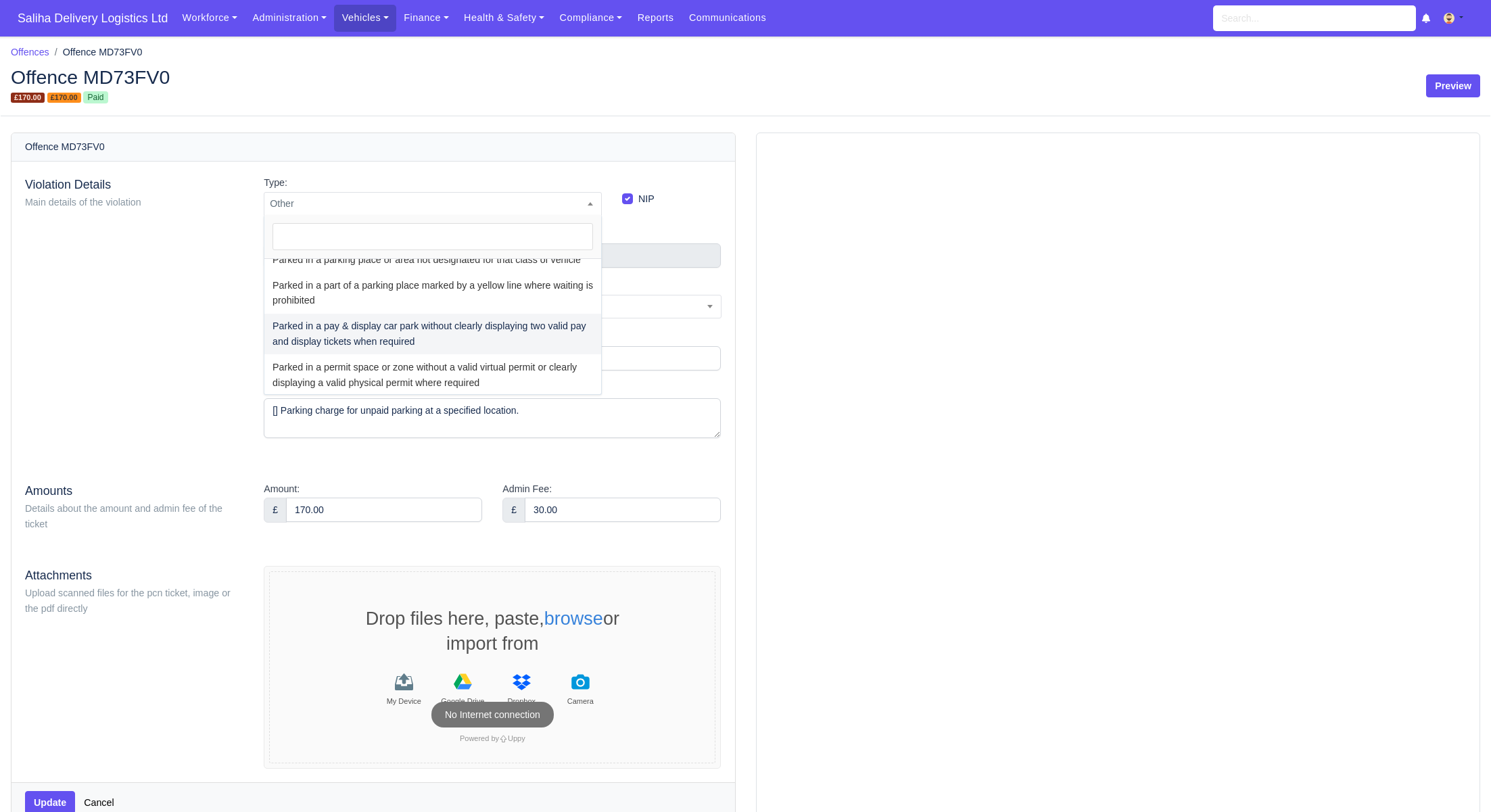
scroll to position [941, 0]
select select "20"
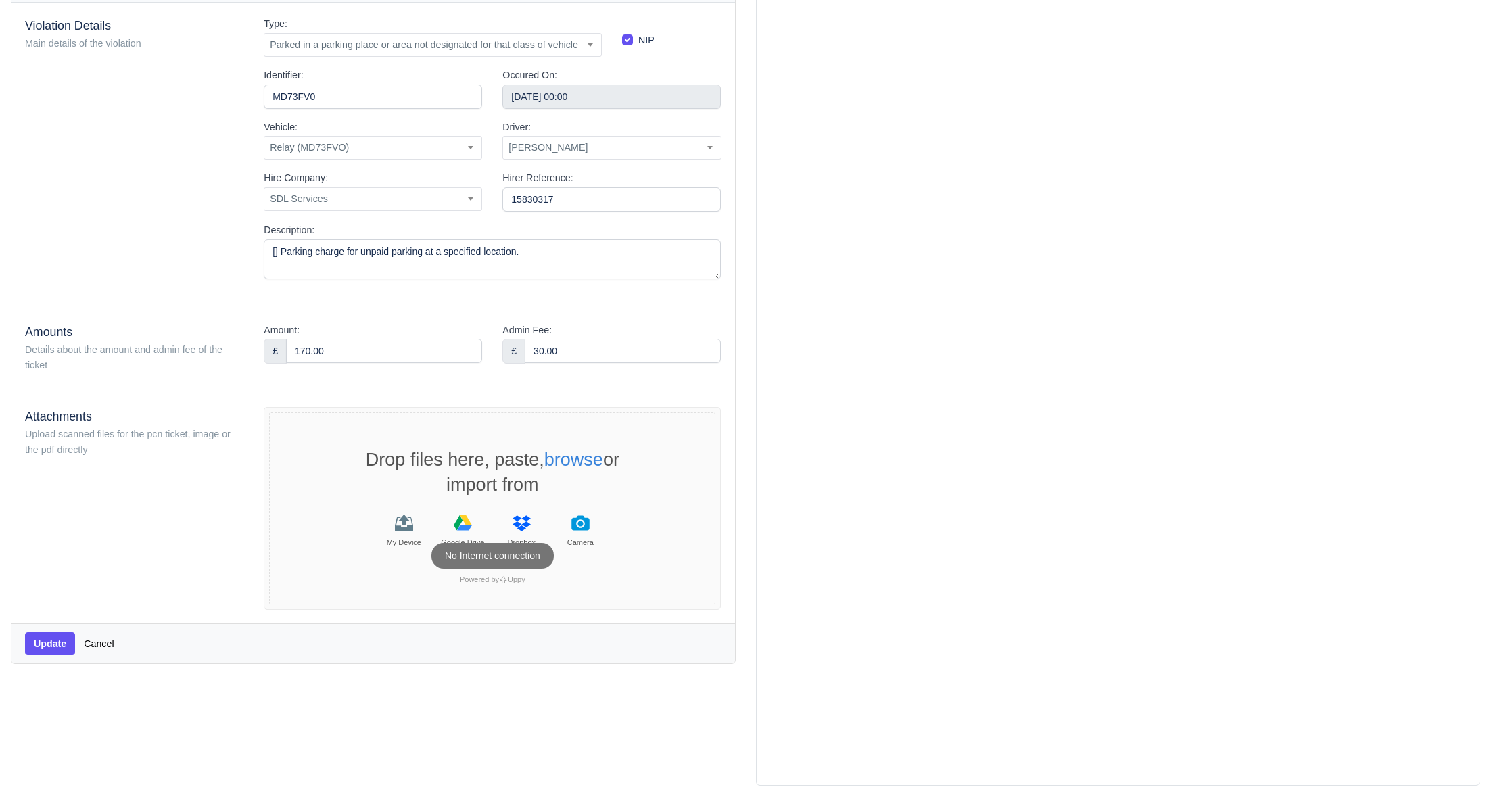
scroll to position [161, 0]
click at [71, 640] on button "Update" at bounding box center [50, 641] width 50 height 23
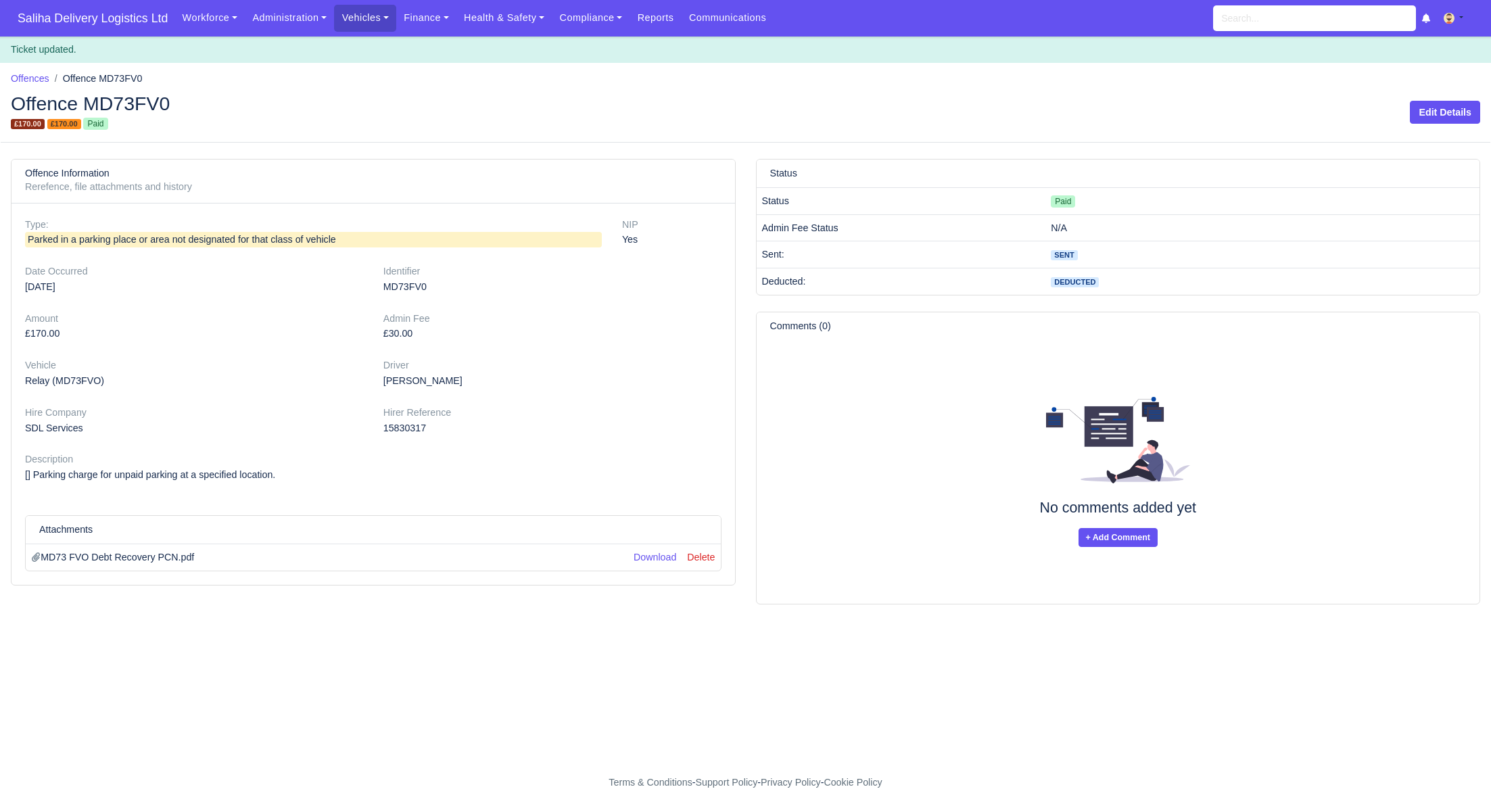
click at [104, 32] on nav "Saliha Delivery Logistics Ltd Workforce Manpower Expiring Documents Leave Reque…" at bounding box center [746, 18] width 1491 height 37
drag, startPoint x: 109, startPoint y: 14, endPoint x: 118, endPoint y: 2, distance: 15.0
click at [109, 14] on span "Saliha Delivery Logistics Ltd" at bounding box center [93, 18] width 164 height 27
